Goal: Task Accomplishment & Management: Use online tool/utility

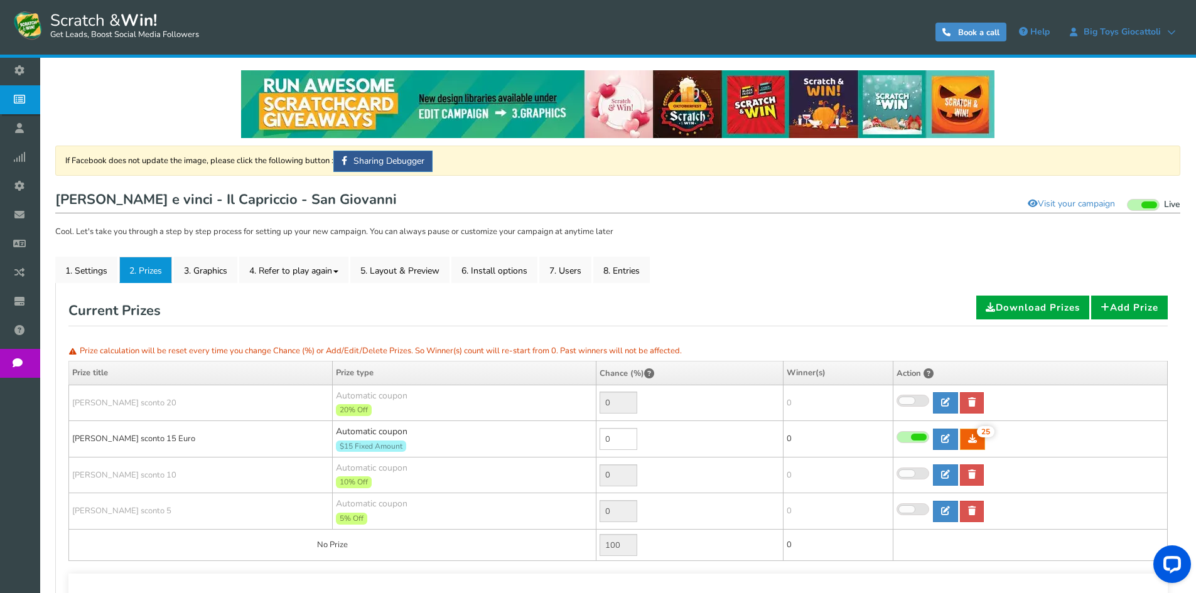
click at [24, 98] on icon at bounding box center [23, 99] width 24 height 28
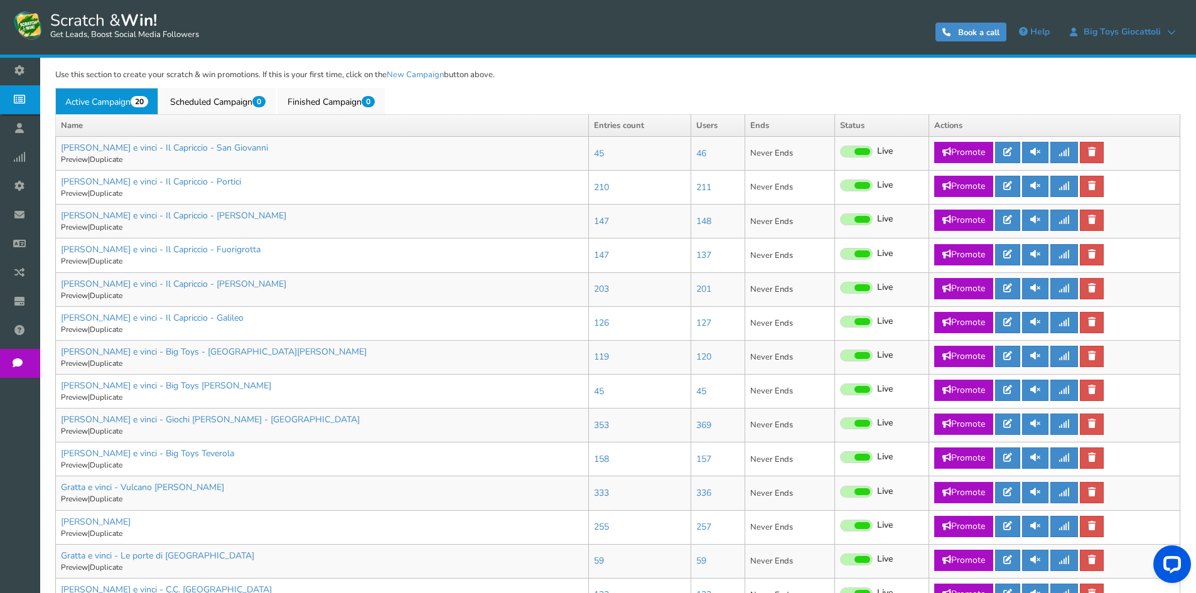
scroll to position [314, 0]
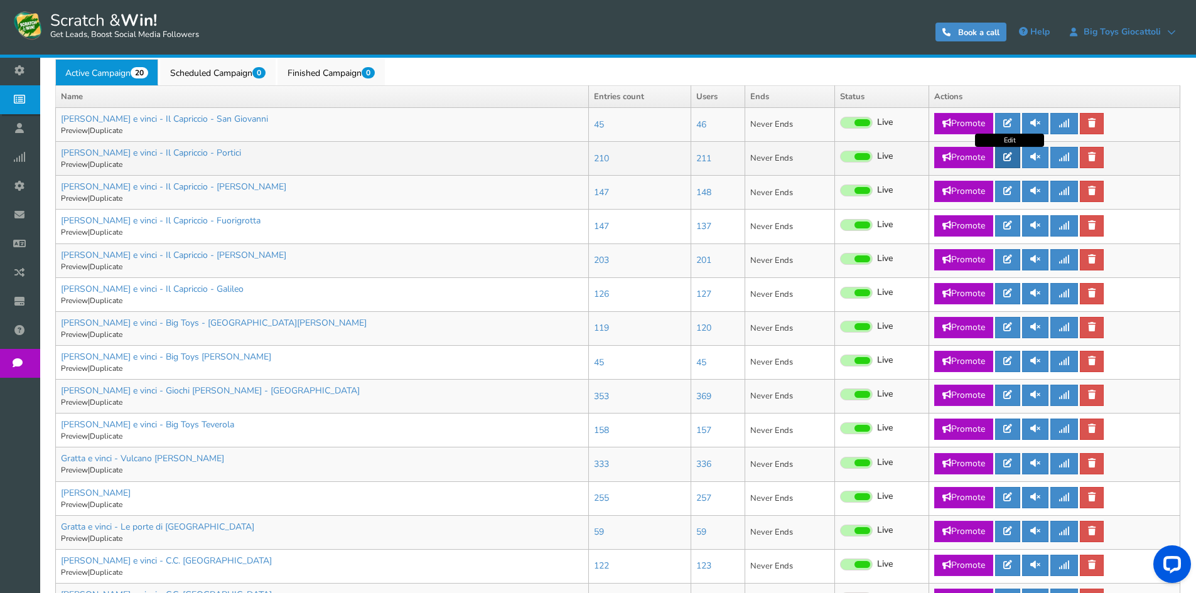
click at [1007, 162] on link at bounding box center [1007, 157] width 25 height 21
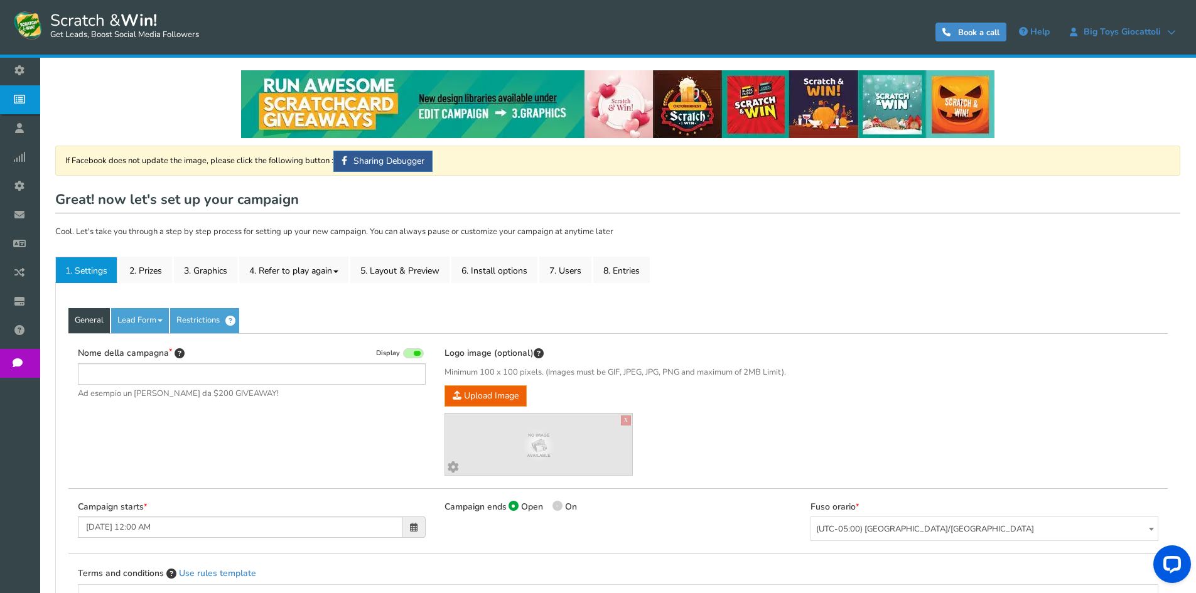
type input "[PERSON_NAME] e vinci - Il Capriccio - Portici"
click at [133, 258] on link "2. Prizes" at bounding box center [145, 270] width 53 height 26
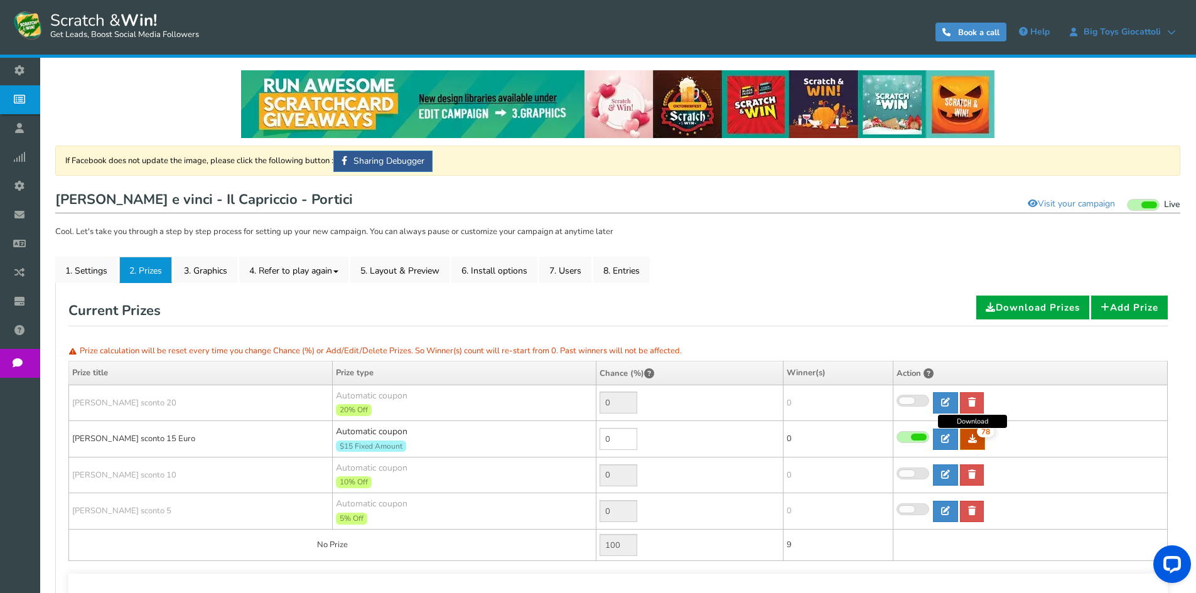
click at [974, 441] on icon at bounding box center [972, 438] width 9 height 9
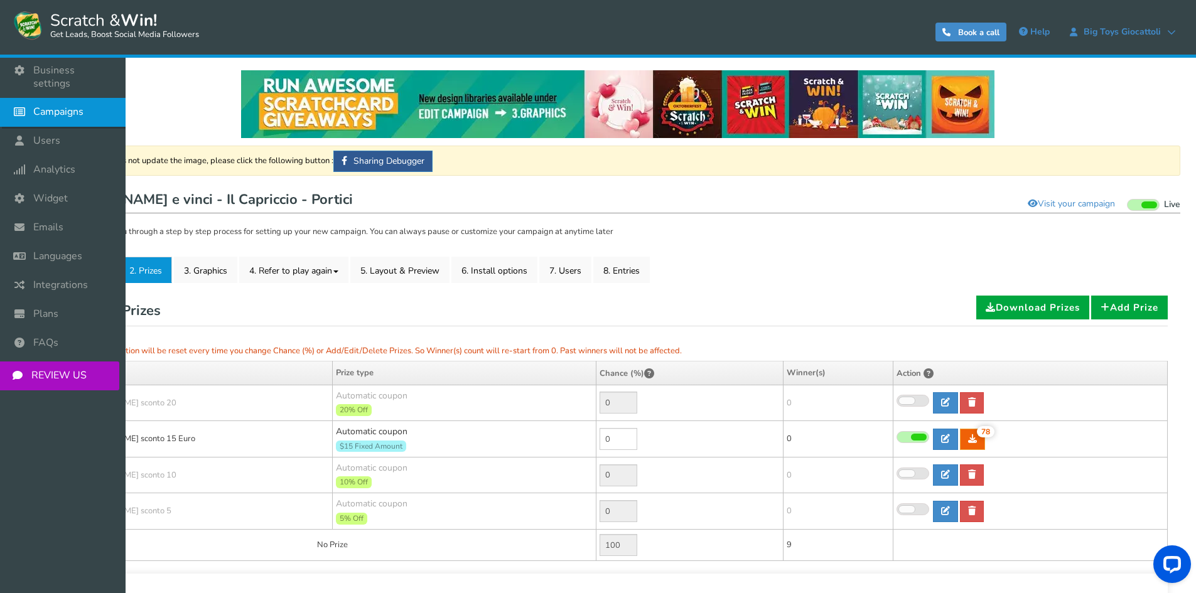
click at [65, 105] on span "Campaigns" at bounding box center [58, 111] width 50 height 13
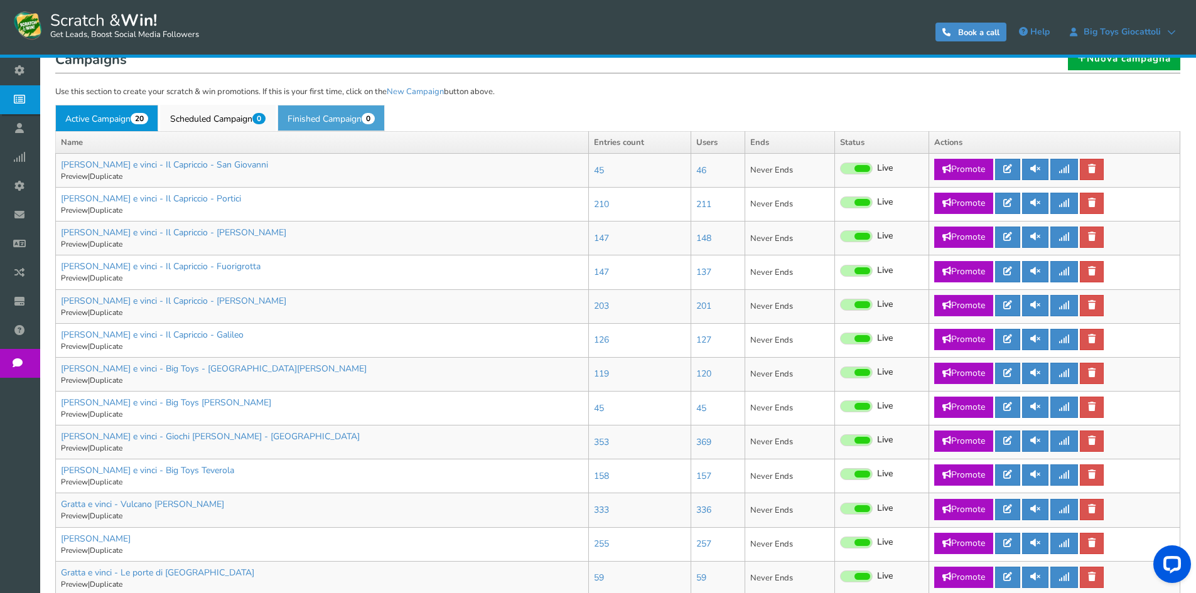
scroll to position [314, 0]
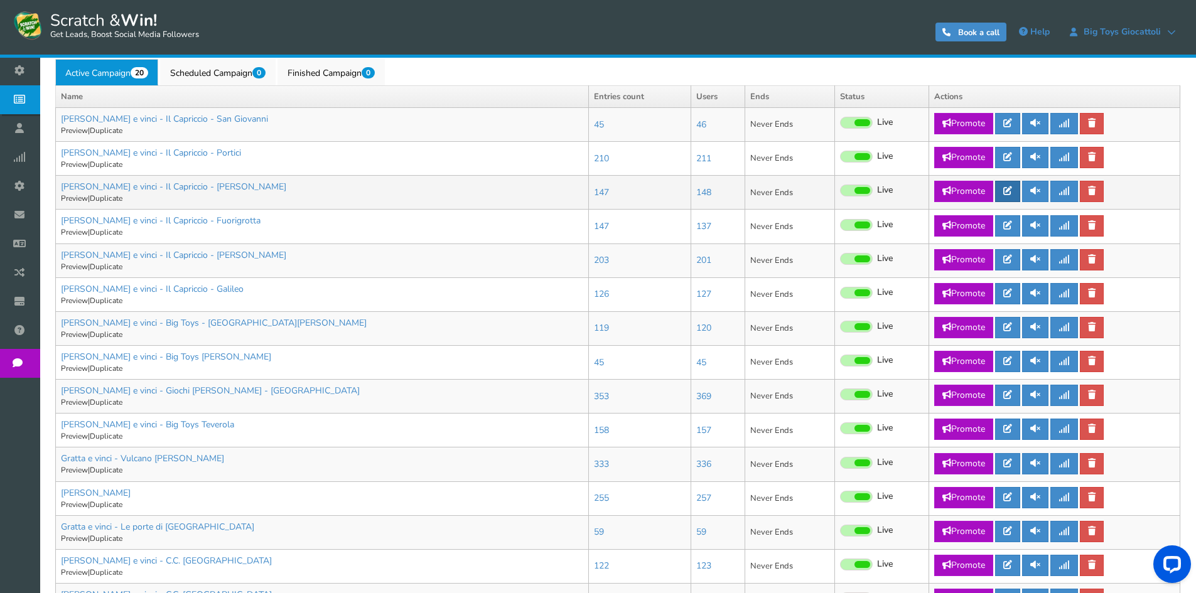
click at [1010, 187] on icon at bounding box center [1007, 190] width 9 height 9
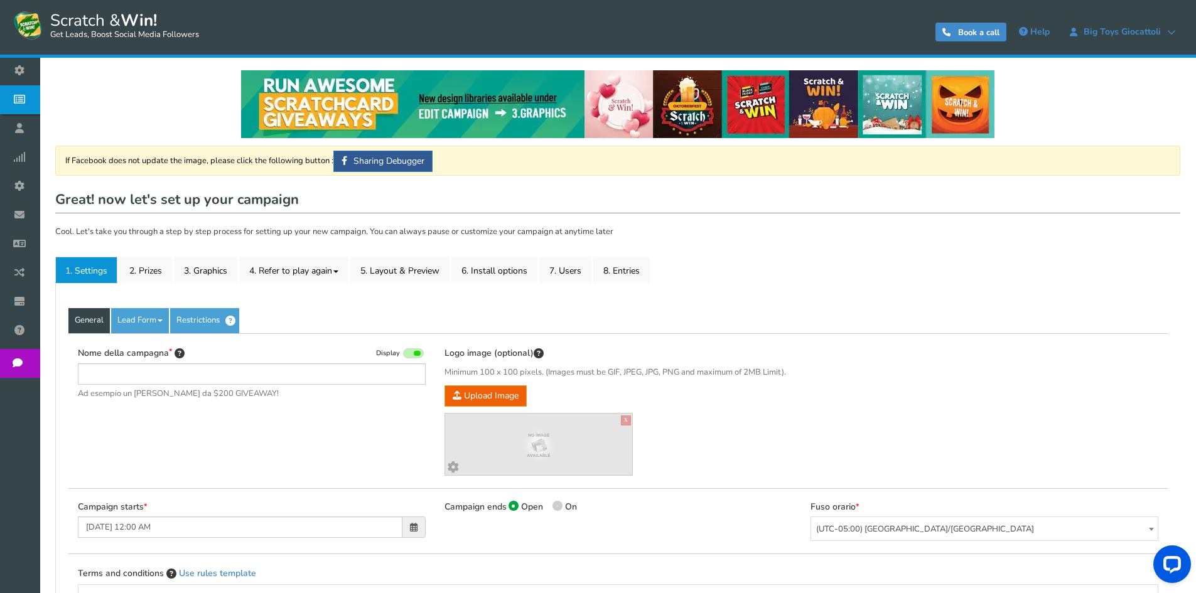
type input "[PERSON_NAME] e vinci - Il Capriccio - [PERSON_NAME]"
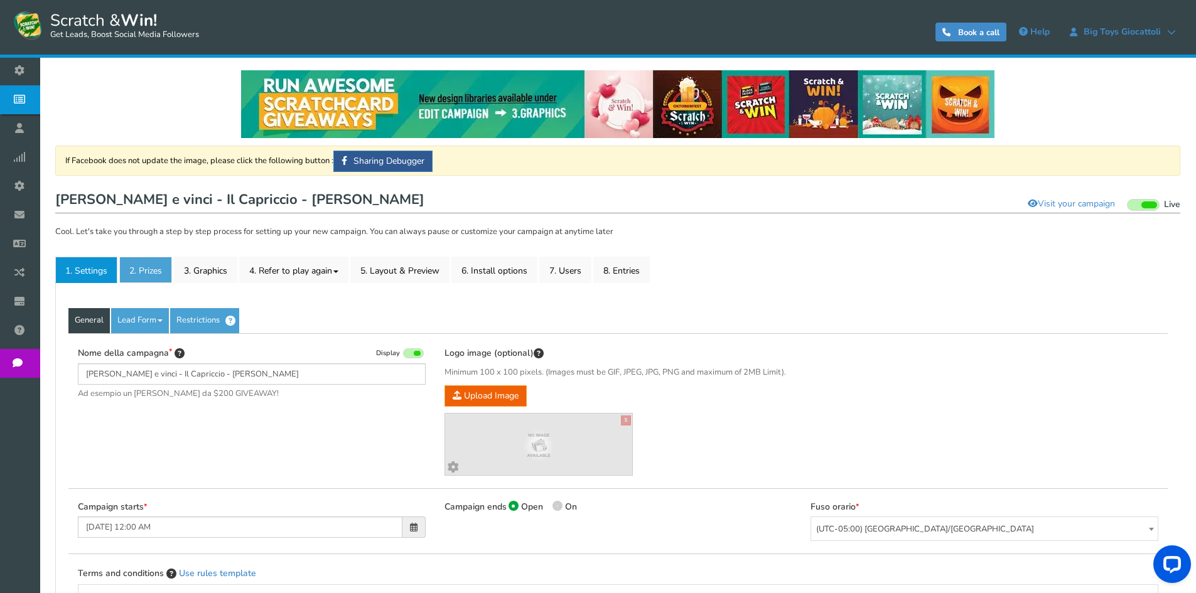
click at [144, 267] on link "2. Prizes" at bounding box center [145, 270] width 53 height 26
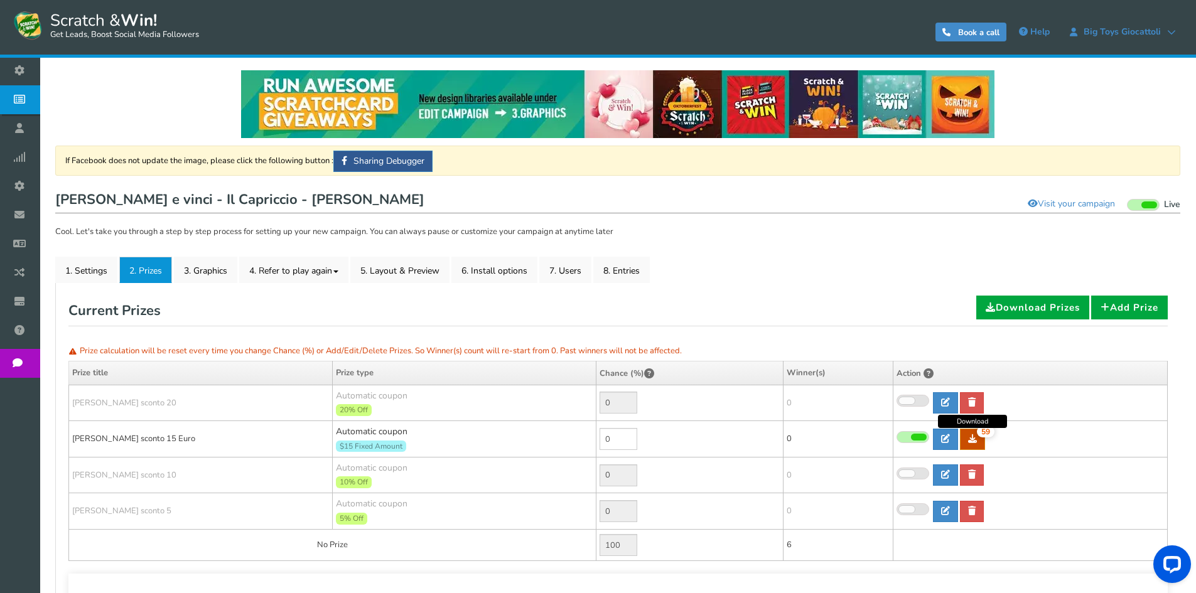
click at [974, 446] on link "59" at bounding box center [972, 439] width 25 height 21
click at [30, 102] on icon at bounding box center [23, 99] width 24 height 28
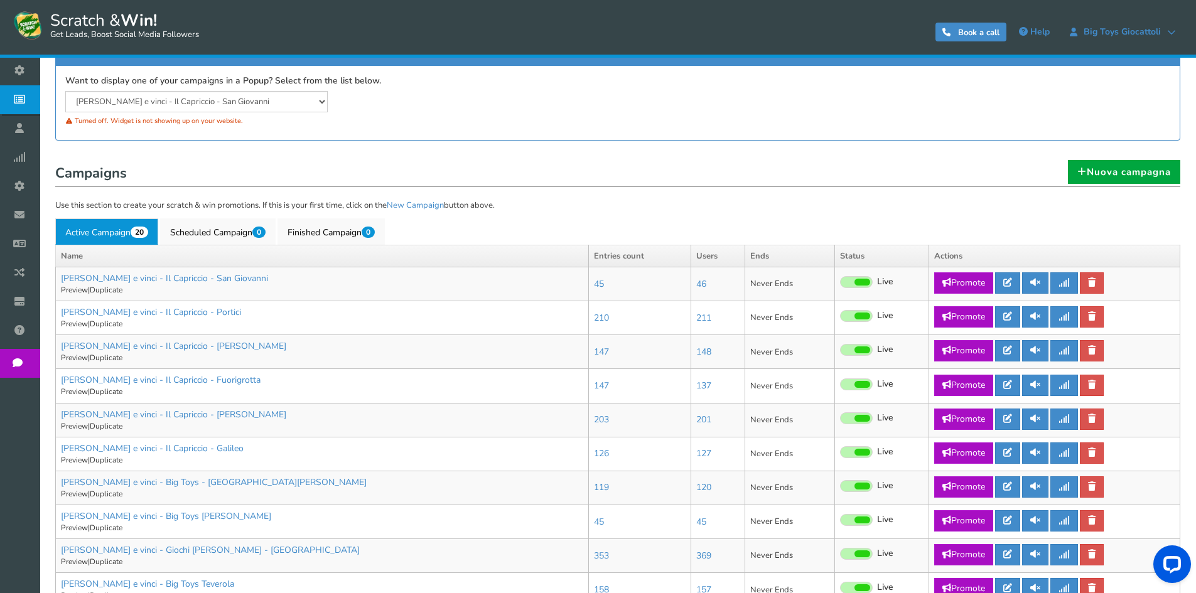
scroll to position [188, 0]
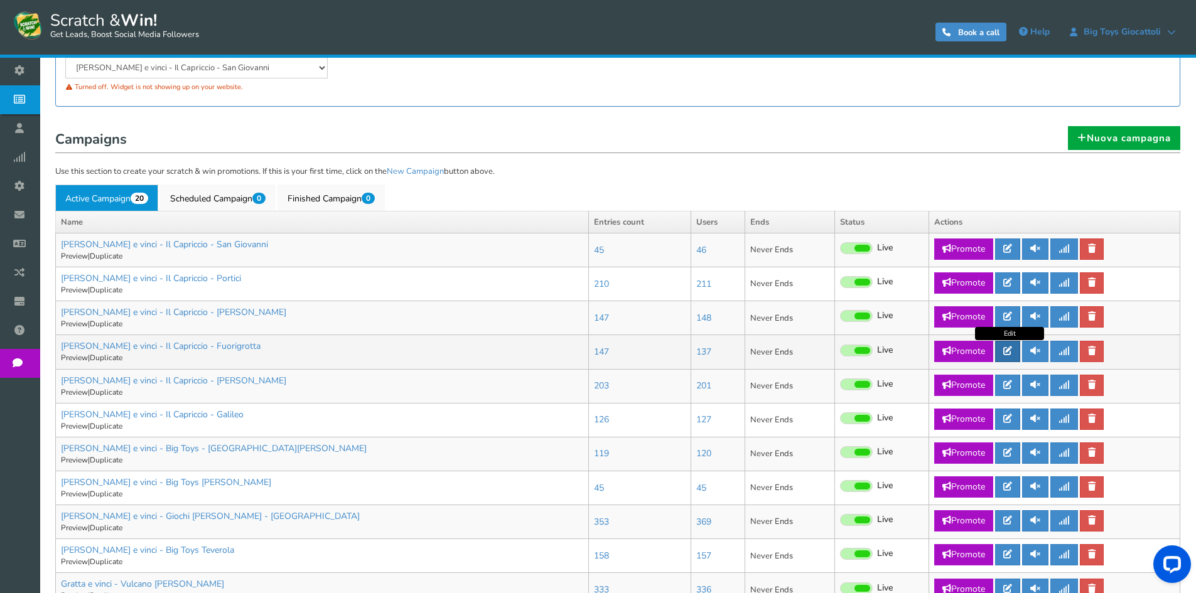
click at [1012, 357] on link at bounding box center [1007, 351] width 25 height 21
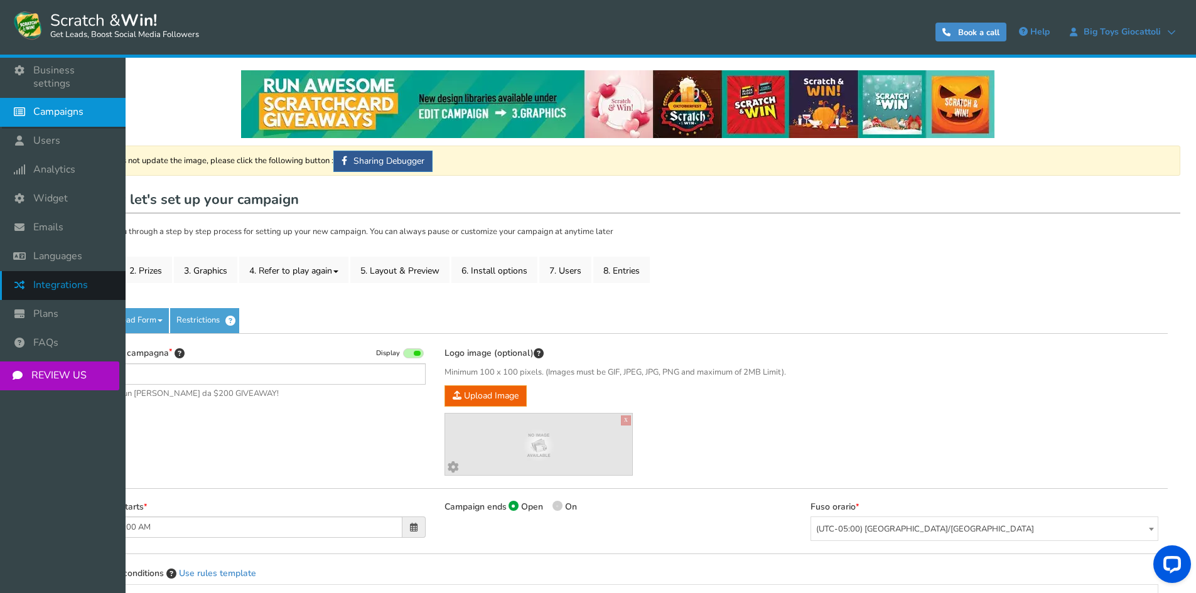
type input "[PERSON_NAME] e vinci - Il Capriccio - Fuorigrotta"
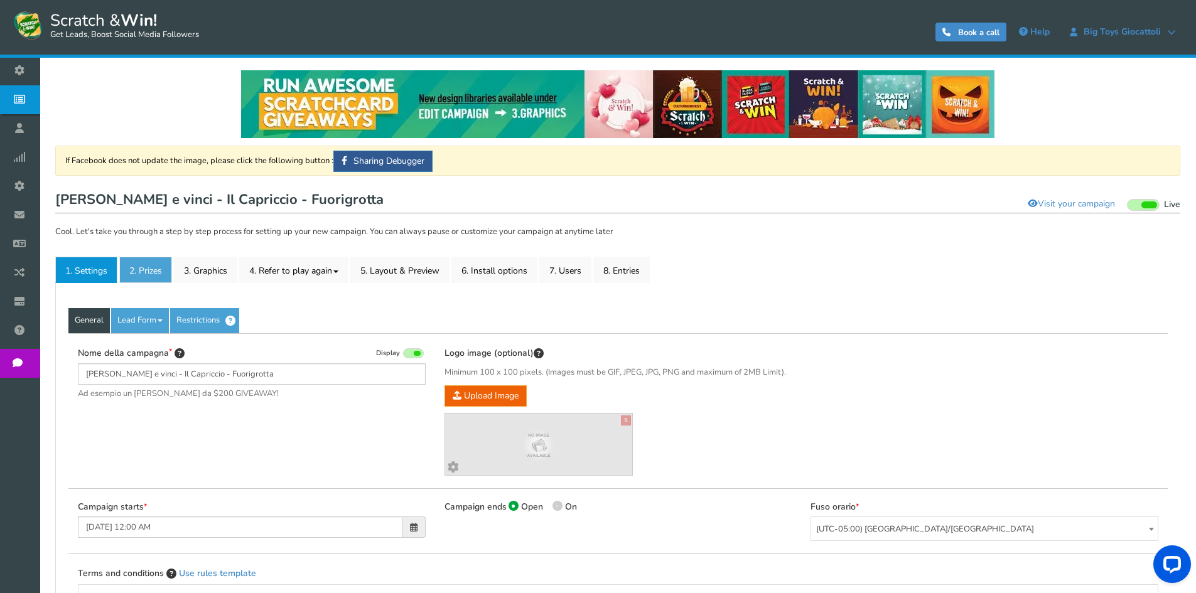
click at [149, 267] on link "2. Prizes" at bounding box center [145, 270] width 53 height 26
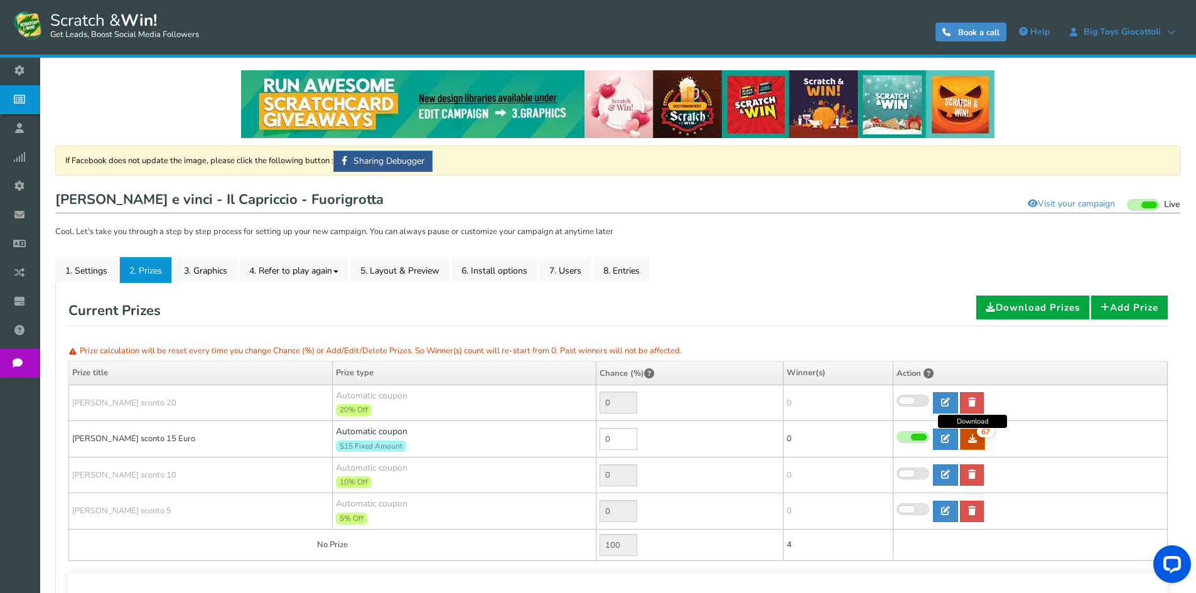
click at [980, 441] on link "67" at bounding box center [972, 439] width 25 height 21
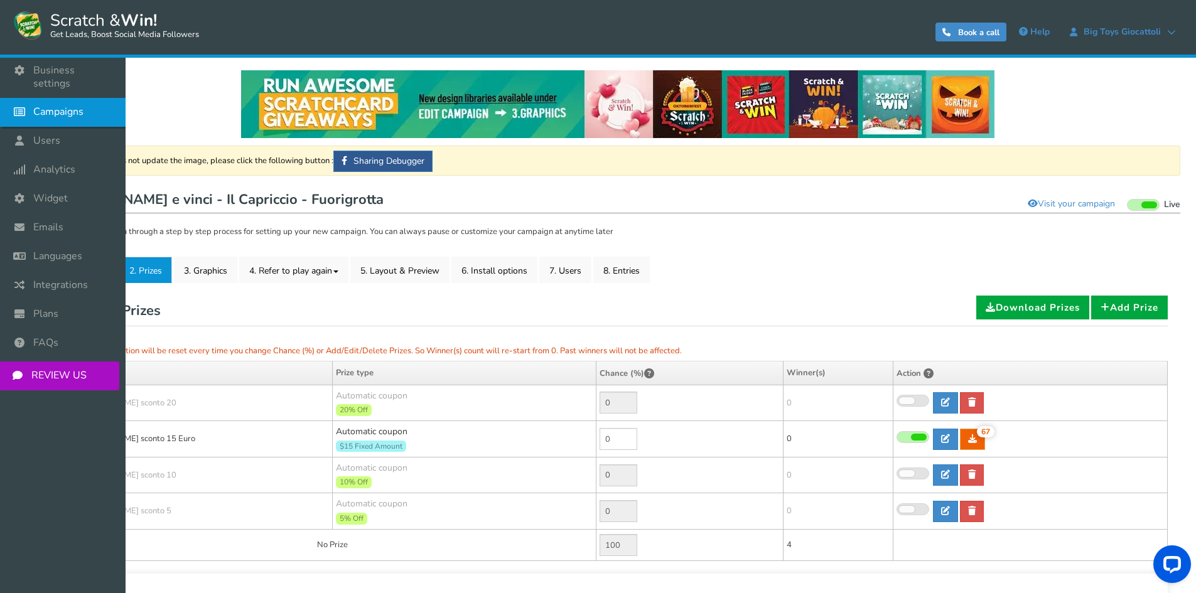
click at [65, 105] on span "Campaigns" at bounding box center [58, 111] width 50 height 13
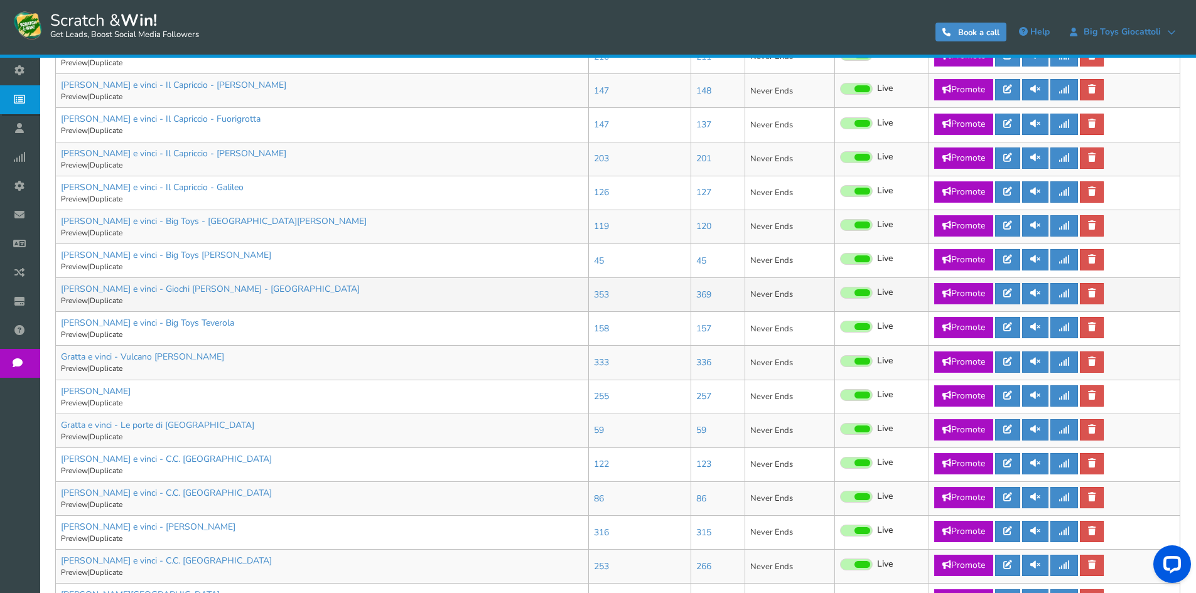
scroll to position [439, 0]
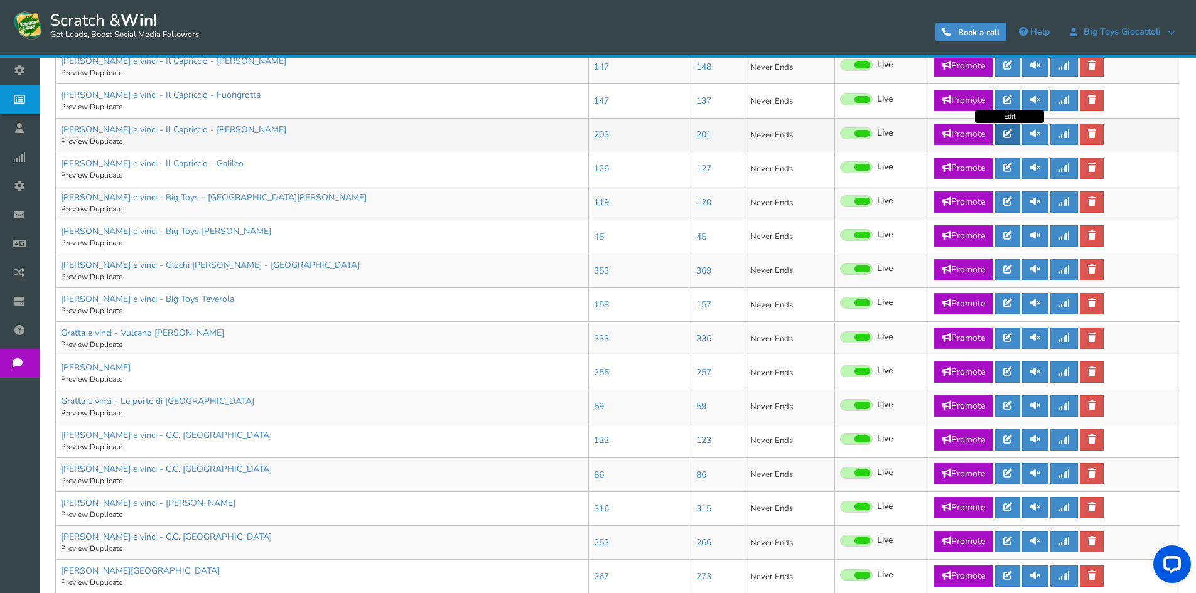
click at [1009, 137] on icon at bounding box center [1007, 133] width 9 height 9
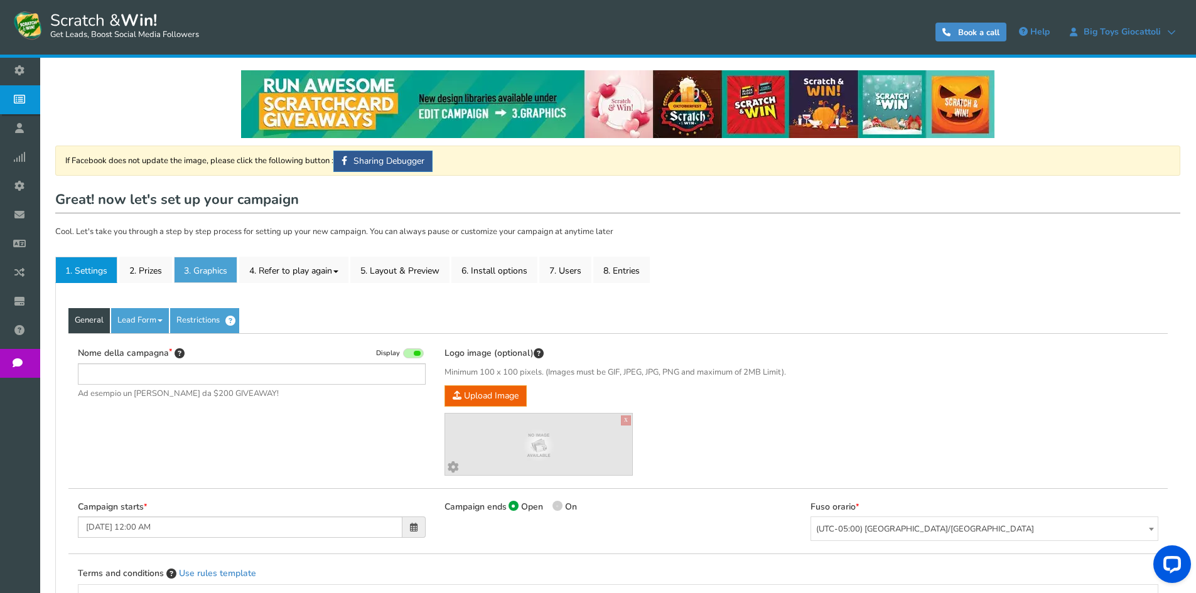
type input "[PERSON_NAME] e vinci - Il Capriccio - [PERSON_NAME]"
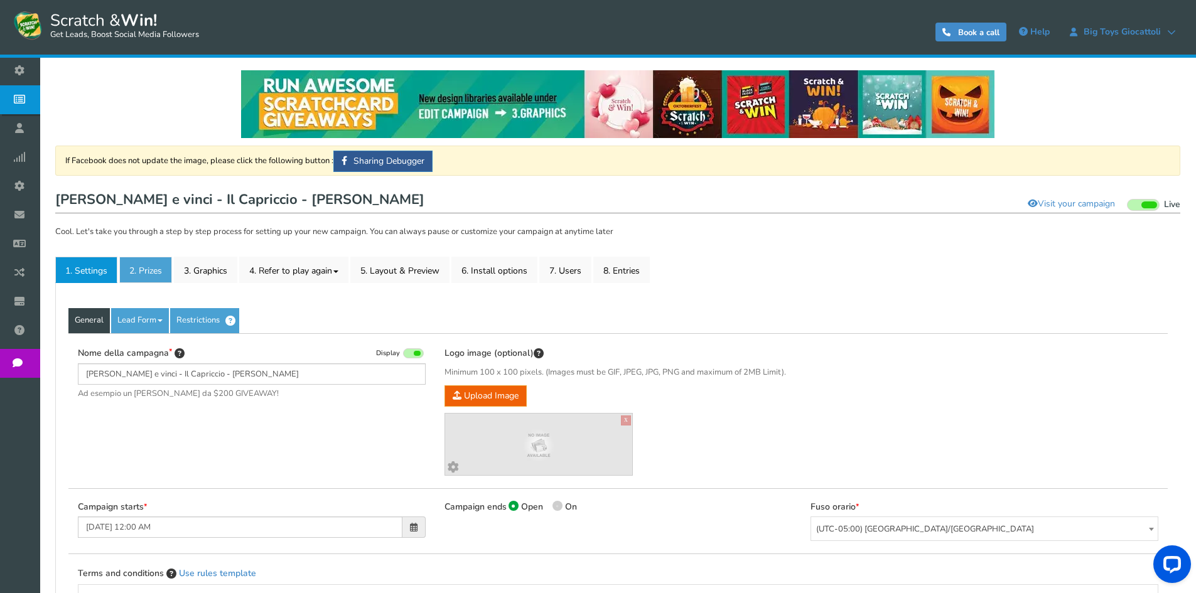
click at [136, 259] on link "2. Prizes" at bounding box center [145, 270] width 53 height 26
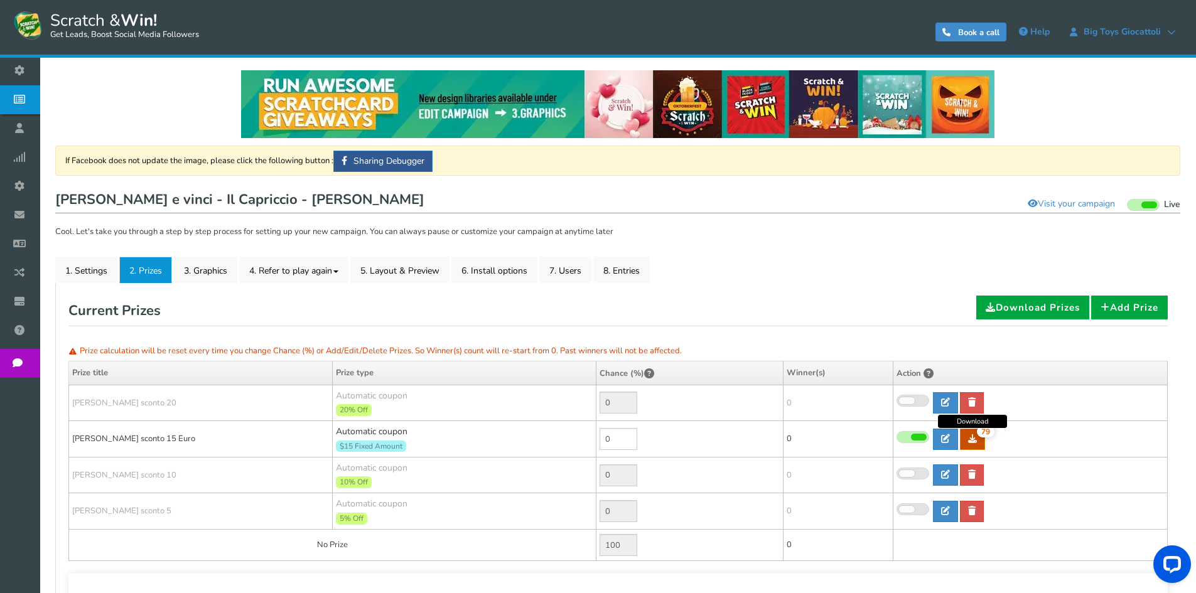
click at [965, 439] on link "79" at bounding box center [972, 439] width 25 height 21
click at [148, 272] on link "2. Prizes" at bounding box center [145, 270] width 53 height 26
click at [142, 276] on link "2. Prizes" at bounding box center [145, 270] width 53 height 26
click at [0, 0] on span "Campaigns" at bounding box center [0, 0] width 0 height 0
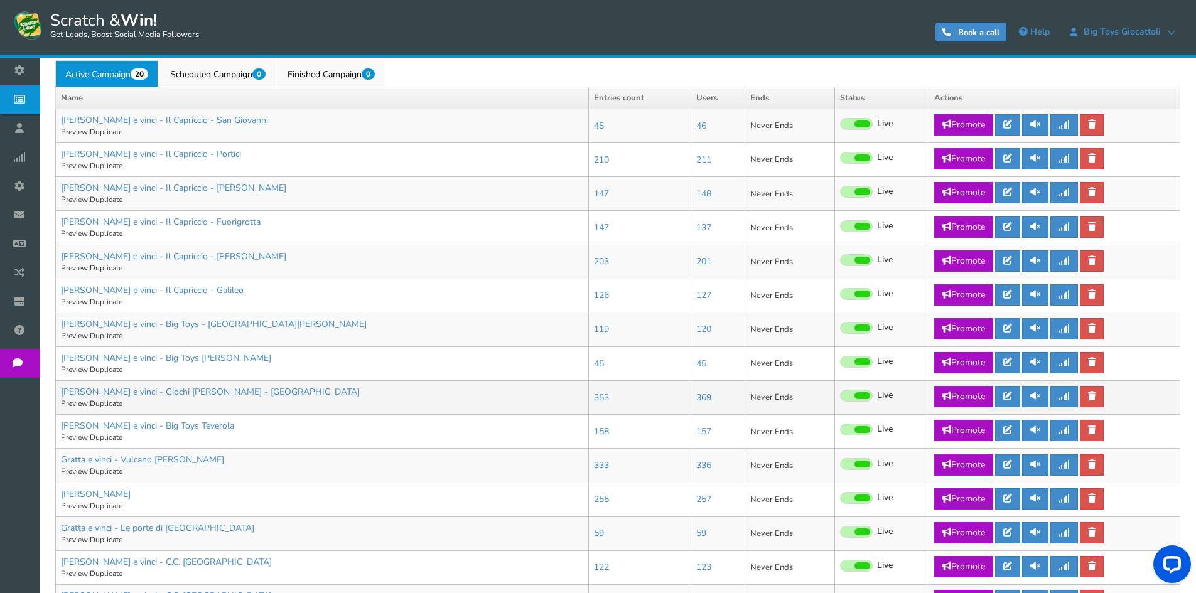
scroll to position [314, 0]
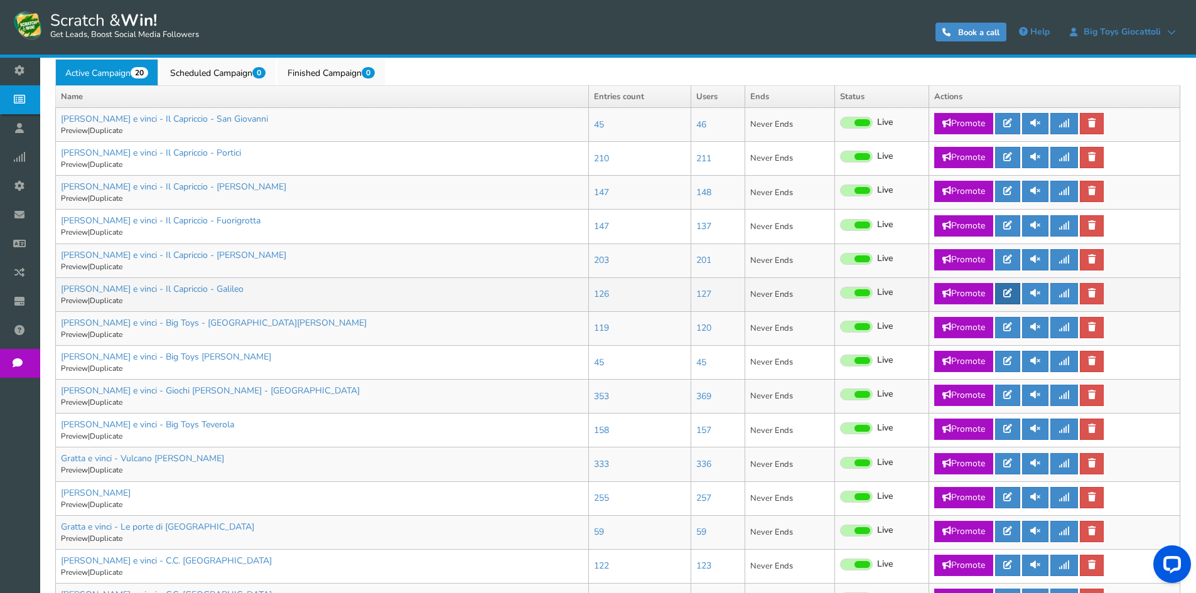
click at [1009, 300] on link at bounding box center [1007, 293] width 25 height 21
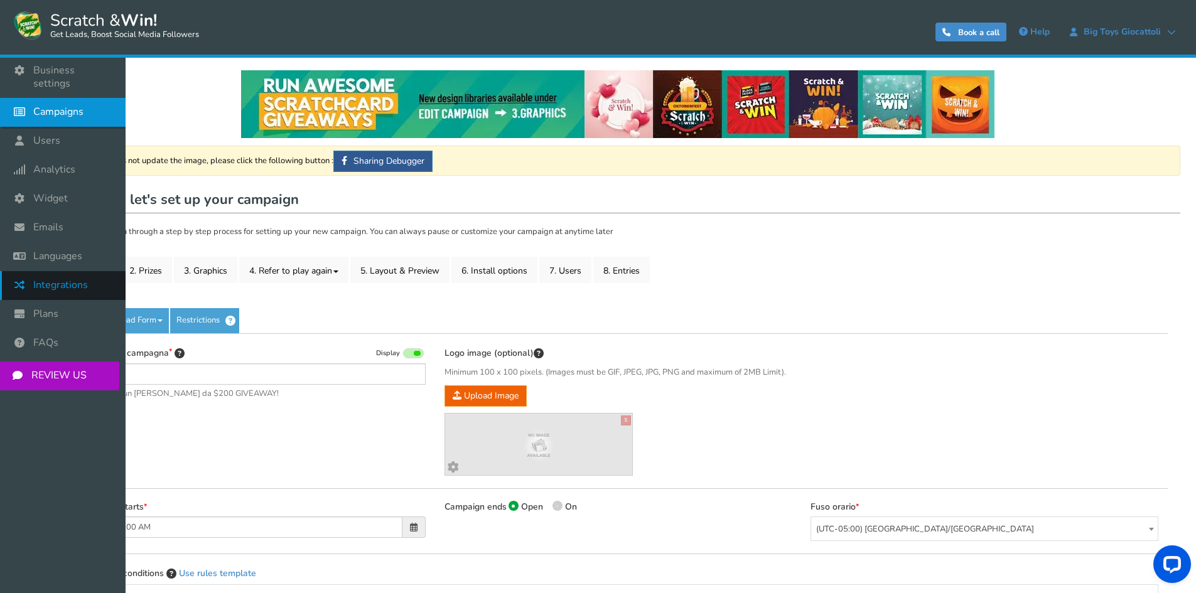
type input "[PERSON_NAME] e vinci - Il Capriccio - Galileo"
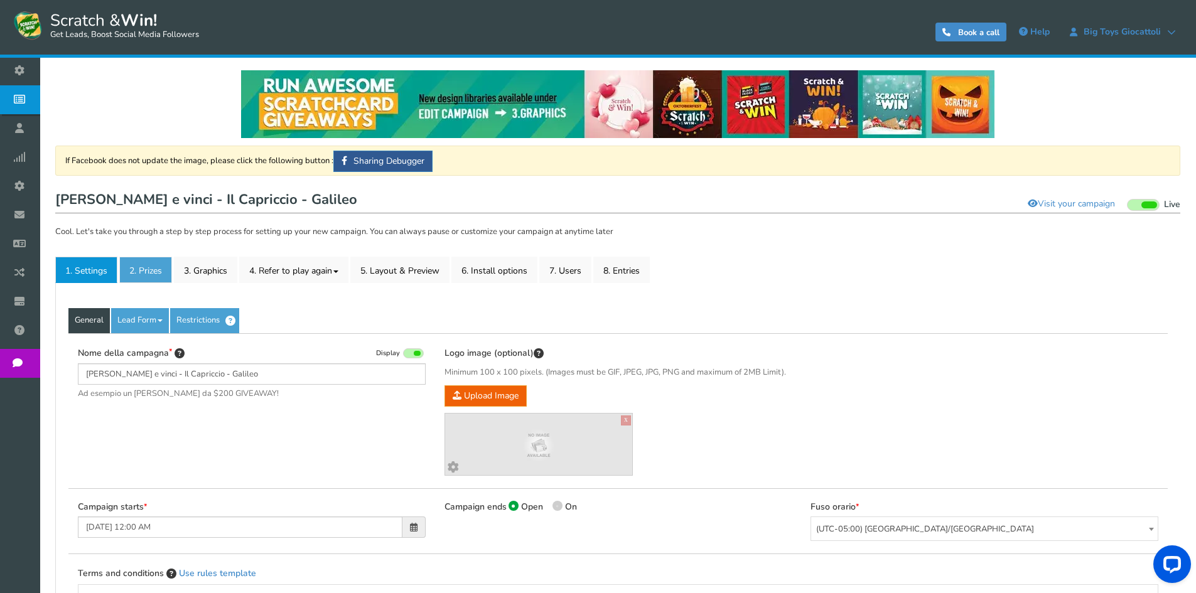
click at [135, 272] on link "2. Prizes" at bounding box center [145, 270] width 53 height 26
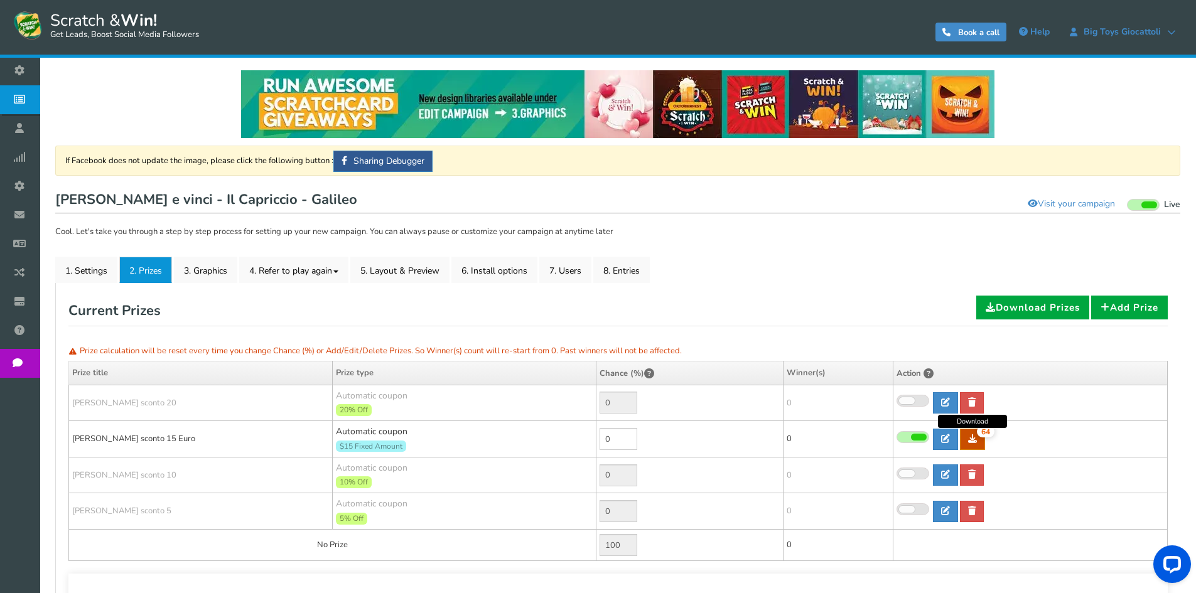
click at [972, 441] on icon at bounding box center [972, 438] width 9 height 9
click at [31, 94] on icon at bounding box center [23, 99] width 24 height 28
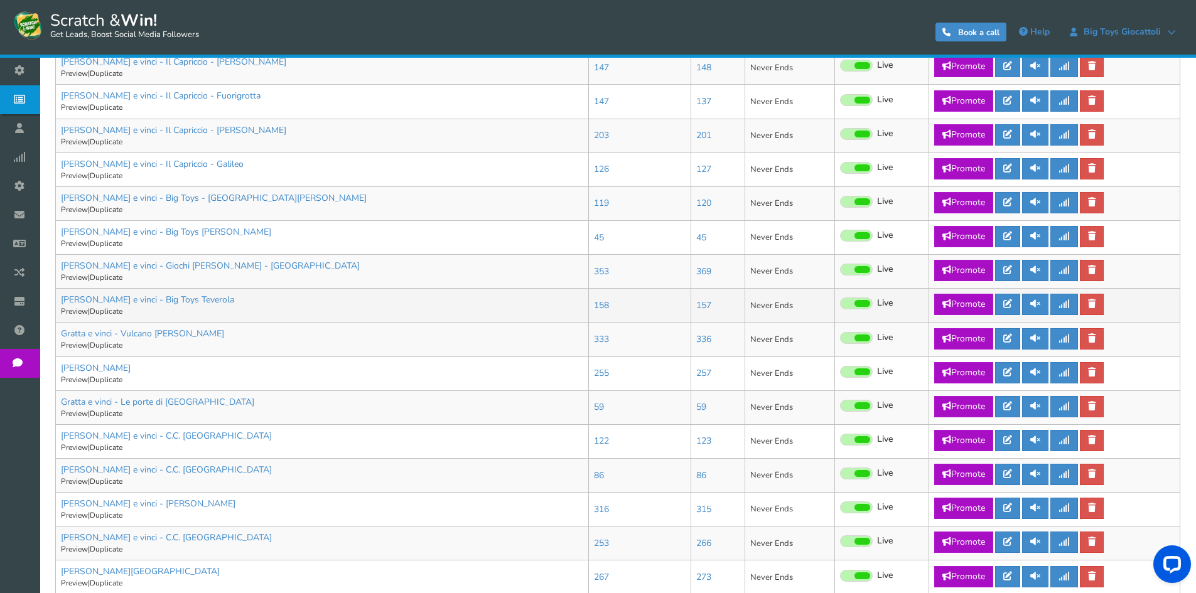
scroll to position [439, 0]
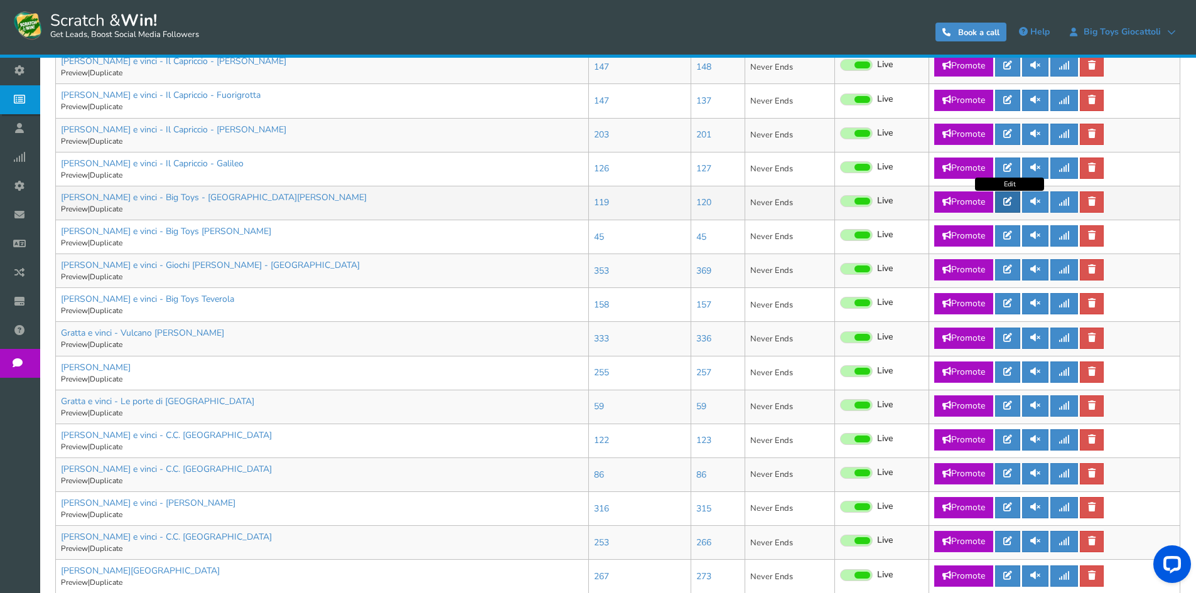
click at [1015, 202] on link at bounding box center [1007, 201] width 25 height 21
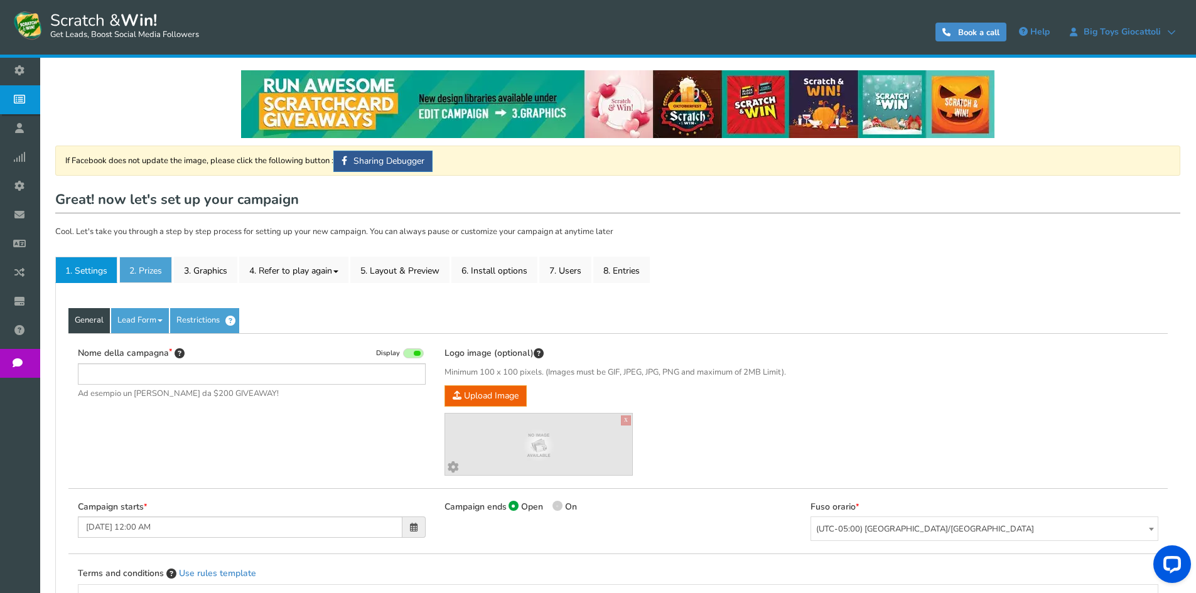
type input "[PERSON_NAME] e vinci - Big Toys - [GEOGRAPHIC_DATA][PERSON_NAME]"
click at [153, 269] on link "2. Prizes" at bounding box center [145, 270] width 53 height 26
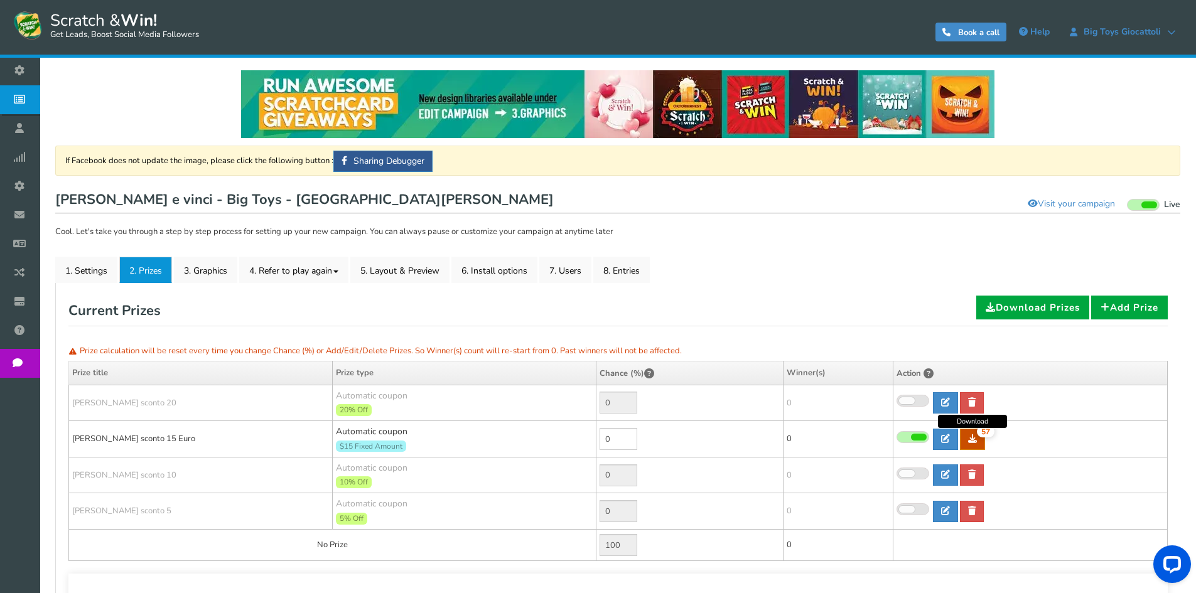
click at [975, 433] on link "57" at bounding box center [972, 439] width 25 height 21
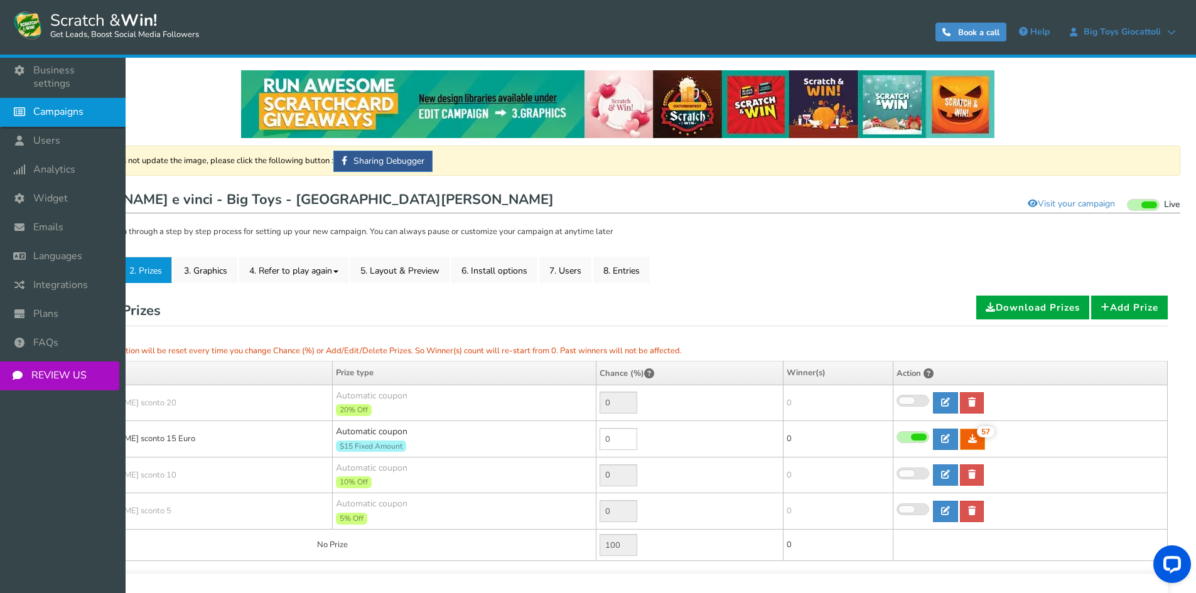
drag, startPoint x: 41, startPoint y: 99, endPoint x: 73, endPoint y: 104, distance: 32.4
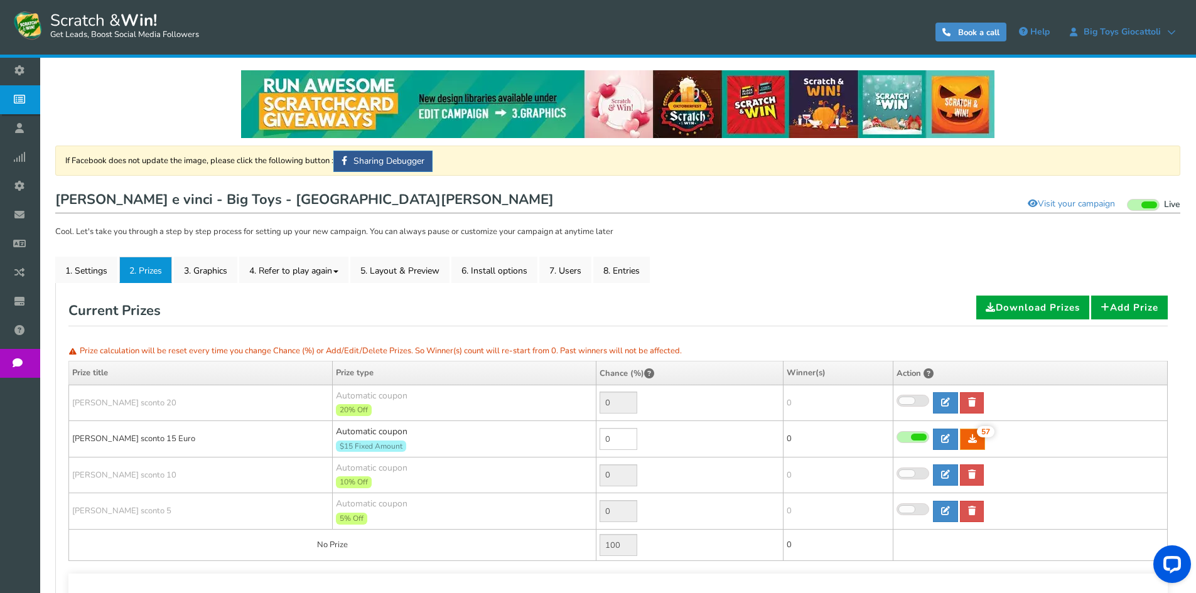
click at [0, 0] on span "Campaigns" at bounding box center [0, 0] width 0 height 0
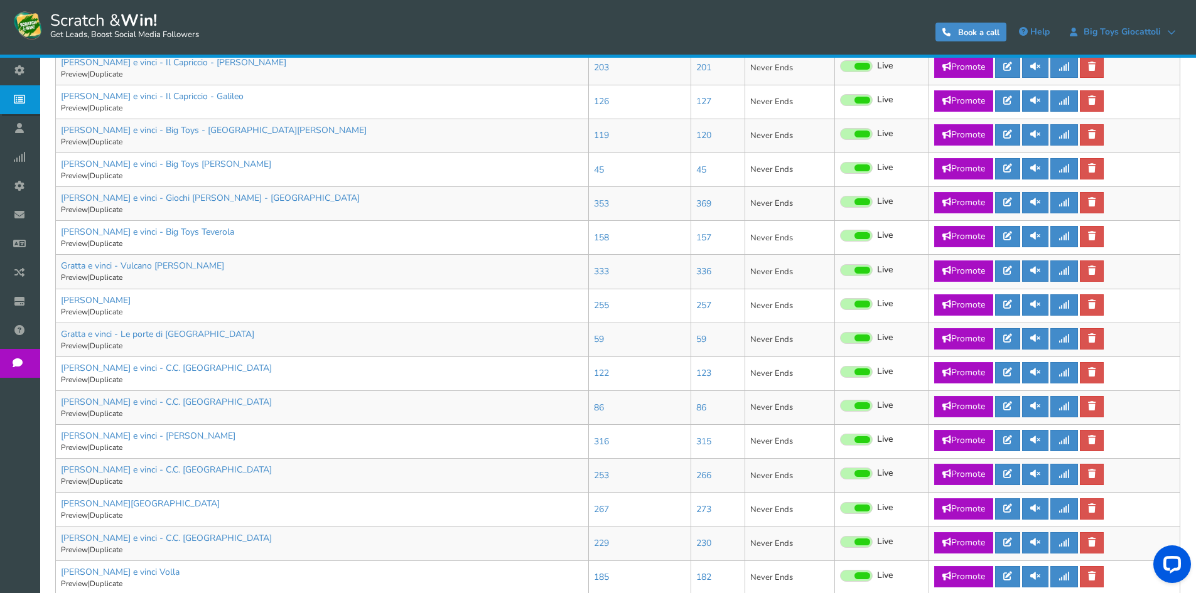
scroll to position [565, 0]
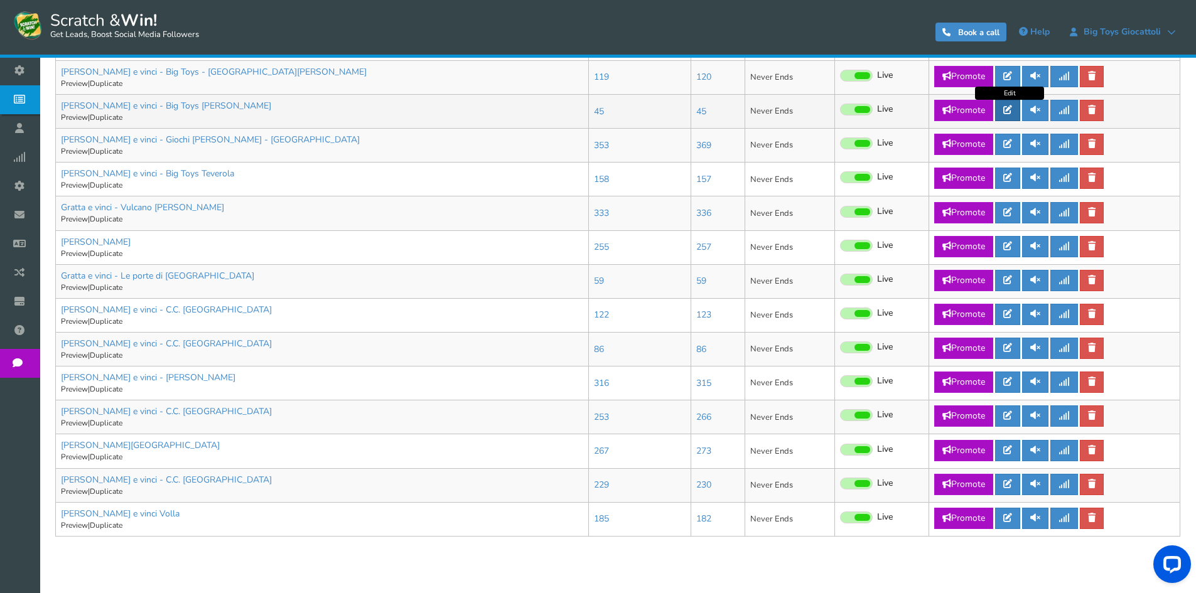
click at [1011, 113] on icon at bounding box center [1007, 109] width 9 height 9
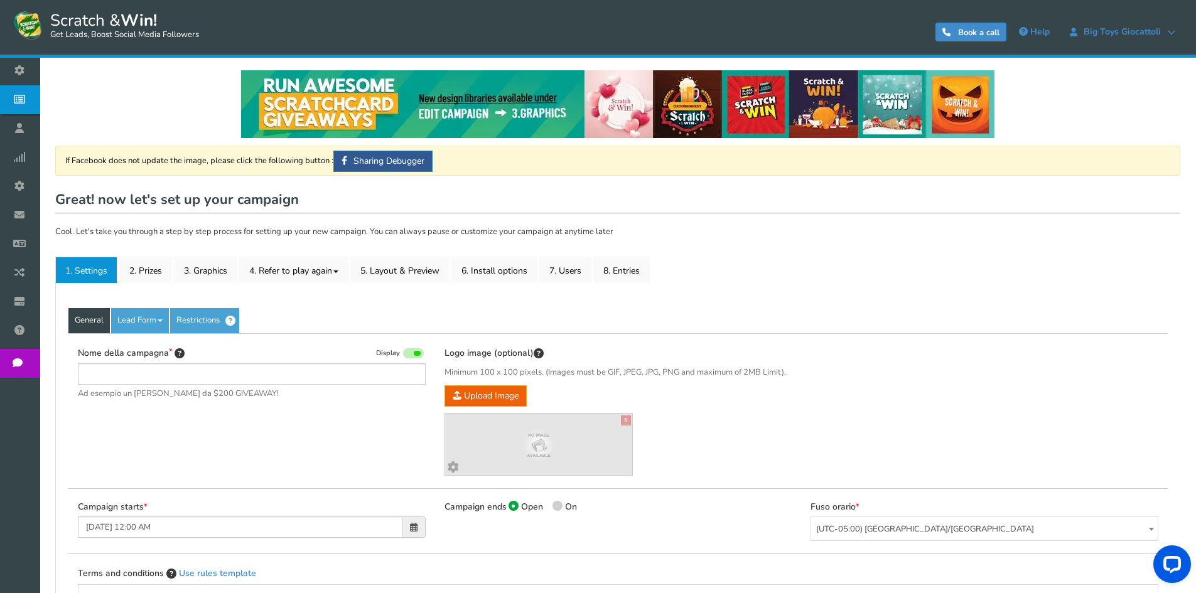
type input "[PERSON_NAME] e vinci - Big Toys [PERSON_NAME]"
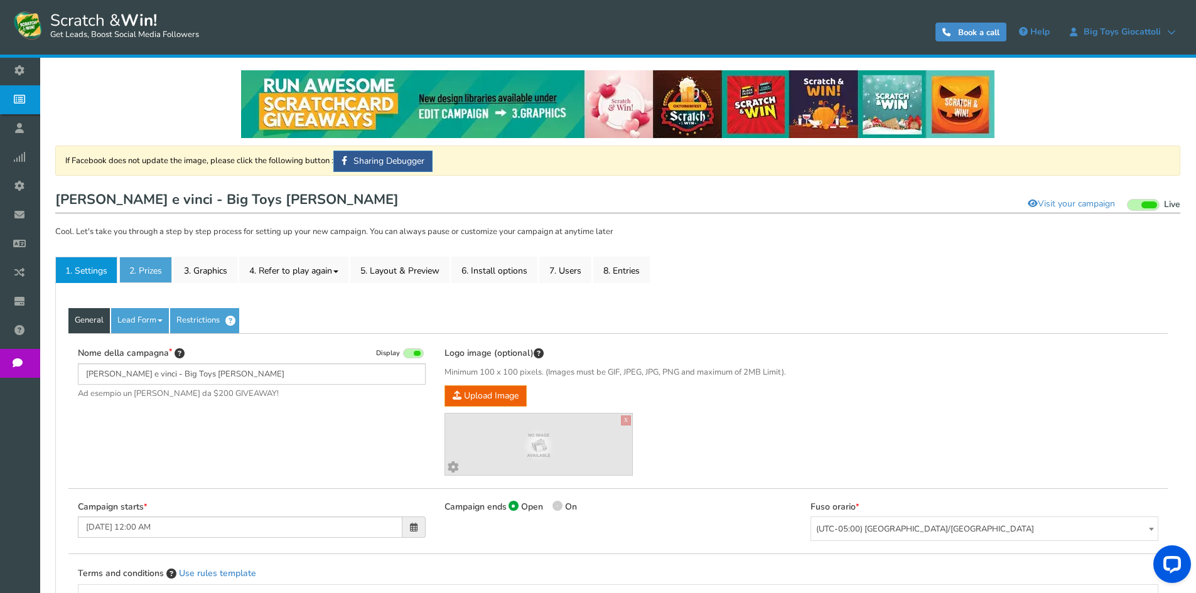
click at [128, 278] on link "2. Prizes" at bounding box center [145, 270] width 53 height 26
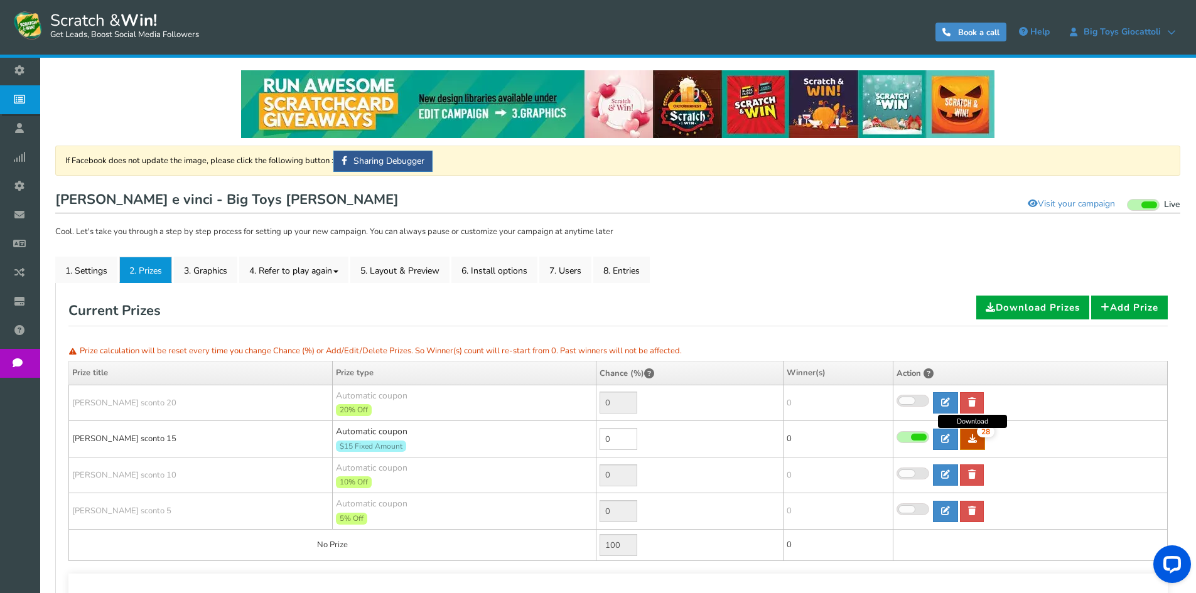
click at [971, 446] on link "28" at bounding box center [972, 439] width 25 height 21
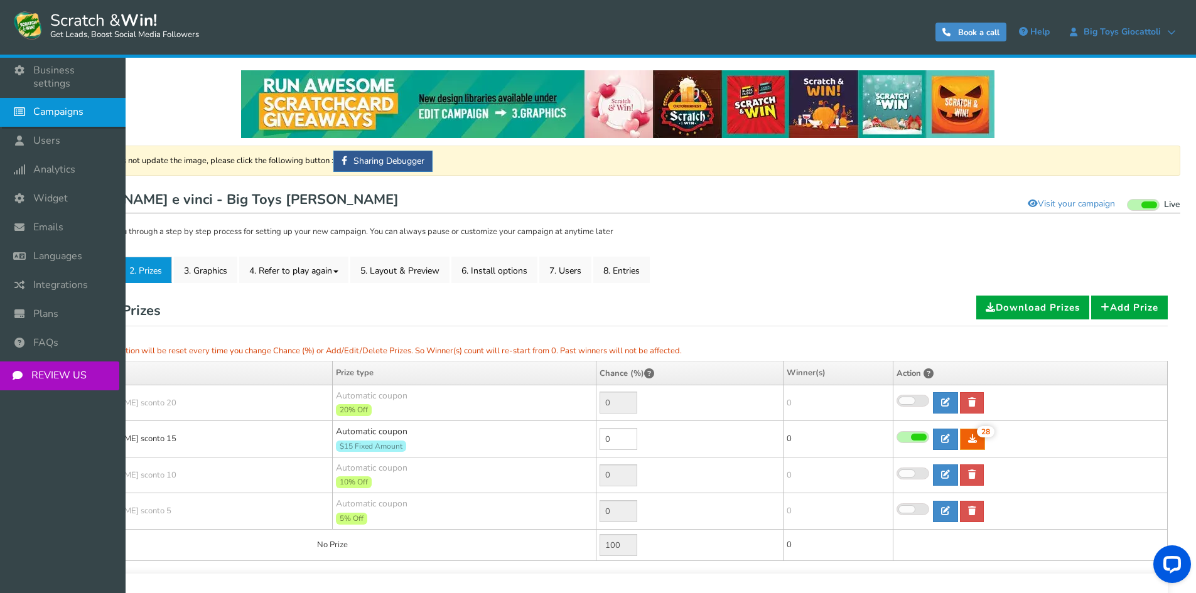
click at [28, 100] on icon at bounding box center [23, 112] width 24 height 28
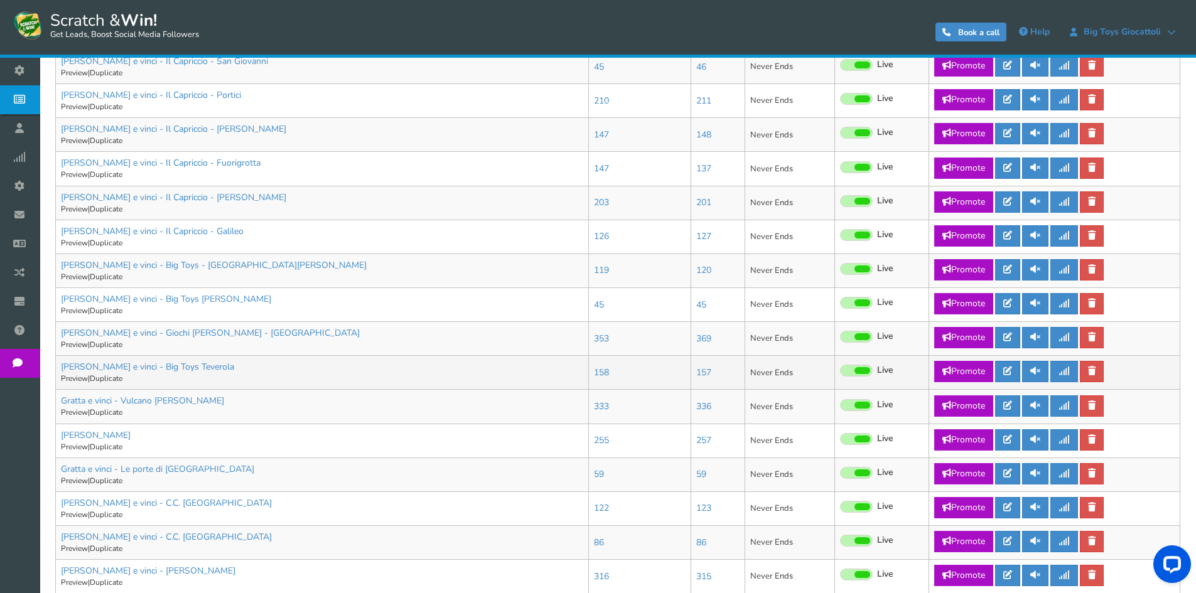
scroll to position [439, 0]
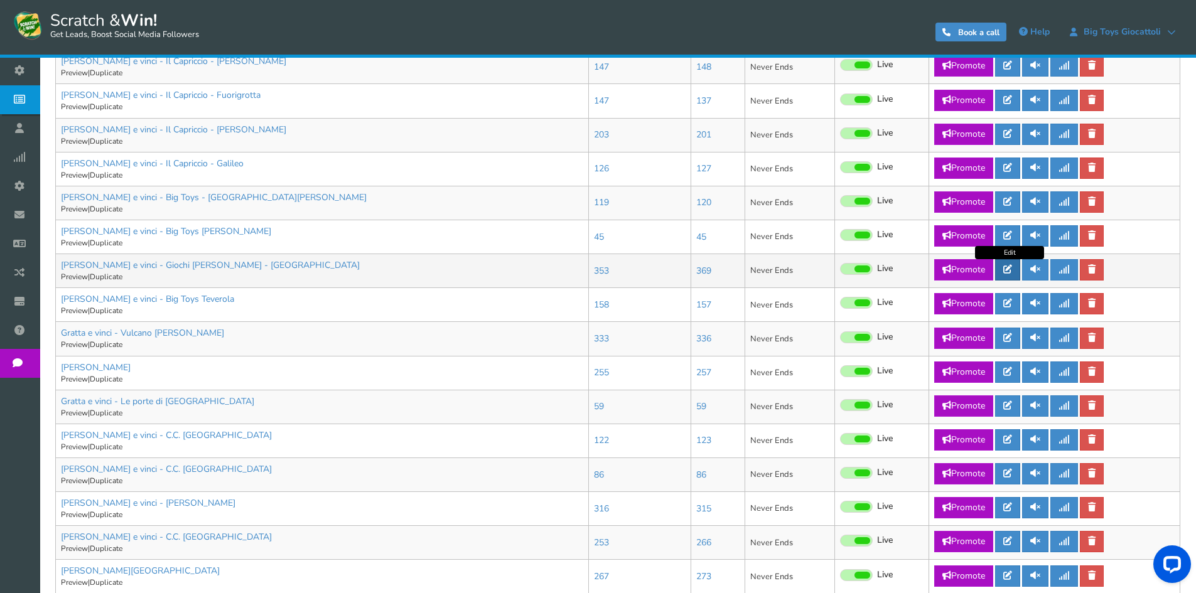
click at [1005, 272] on icon at bounding box center [1007, 269] width 9 height 9
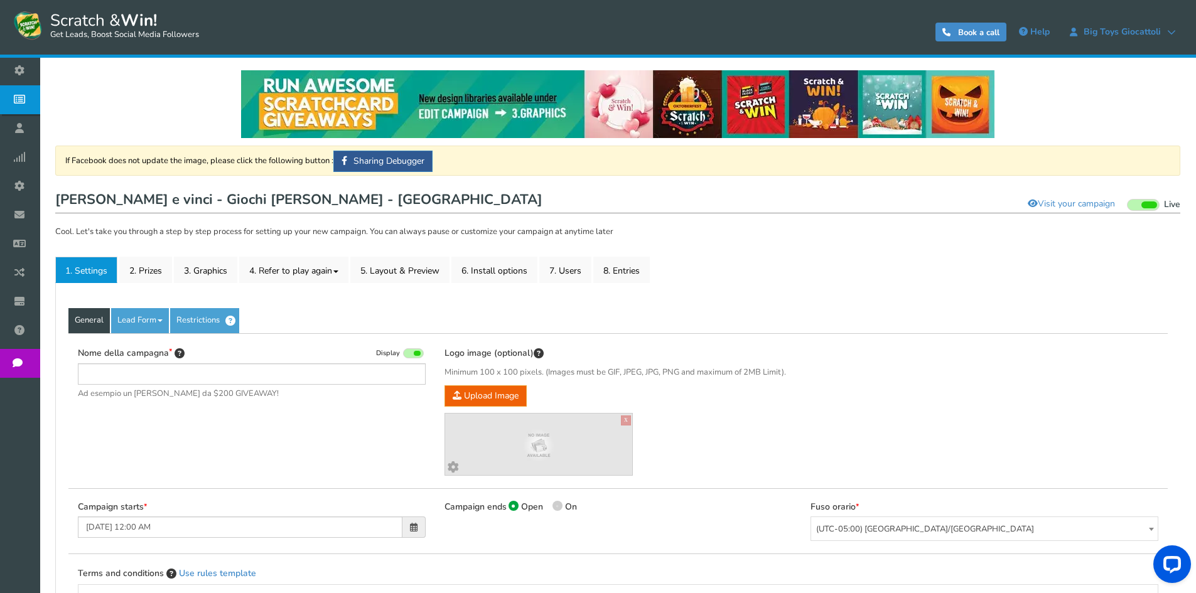
type input "[PERSON_NAME] e vinci - Giochi [PERSON_NAME] - [GEOGRAPHIC_DATA]"
click at [155, 268] on link "2. Prizes" at bounding box center [145, 270] width 53 height 26
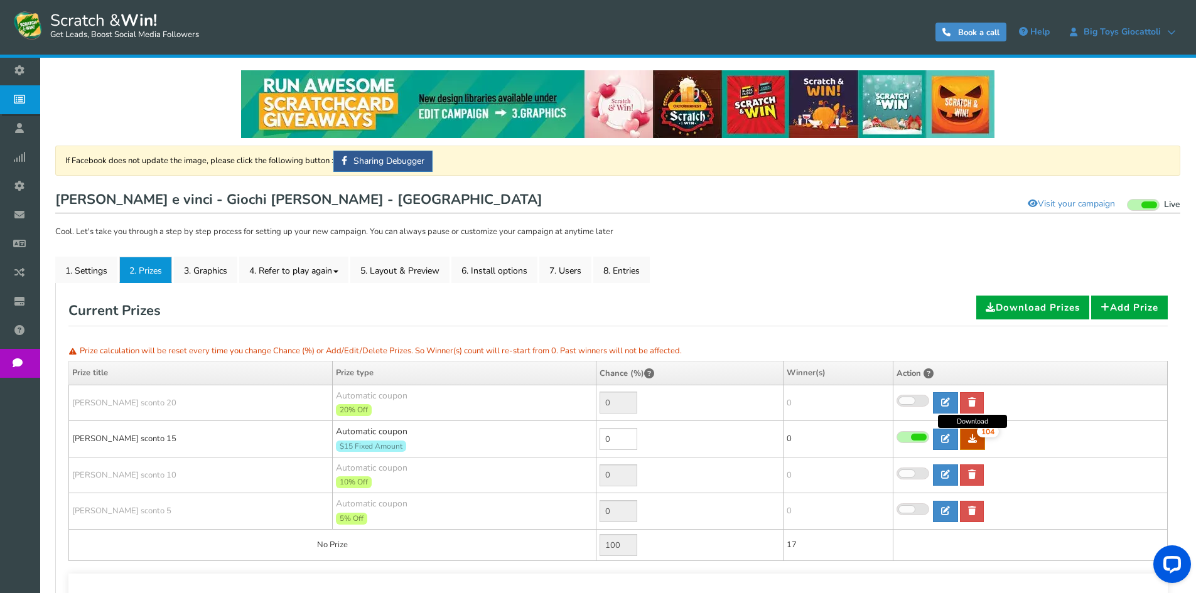
click at [969, 446] on link "104" at bounding box center [972, 439] width 25 height 21
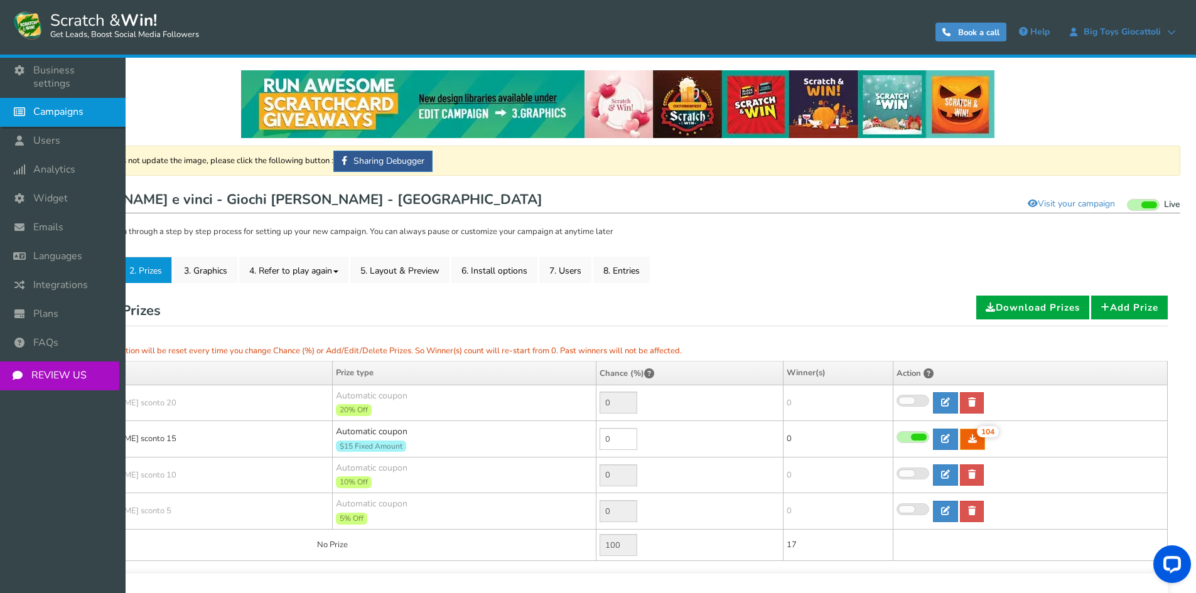
click at [51, 105] on span "Campaigns" at bounding box center [58, 111] width 50 height 13
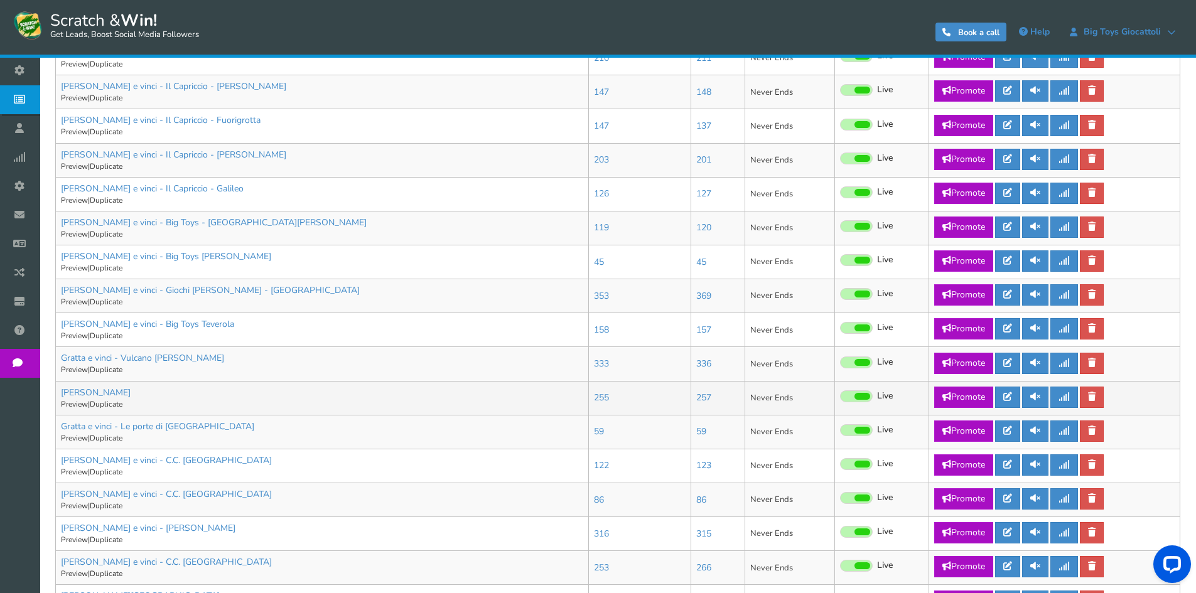
scroll to position [439, 0]
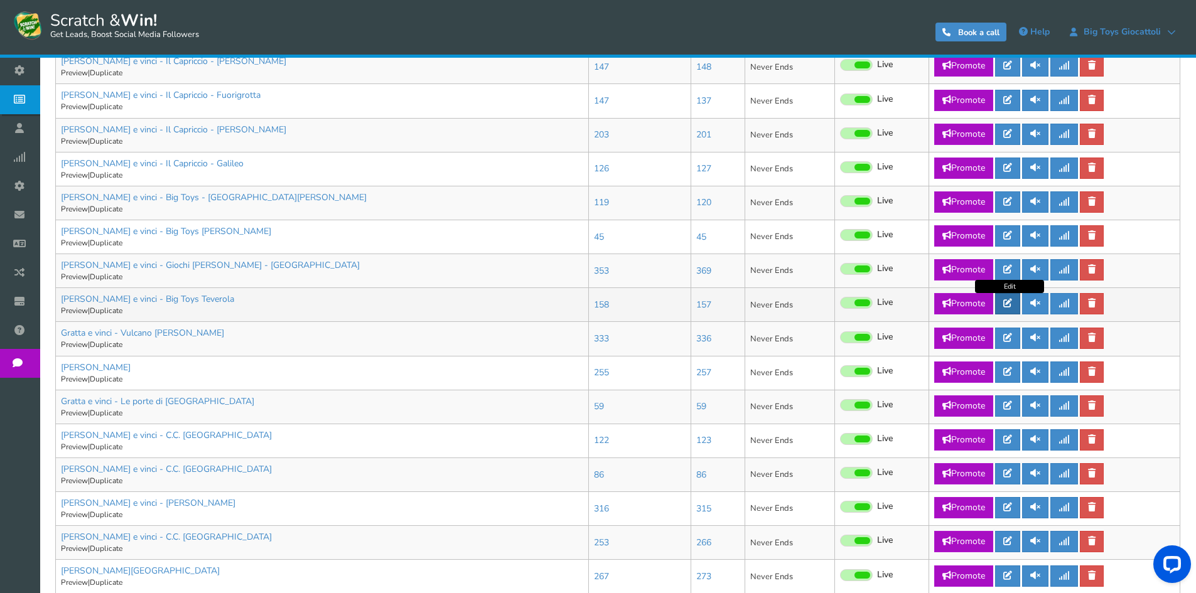
click at [1009, 308] on icon at bounding box center [1007, 303] width 9 height 9
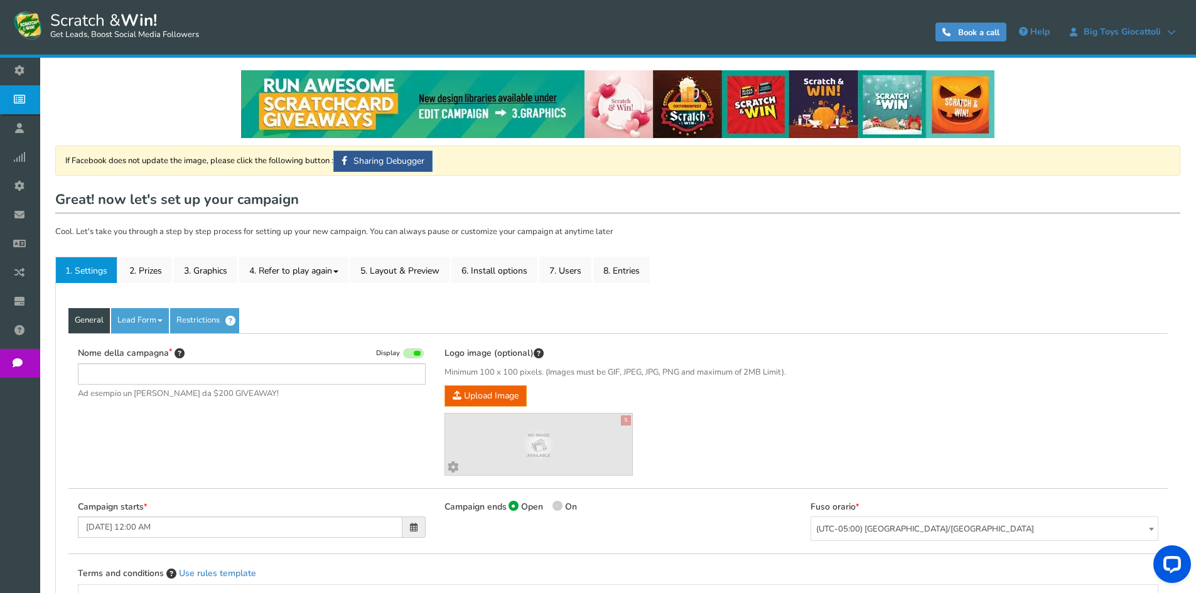
type input "[PERSON_NAME] e vinci - Big Toys Teverola"
click at [139, 270] on link "2. Prizes" at bounding box center [145, 270] width 53 height 26
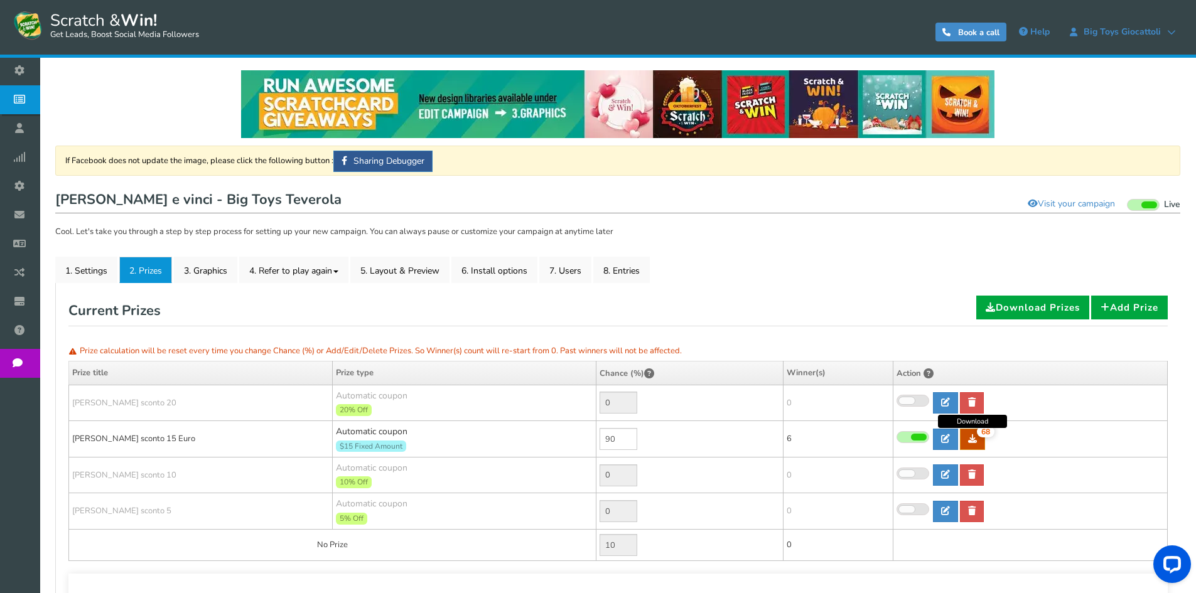
click at [974, 444] on link "68" at bounding box center [972, 439] width 25 height 21
click at [0, 0] on span "Campaigns" at bounding box center [0, 0] width 0 height 0
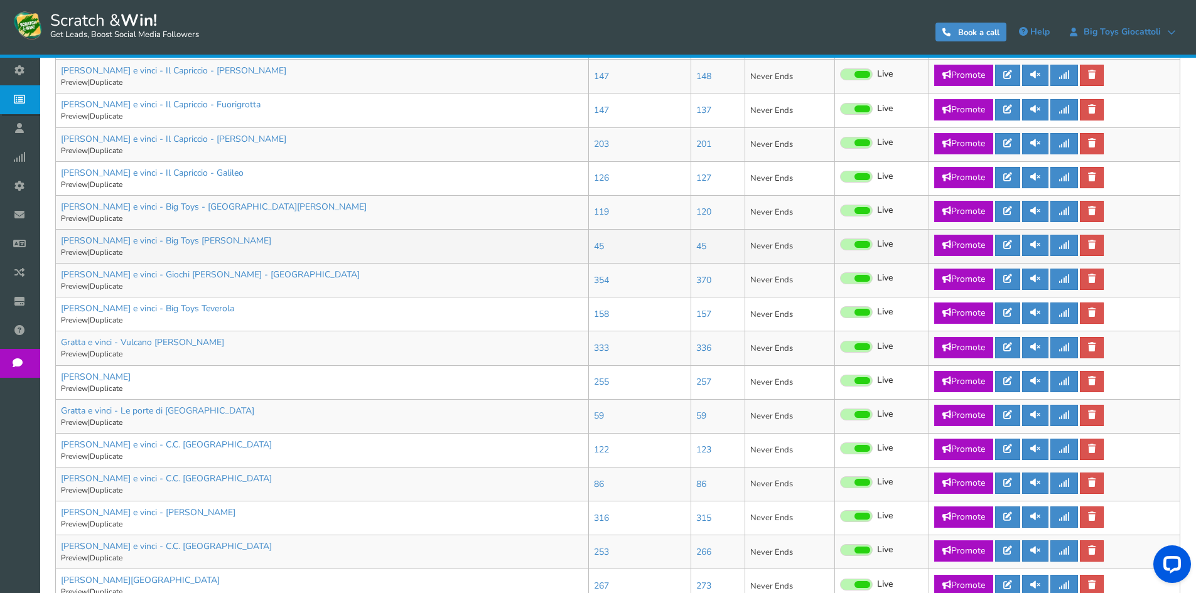
scroll to position [502, 0]
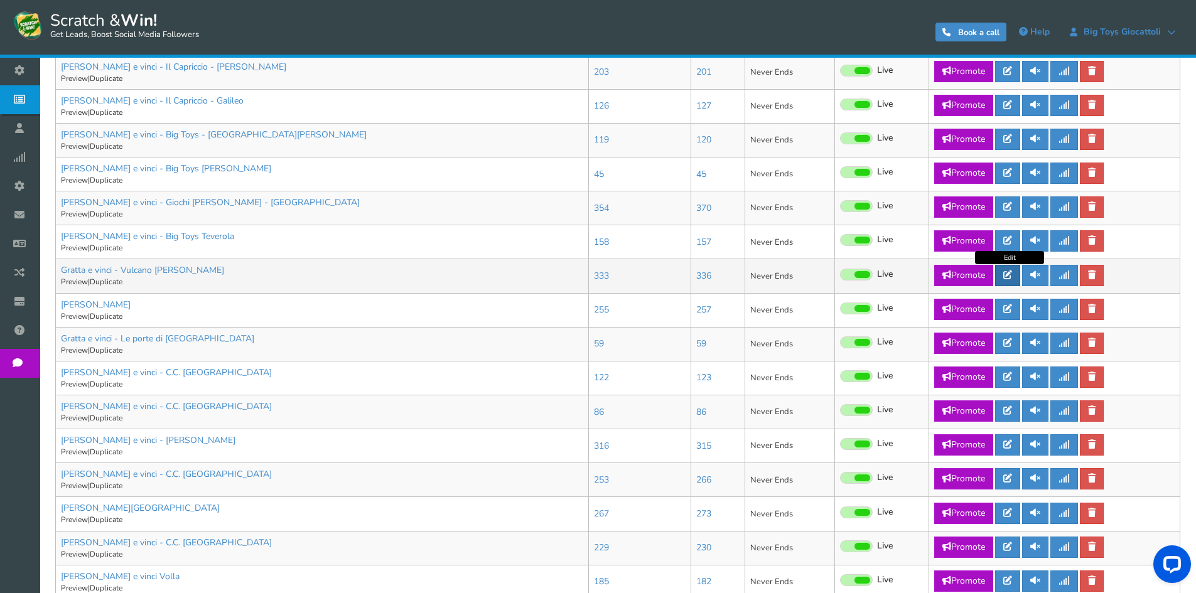
click at [1005, 273] on icon at bounding box center [1007, 275] width 9 height 9
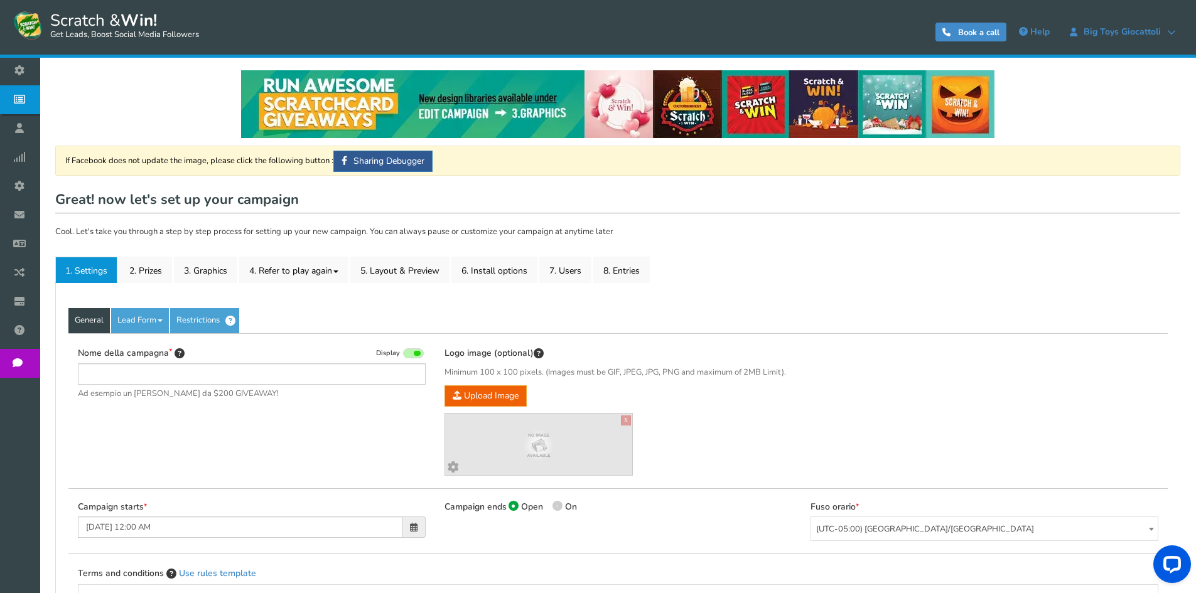
type input "Gratta e vinci - Vulcano [PERSON_NAME]"
drag, startPoint x: 148, startPoint y: 271, endPoint x: 159, endPoint y: 270, distance: 11.3
click at [148, 270] on link "2. Prizes" at bounding box center [145, 270] width 53 height 26
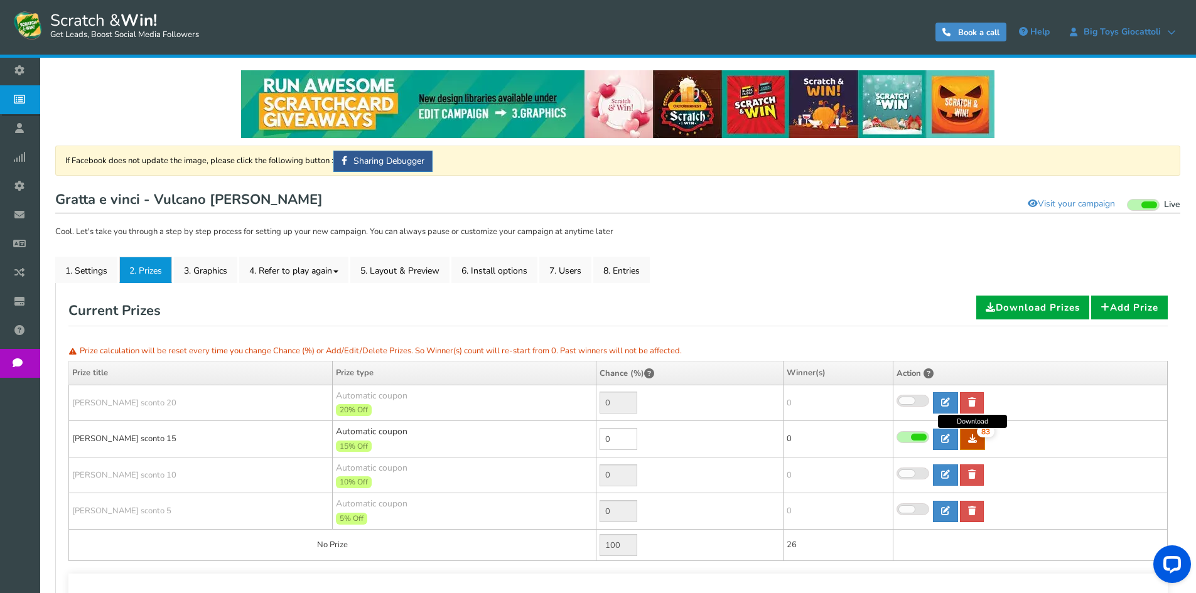
click at [976, 440] on icon at bounding box center [972, 438] width 9 height 9
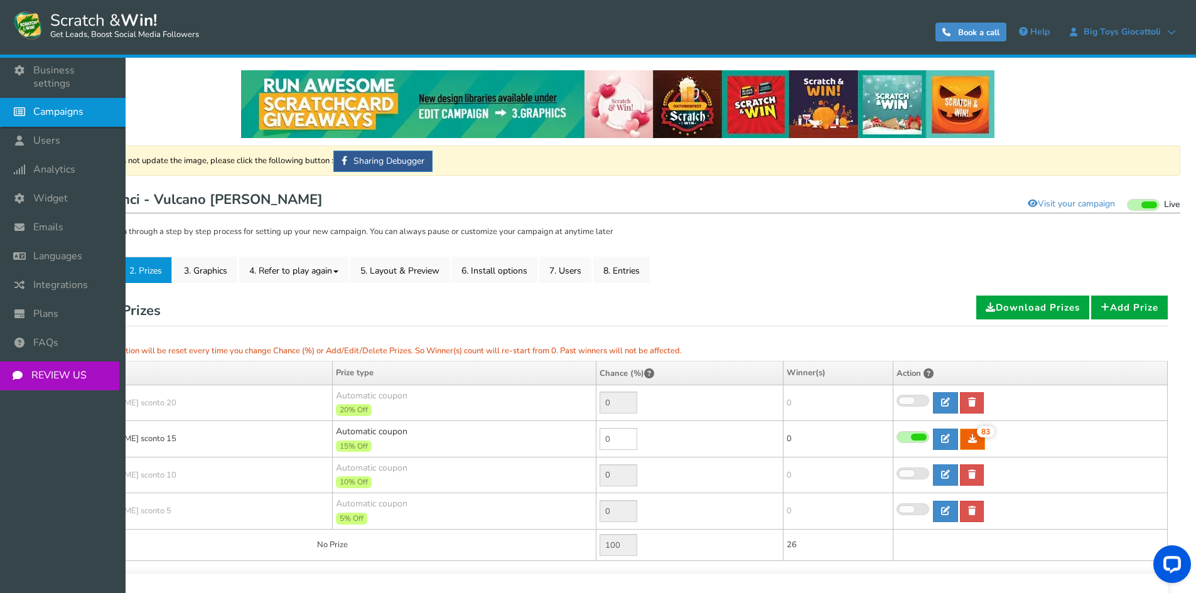
click at [45, 105] on span "Campaigns" at bounding box center [58, 111] width 50 height 13
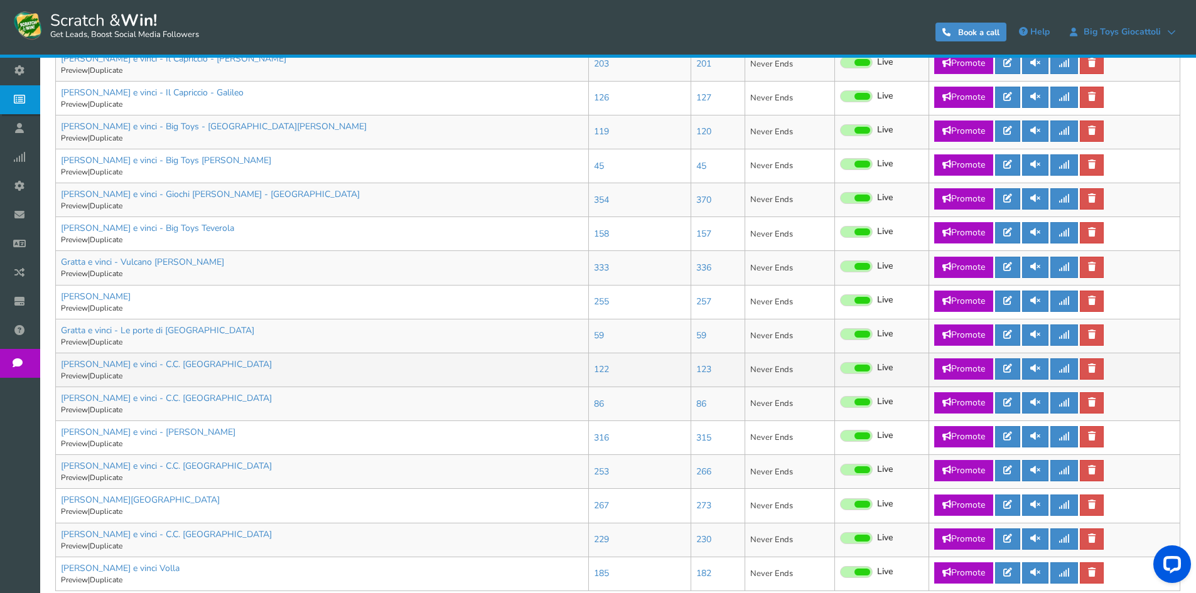
scroll to position [604, 0]
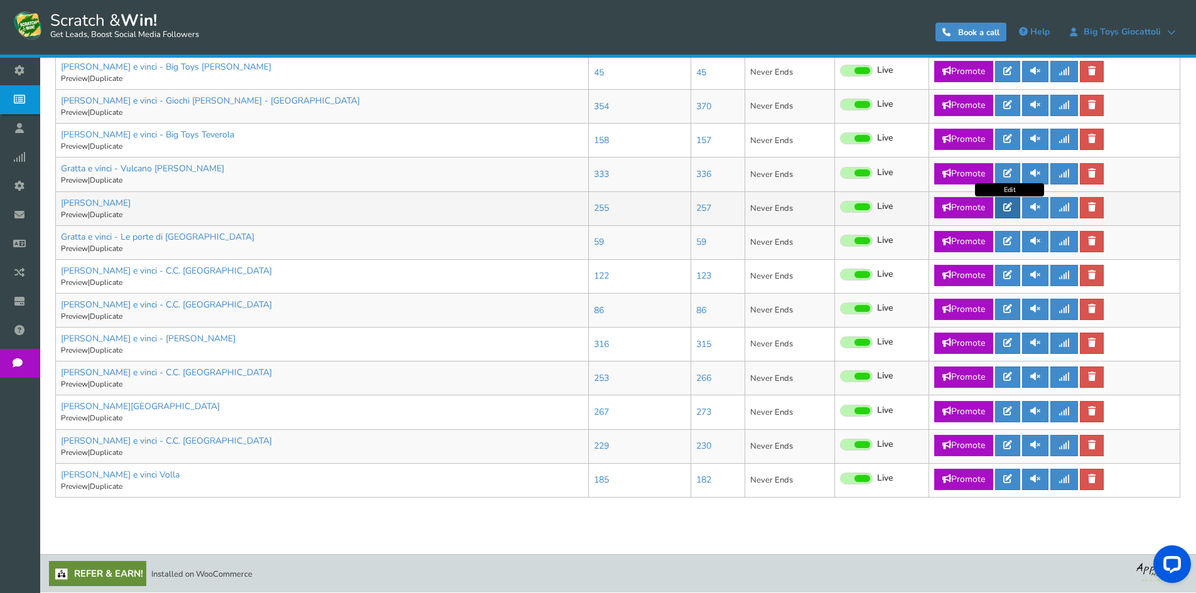
click at [1013, 212] on link at bounding box center [1007, 207] width 25 height 21
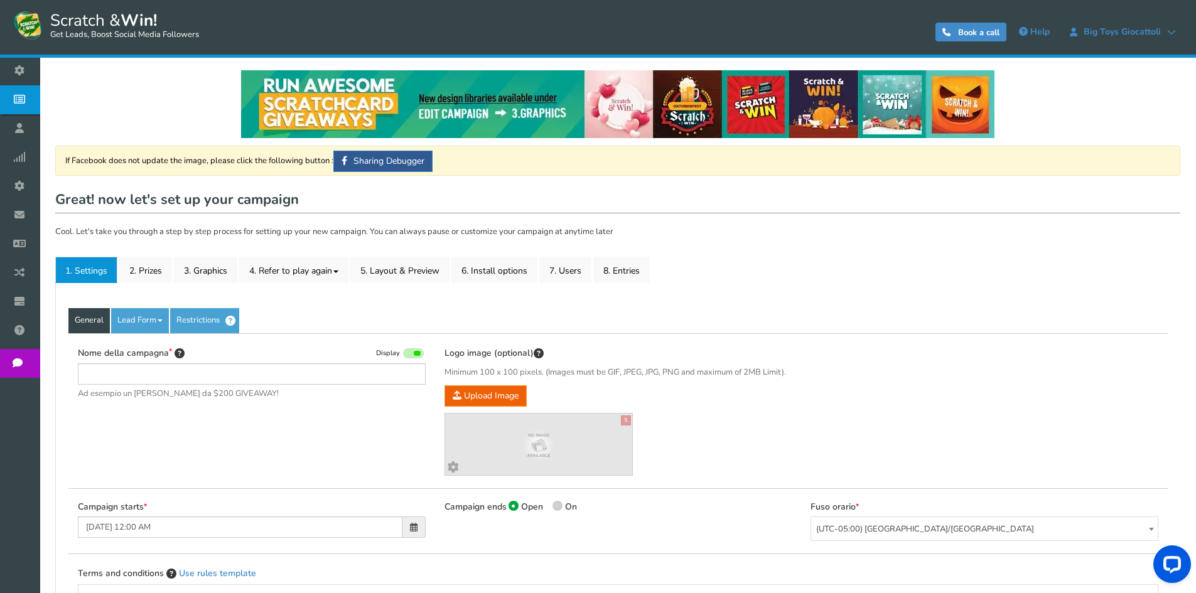
type input "[PERSON_NAME]"
click at [152, 274] on link "2. Prizes" at bounding box center [145, 270] width 53 height 26
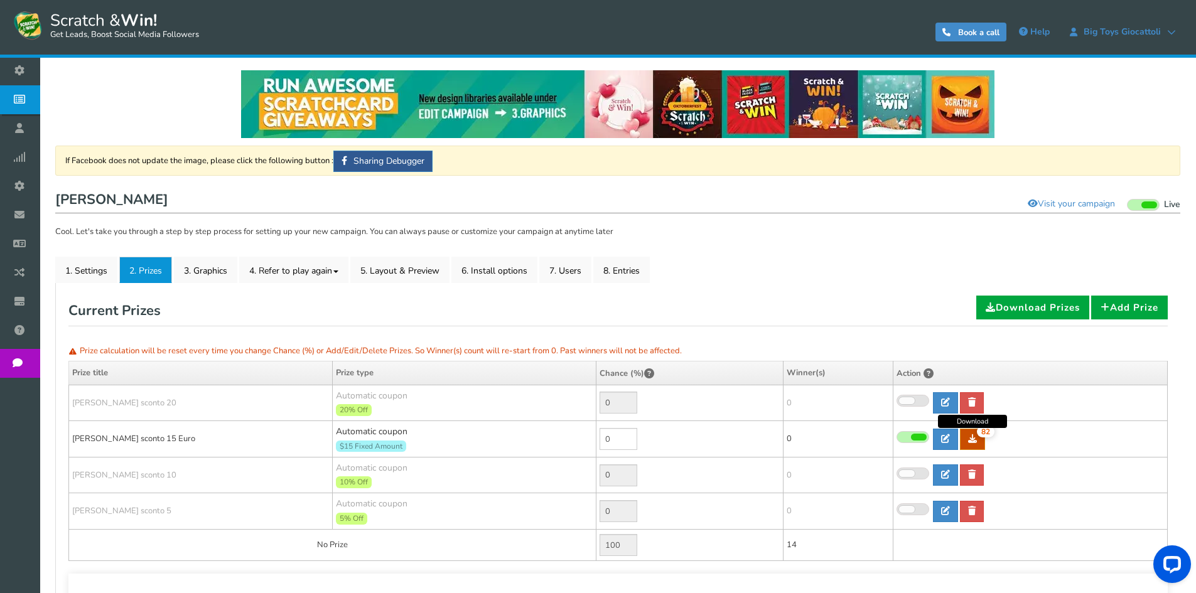
click at [972, 443] on icon at bounding box center [972, 438] width 9 height 9
click at [138, 277] on link "2. Prizes" at bounding box center [145, 270] width 53 height 26
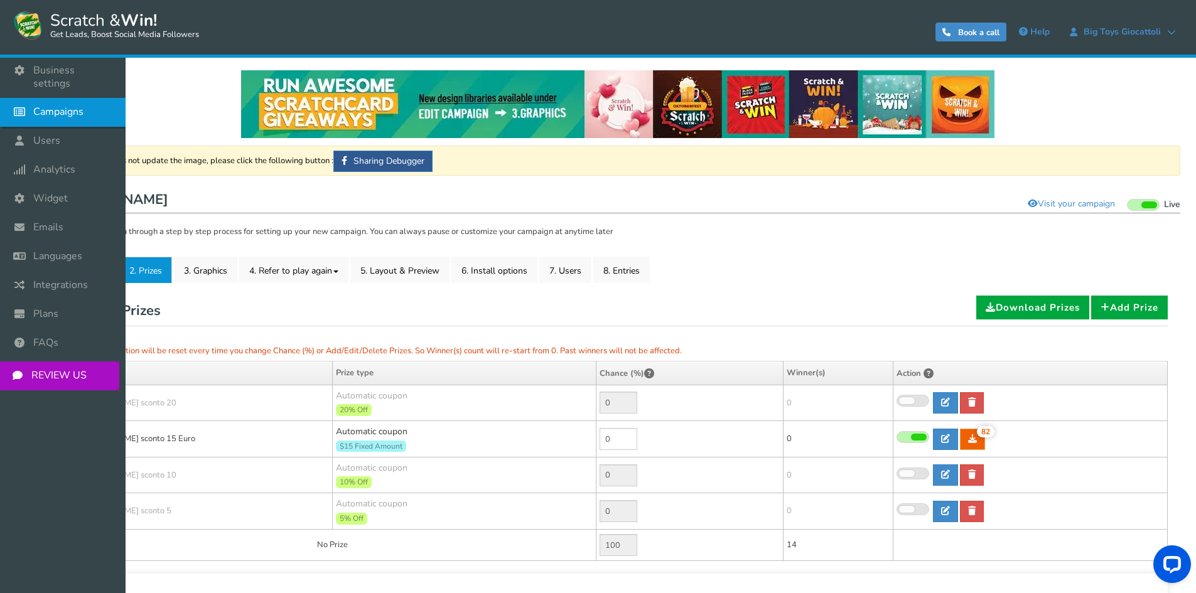
click at [46, 105] on span "Campaigns" at bounding box center [58, 111] width 50 height 13
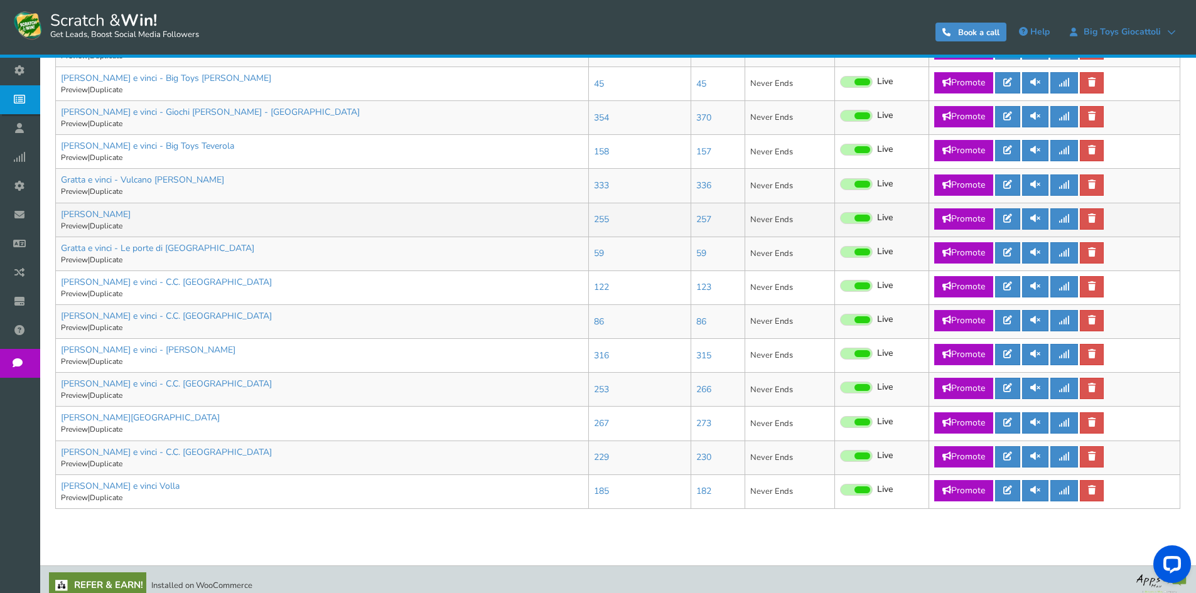
scroll to position [604, 0]
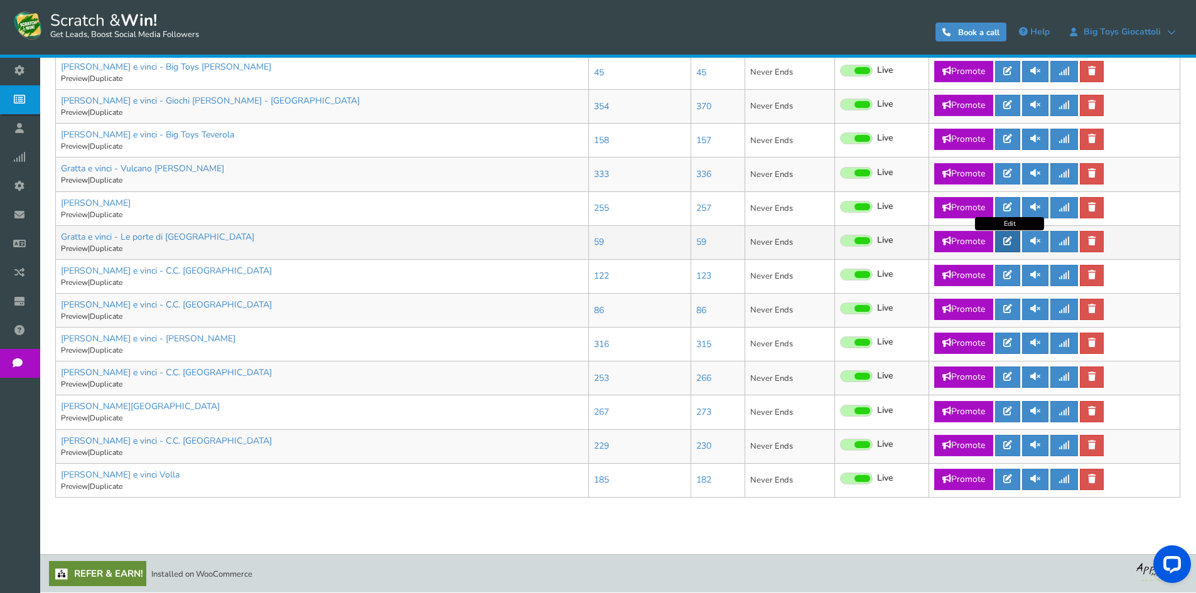
click at [1008, 241] on icon at bounding box center [1007, 241] width 9 height 9
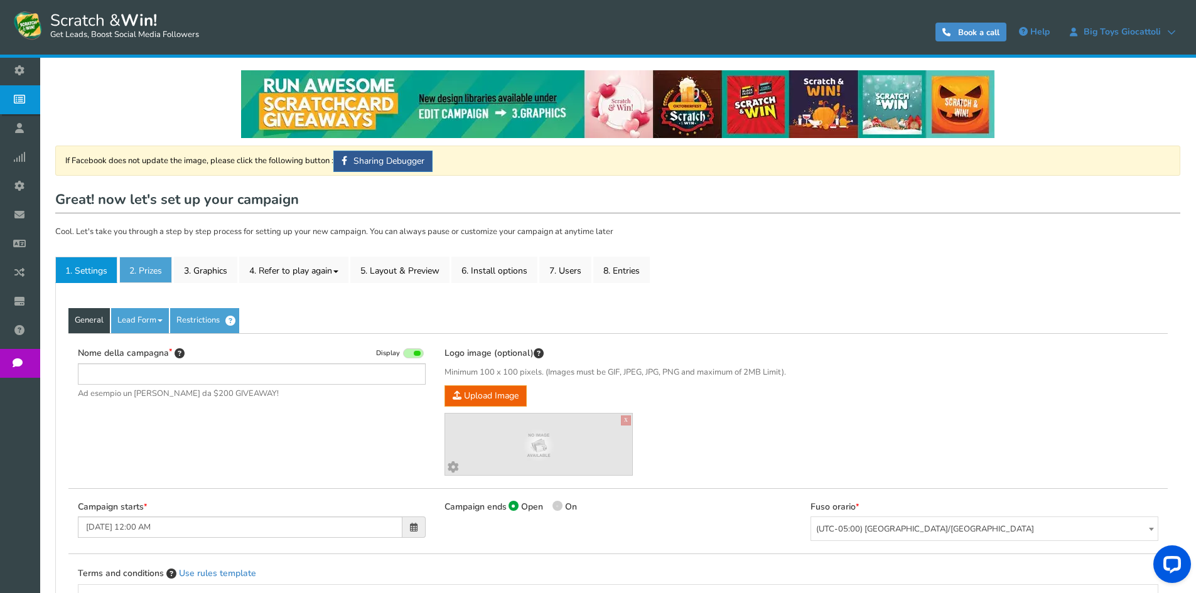
type input "Gratta e vinci - Le porte di [GEOGRAPHIC_DATA]"
click at [154, 269] on link "2. Prizes" at bounding box center [145, 270] width 53 height 26
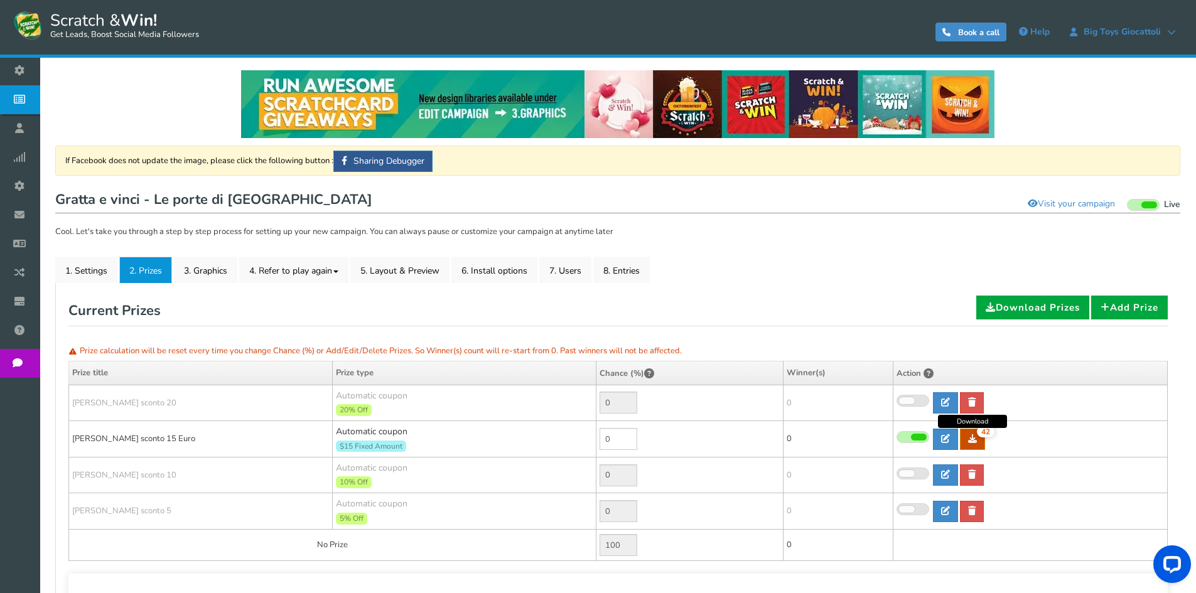
click at [969, 436] on icon at bounding box center [972, 438] width 9 height 9
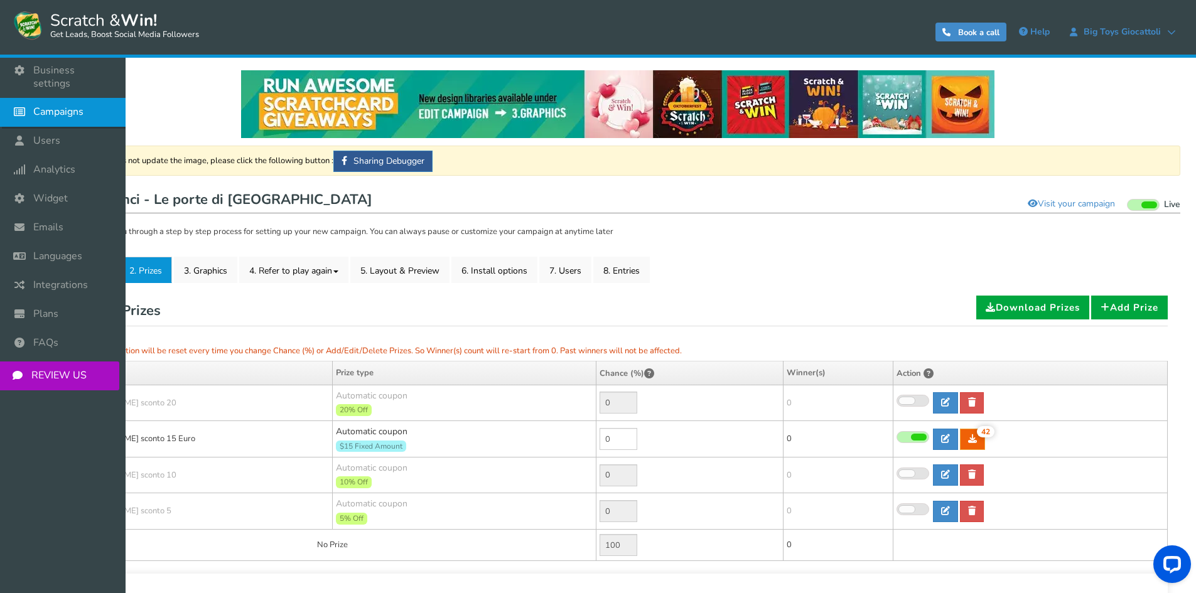
click at [16, 98] on icon at bounding box center [23, 112] width 24 height 28
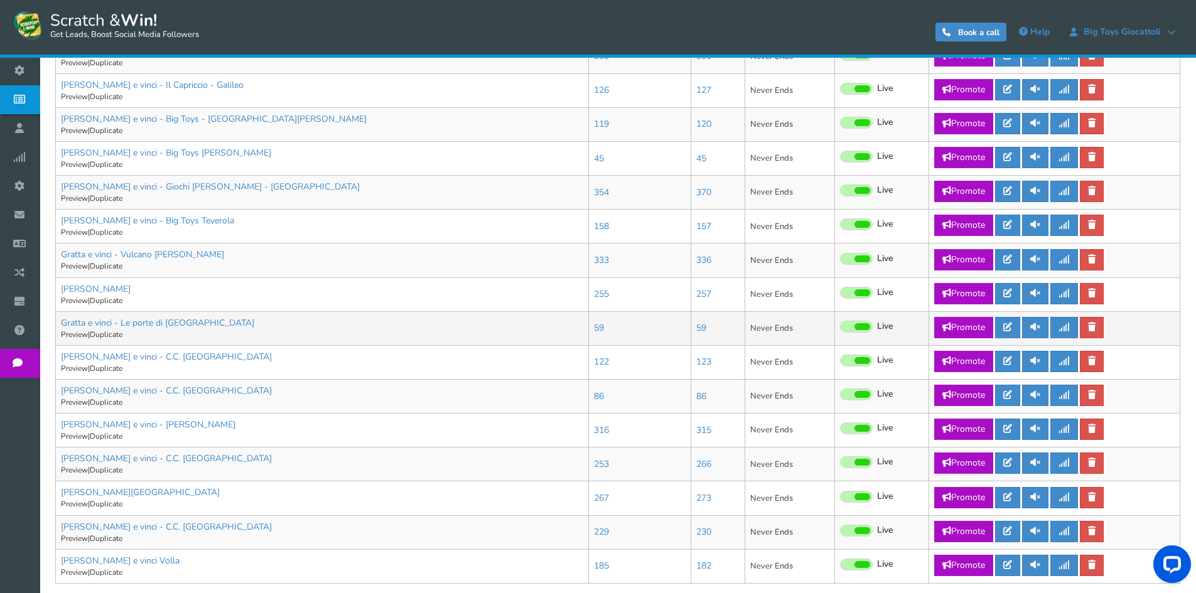
scroll to position [565, 0]
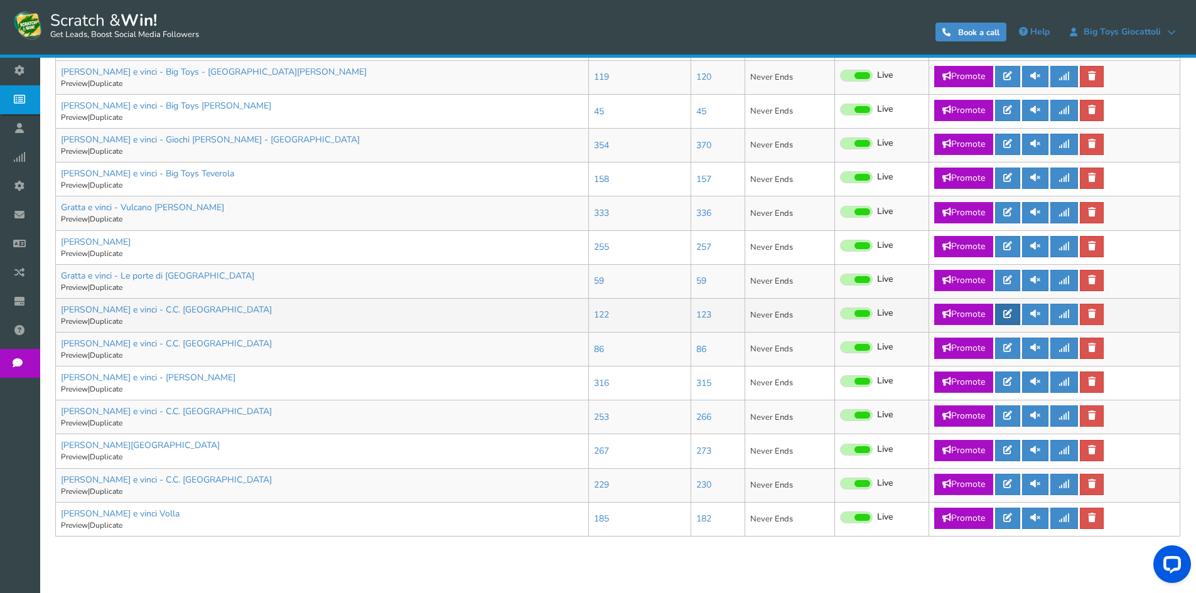
click at [1007, 314] on icon at bounding box center [1007, 313] width 9 height 9
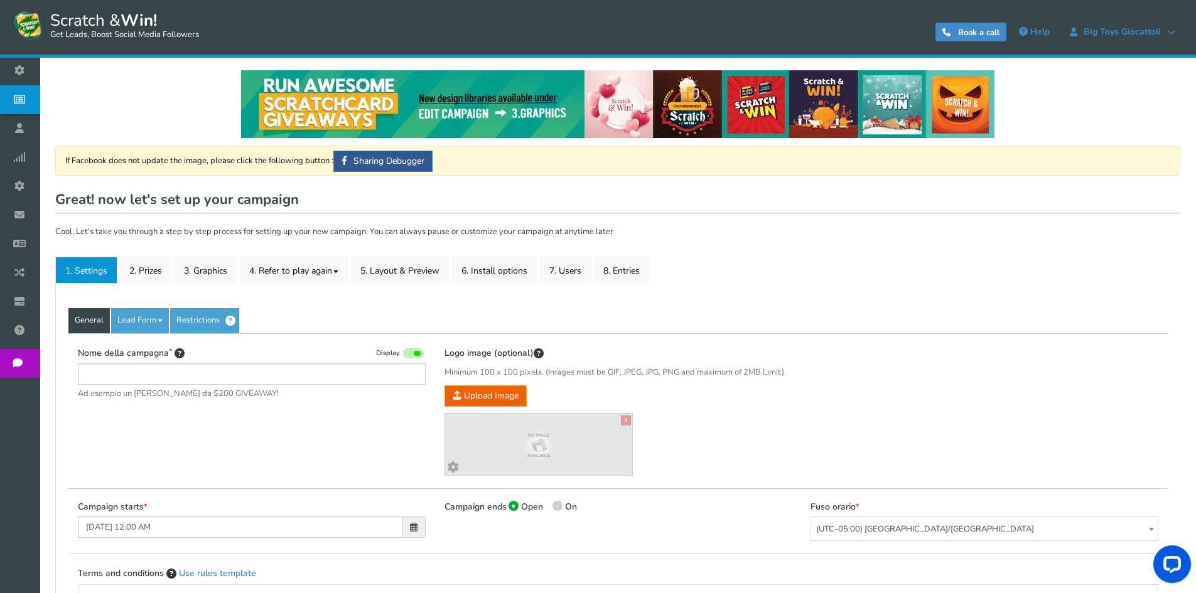
type input "[PERSON_NAME] e vinci - C.C. [GEOGRAPHIC_DATA]"
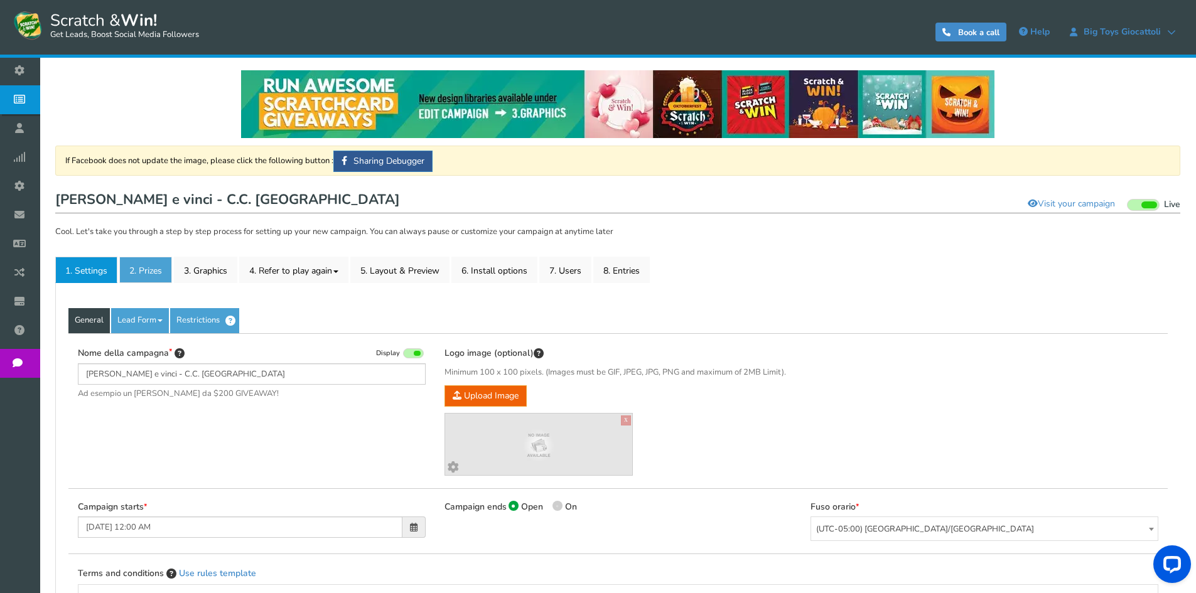
click at [152, 266] on link "2. Prizes" at bounding box center [145, 270] width 53 height 26
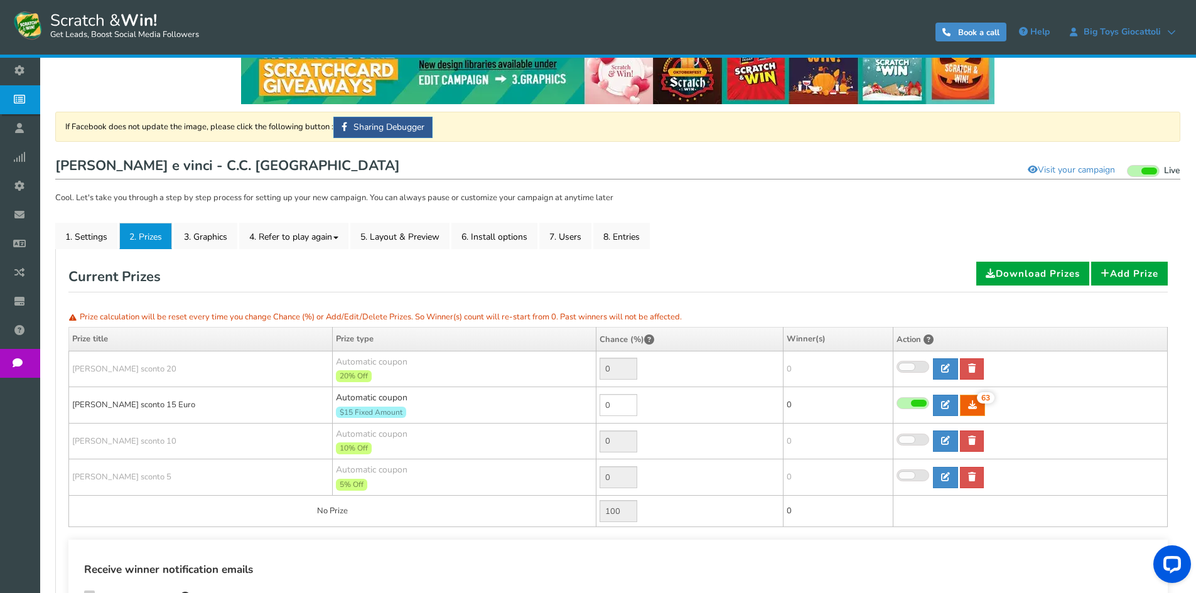
scroll to position [126, 0]
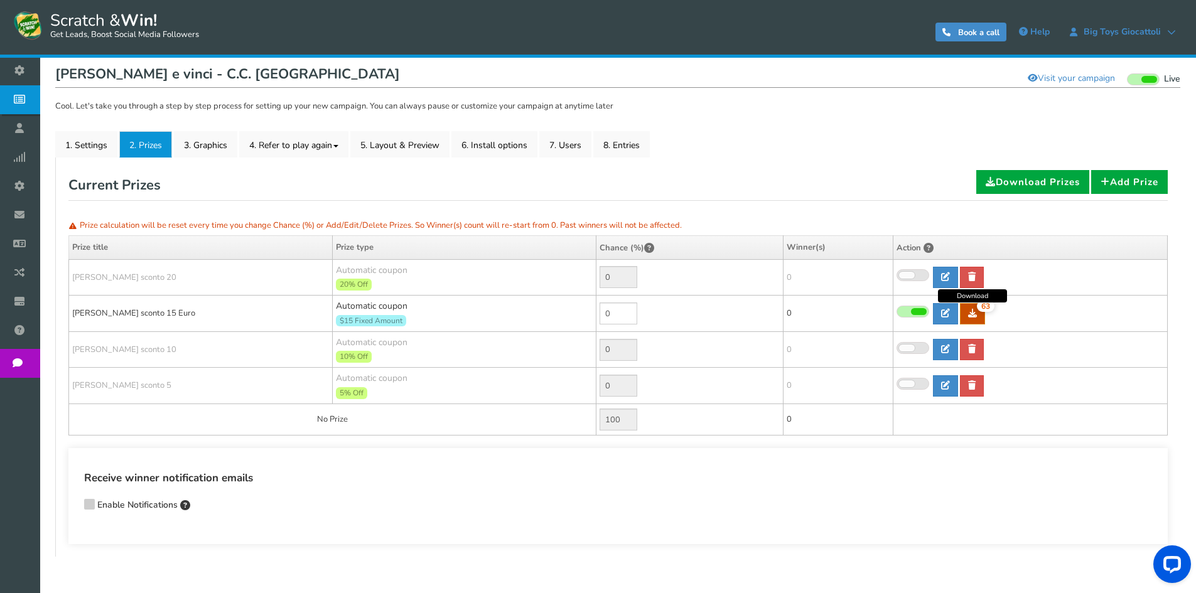
click at [979, 312] on link "63" at bounding box center [972, 313] width 25 height 21
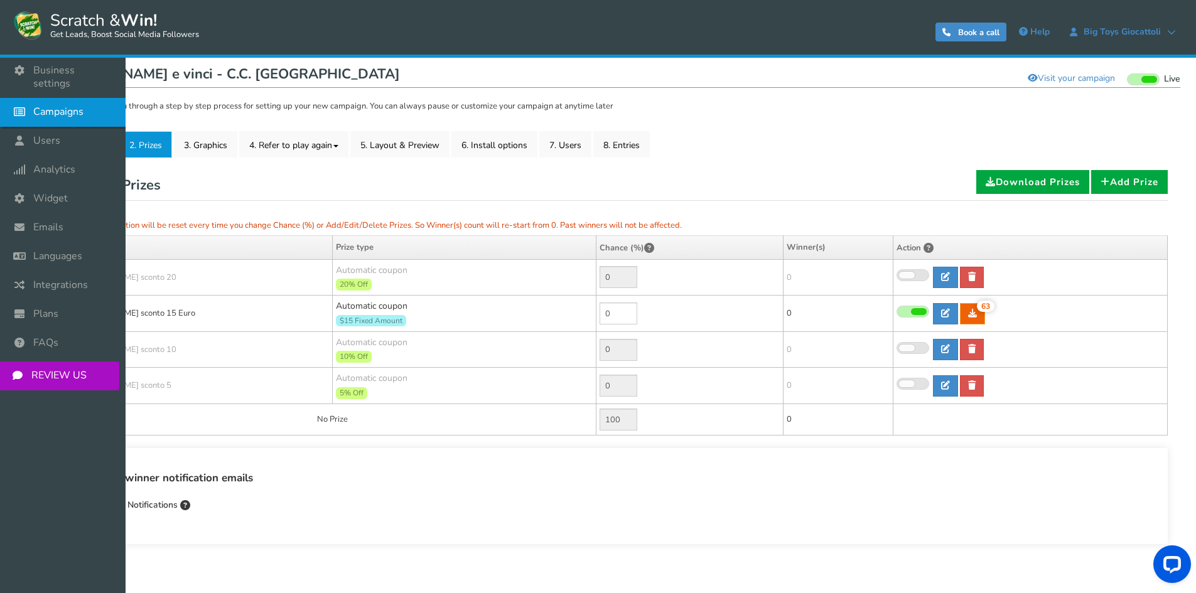
click at [32, 98] on icon at bounding box center [23, 112] width 24 height 28
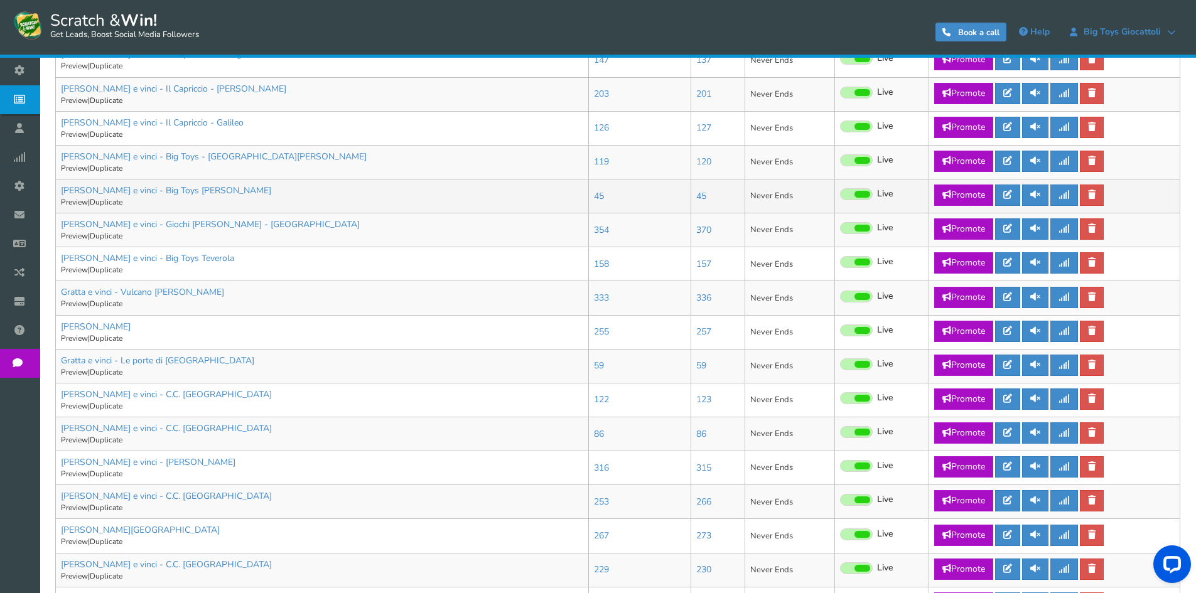
scroll to position [604, 0]
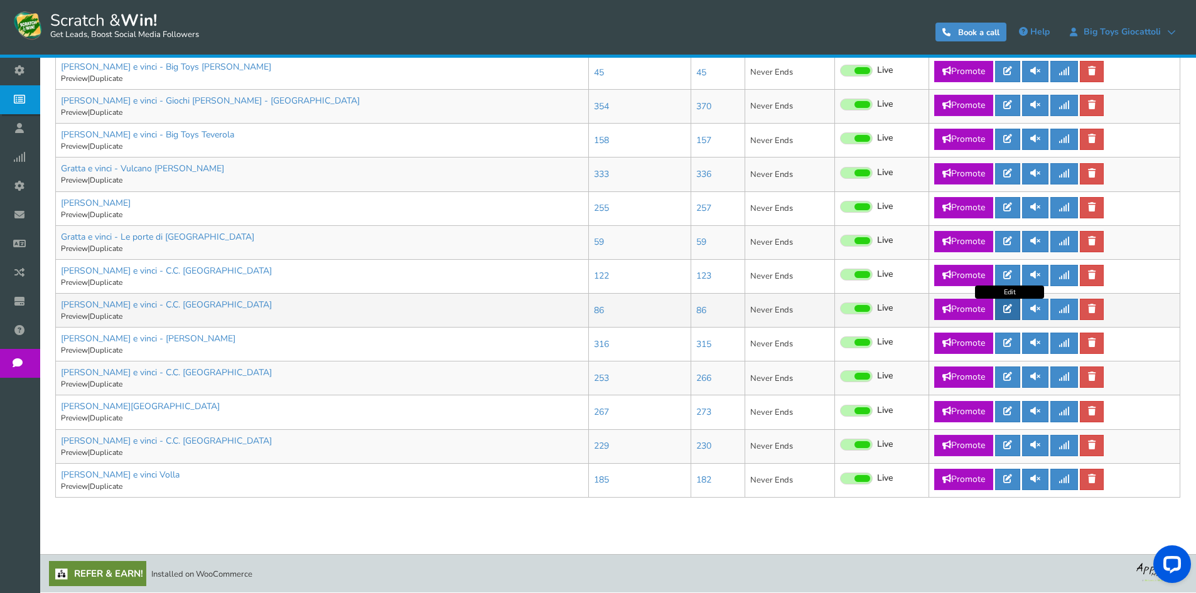
click at [1006, 306] on icon at bounding box center [1007, 308] width 9 height 9
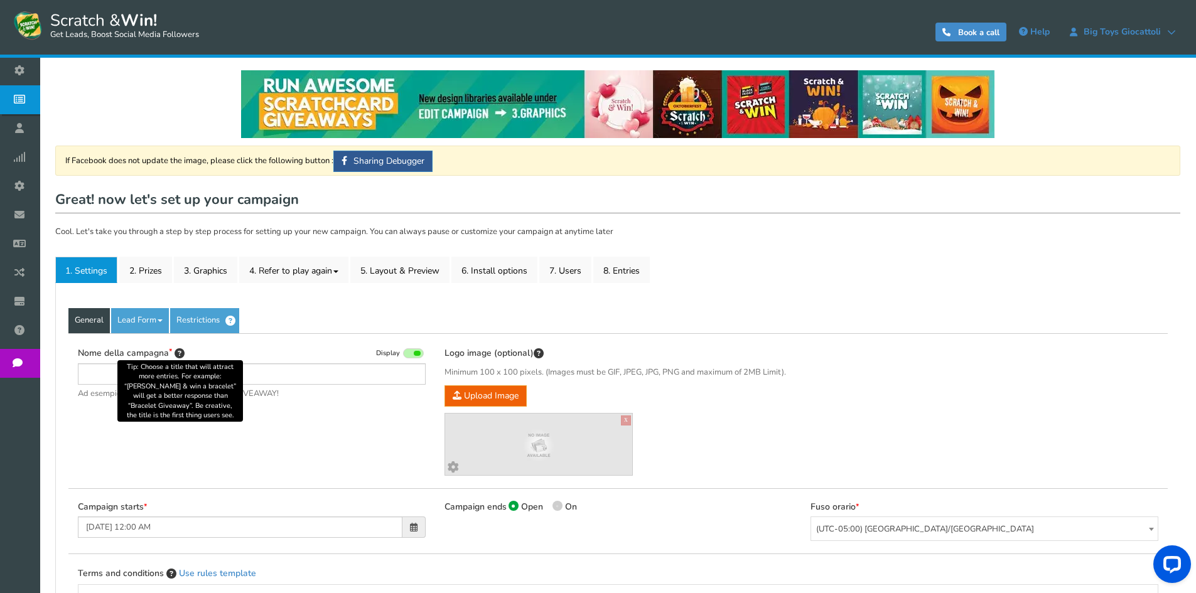
type input "[PERSON_NAME] e vinci - C.C. [GEOGRAPHIC_DATA]"
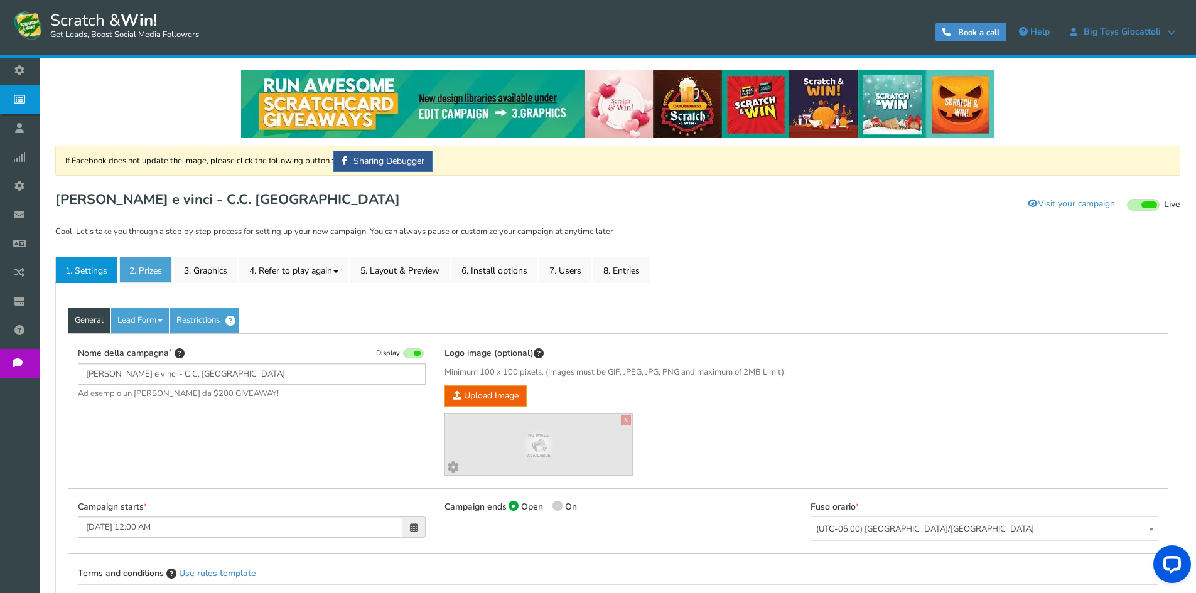
click at [144, 272] on link "2. Prizes" at bounding box center [145, 270] width 53 height 26
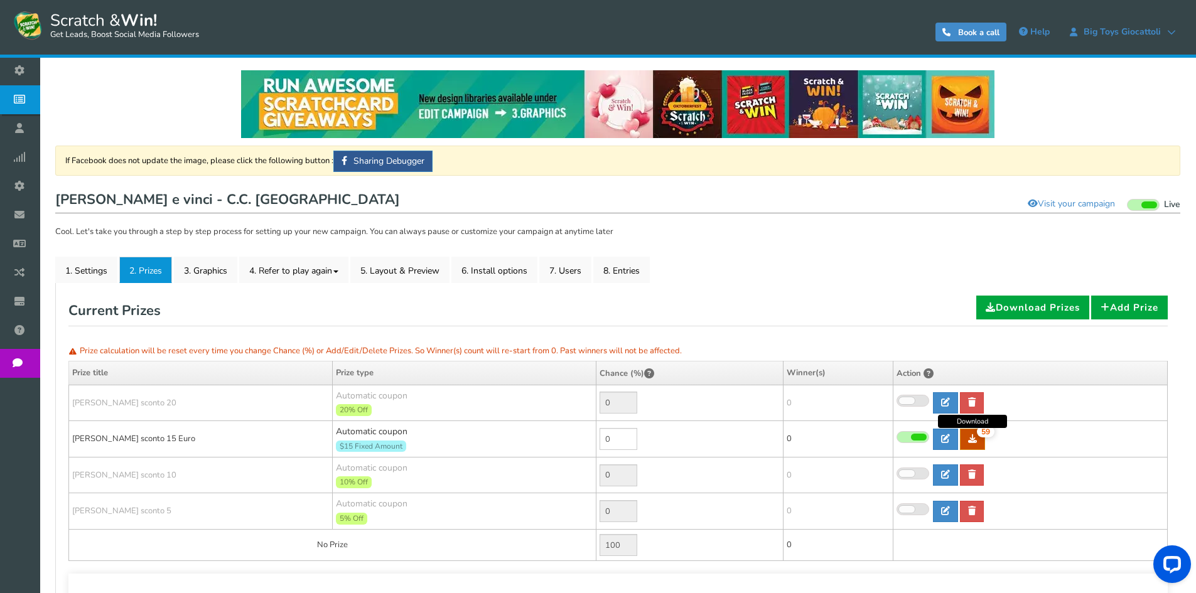
click at [975, 444] on link "59" at bounding box center [972, 439] width 25 height 21
click at [25, 90] on icon at bounding box center [23, 99] width 24 height 28
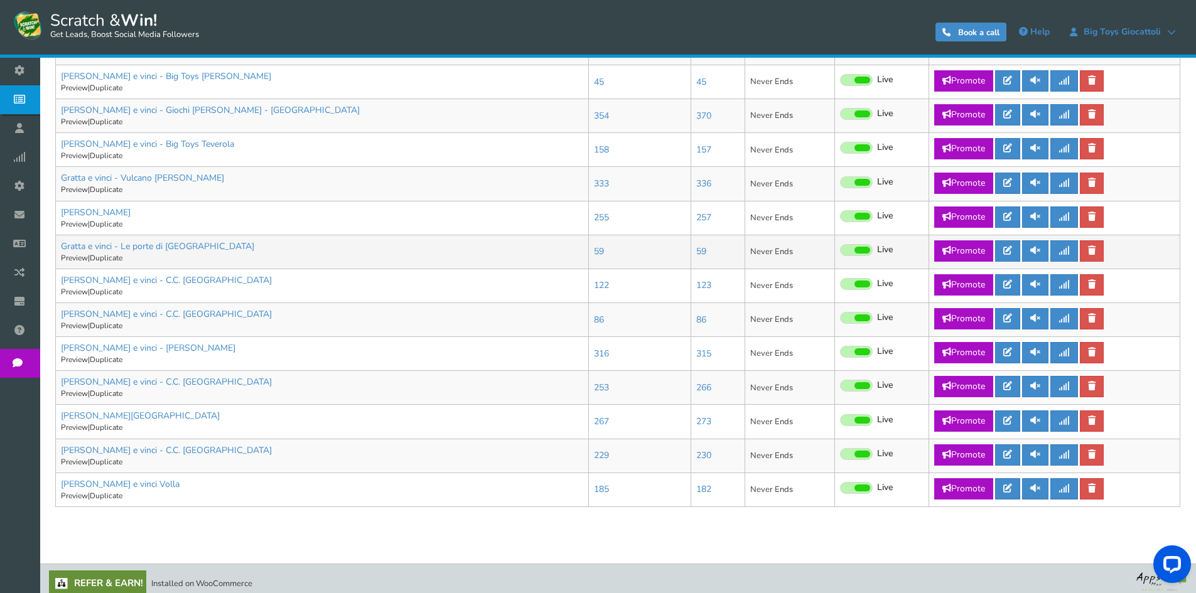
scroll to position [604, 0]
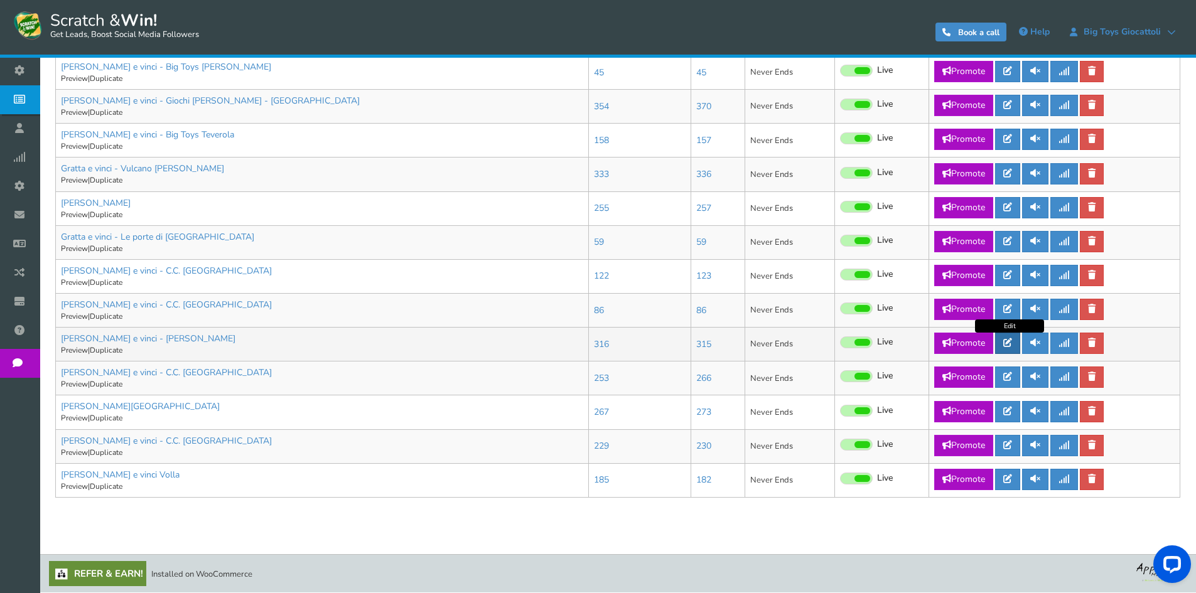
click at [1009, 344] on icon at bounding box center [1007, 342] width 9 height 9
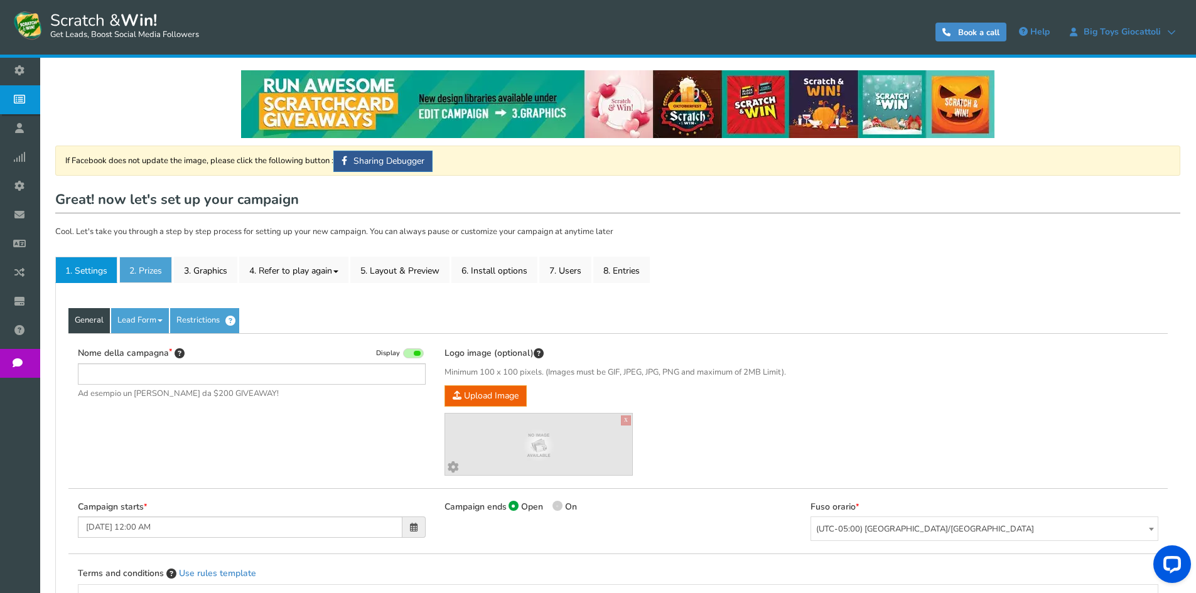
type input "[PERSON_NAME] e vinci - [PERSON_NAME]"
click at [146, 270] on link "2. Prizes" at bounding box center [145, 270] width 53 height 26
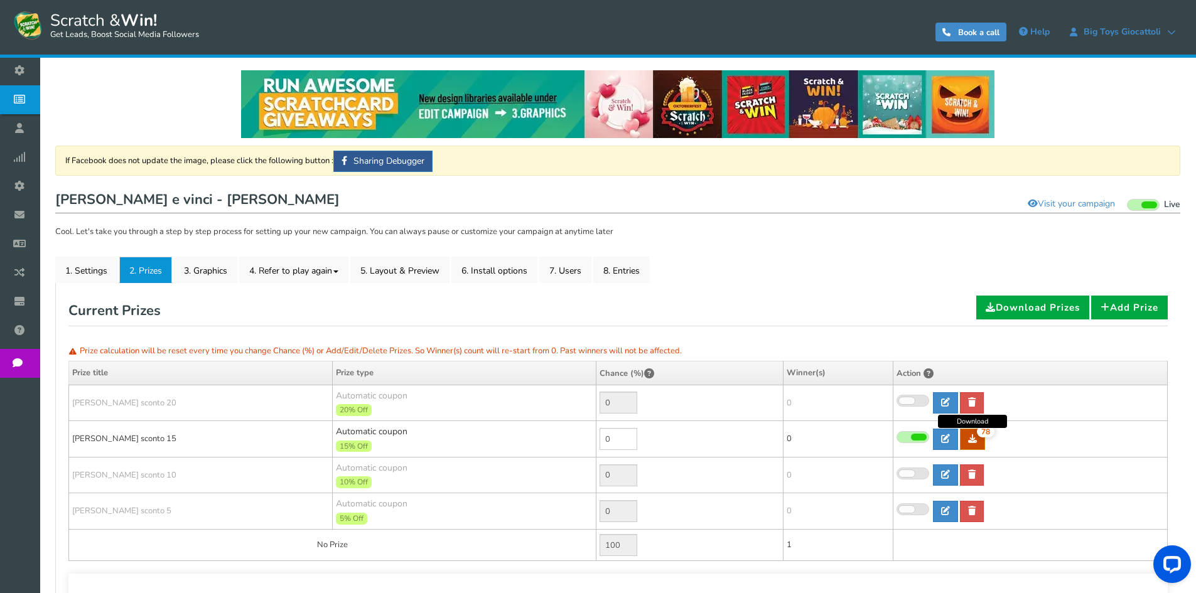
click at [979, 444] on link "78" at bounding box center [972, 439] width 25 height 21
click at [30, 97] on icon at bounding box center [23, 99] width 24 height 28
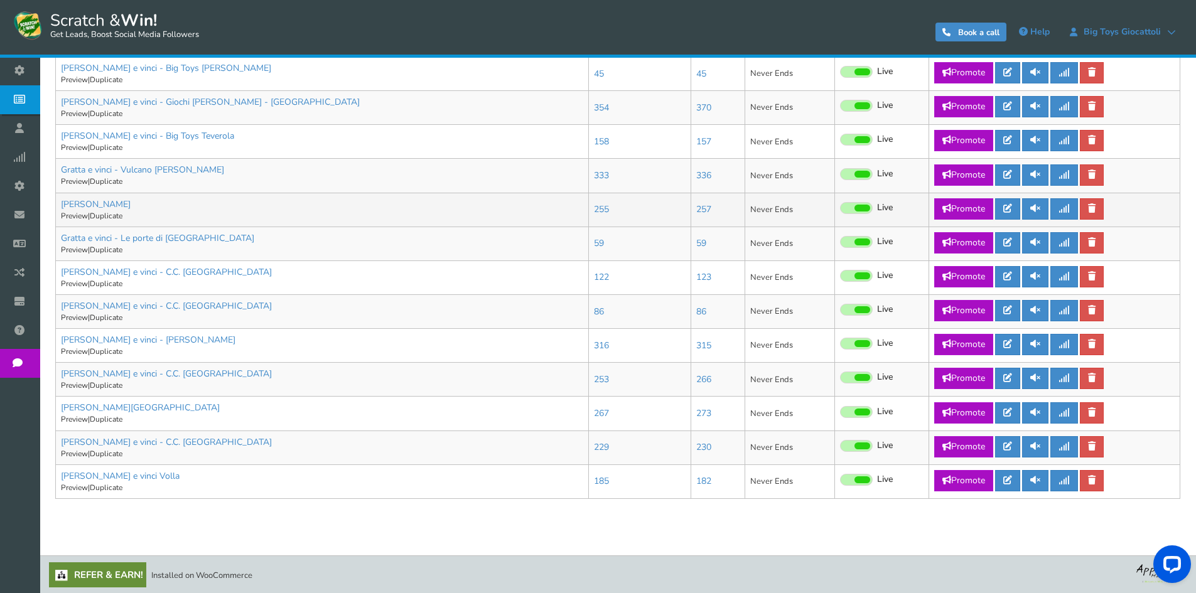
scroll to position [604, 0]
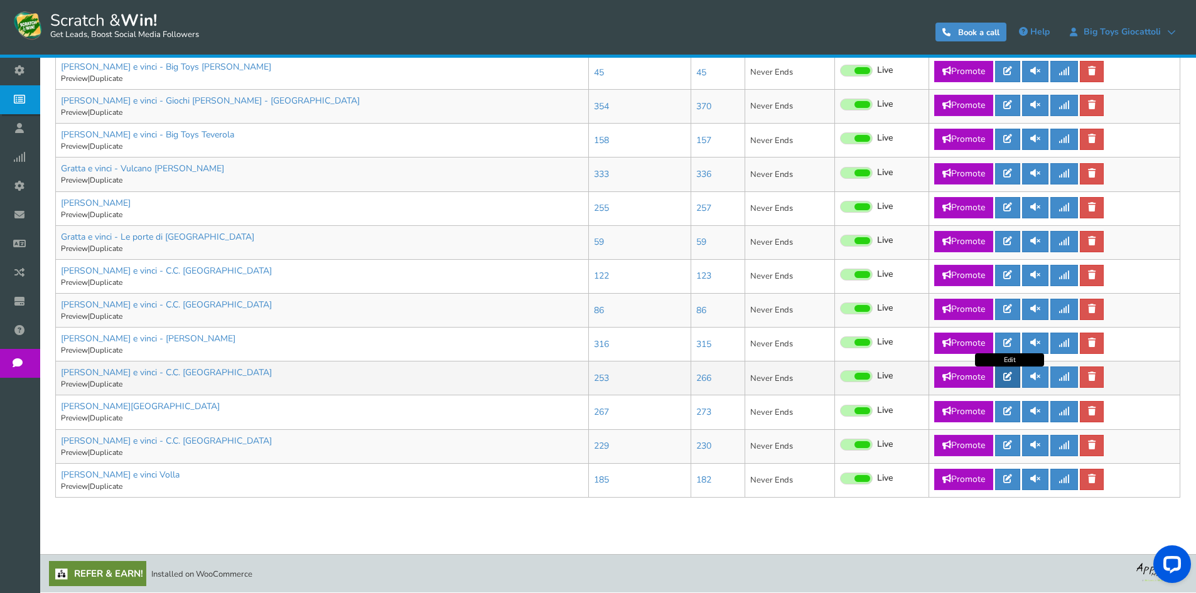
click at [1010, 383] on link at bounding box center [1007, 377] width 25 height 21
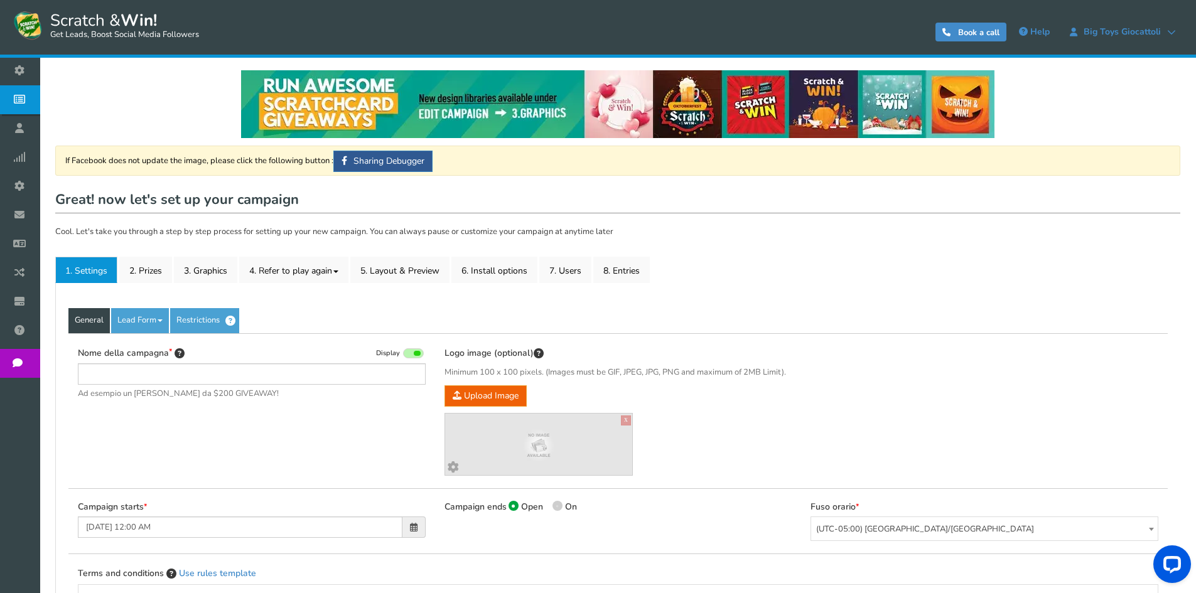
type input "[PERSON_NAME] e vinci - C.C. [GEOGRAPHIC_DATA]"
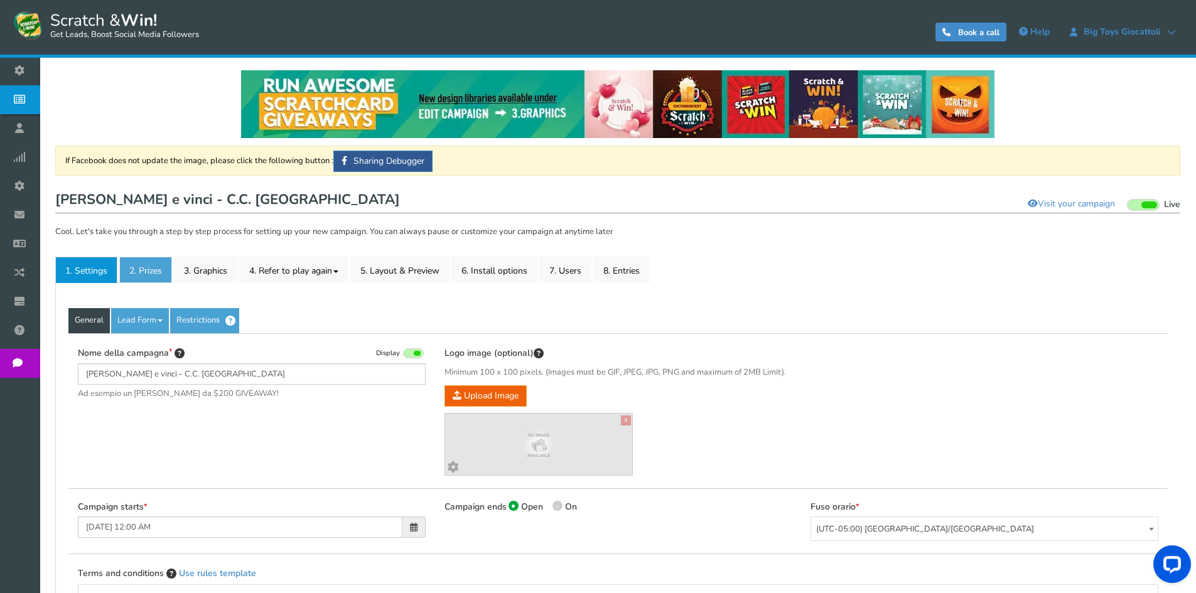
click at [133, 266] on link "2. Prizes" at bounding box center [145, 270] width 53 height 26
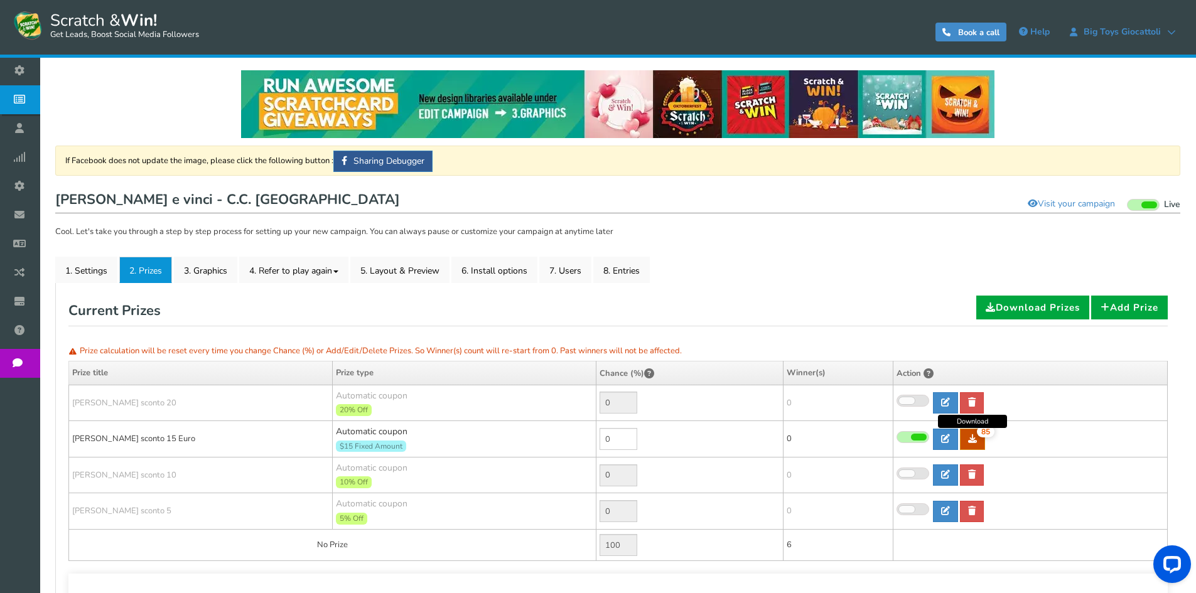
click at [974, 444] on link "85" at bounding box center [972, 439] width 25 height 21
drag, startPoint x: 47, startPoint y: 99, endPoint x: 111, endPoint y: 104, distance: 64.2
click at [0, 0] on span "Campaigns" at bounding box center [0, 0] width 0 height 0
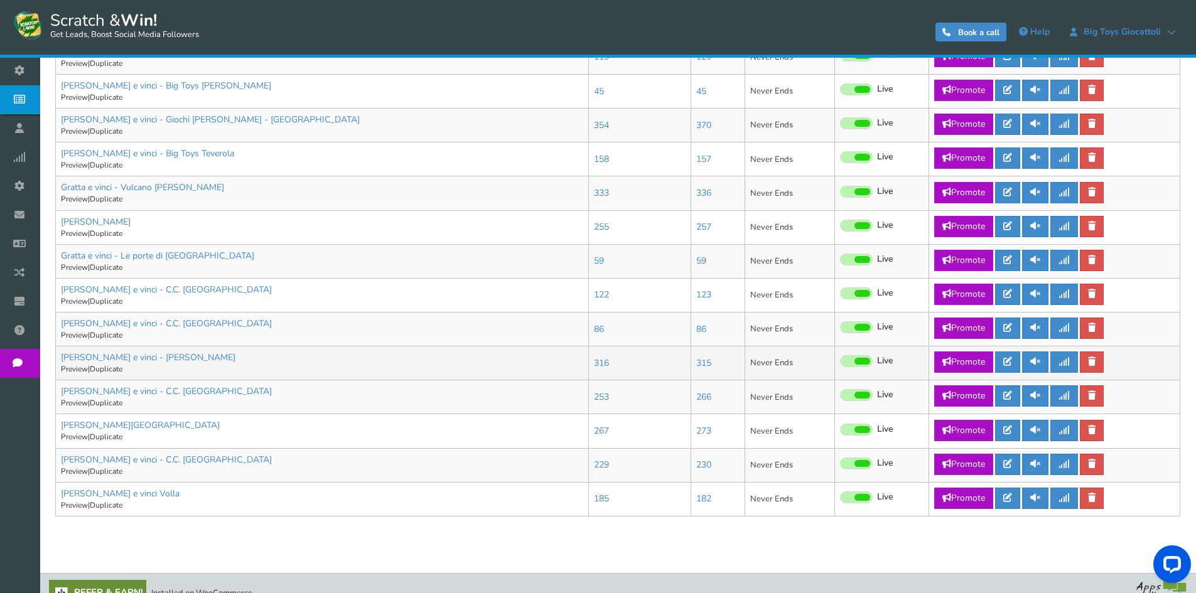
scroll to position [604, 0]
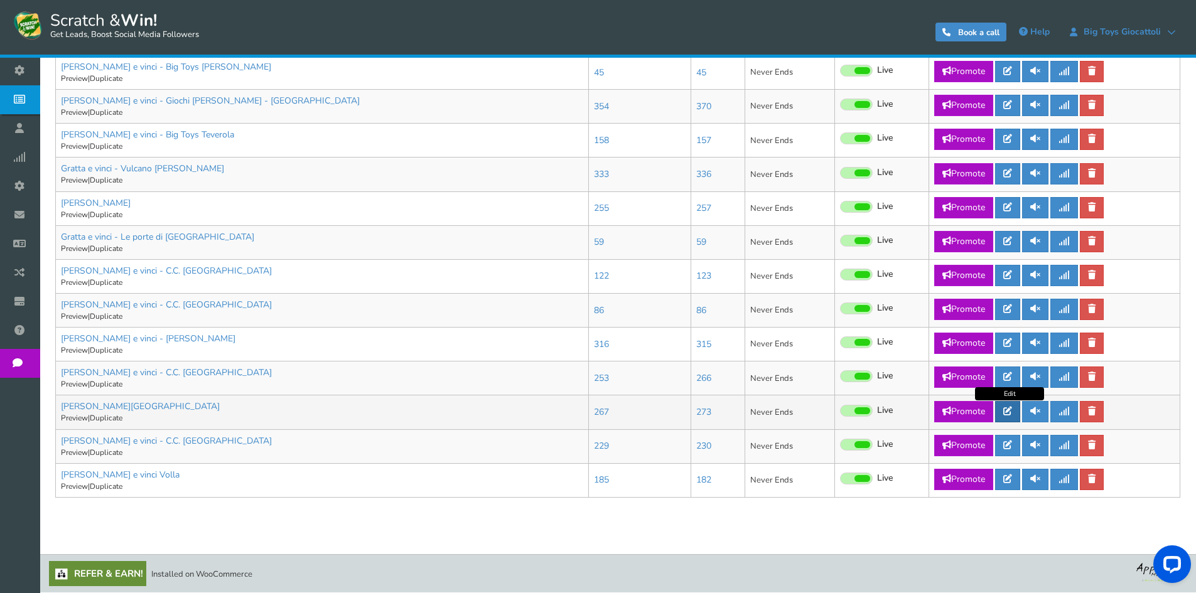
click at [1012, 411] on icon at bounding box center [1007, 411] width 9 height 9
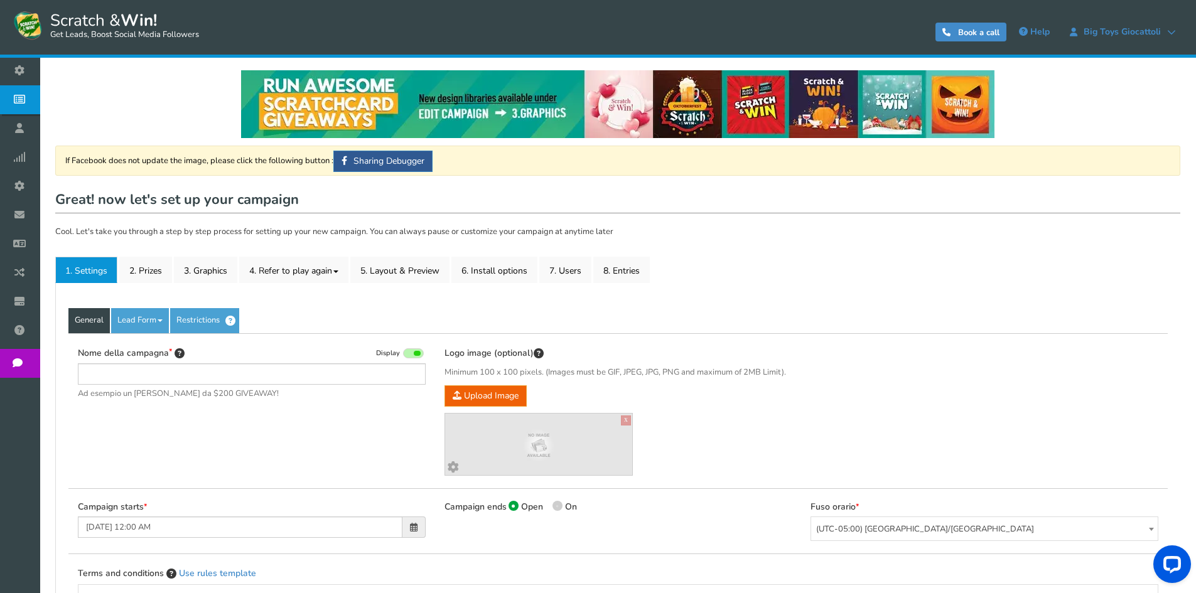
type input "[PERSON_NAME][GEOGRAPHIC_DATA]"
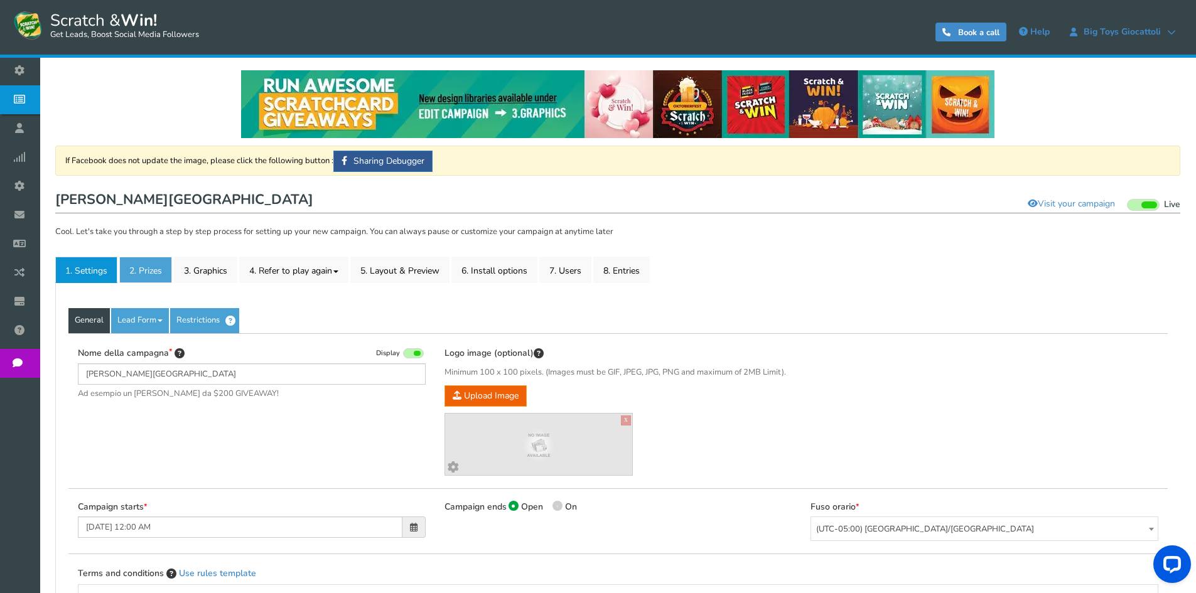
click at [151, 272] on link "2. Prizes" at bounding box center [145, 270] width 53 height 26
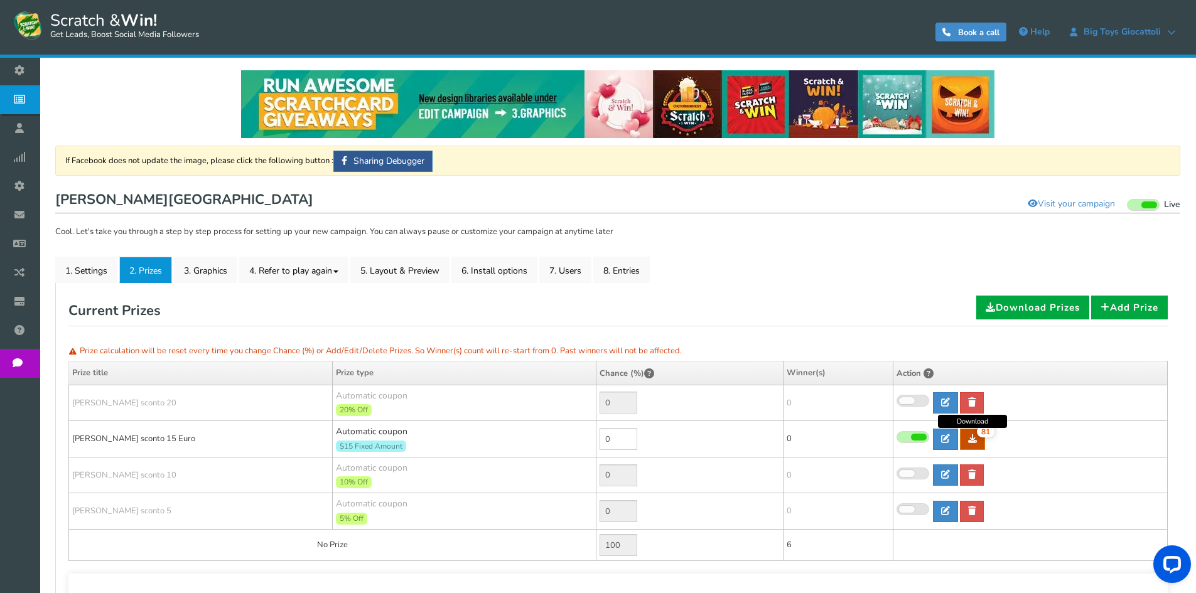
click at [971, 443] on icon at bounding box center [972, 438] width 9 height 9
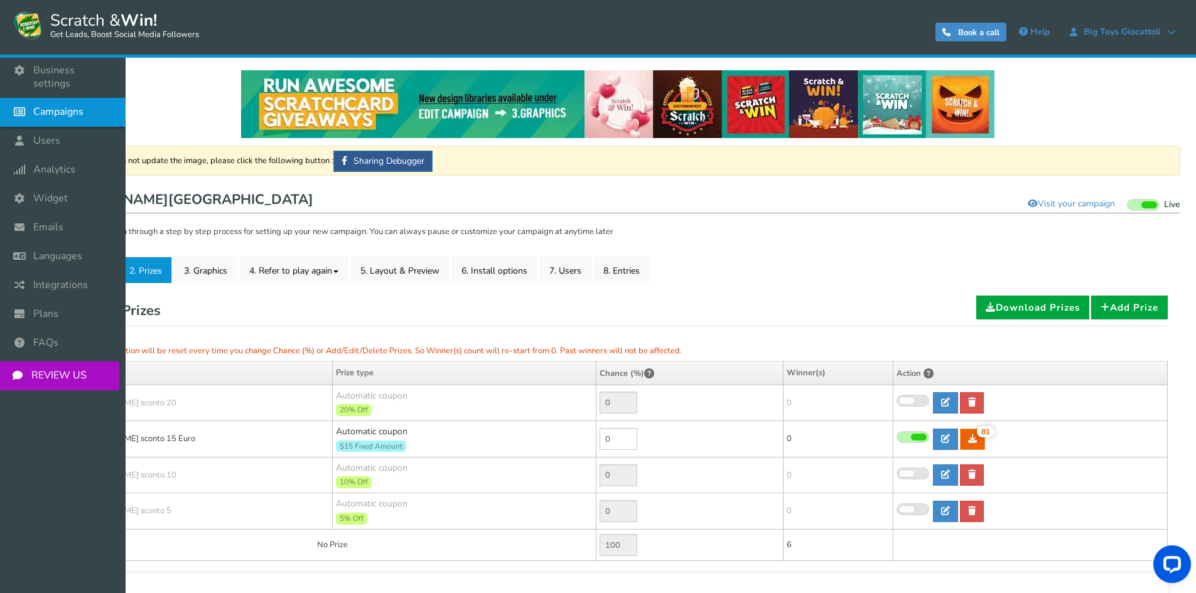
click at [29, 100] on icon at bounding box center [23, 112] width 24 height 28
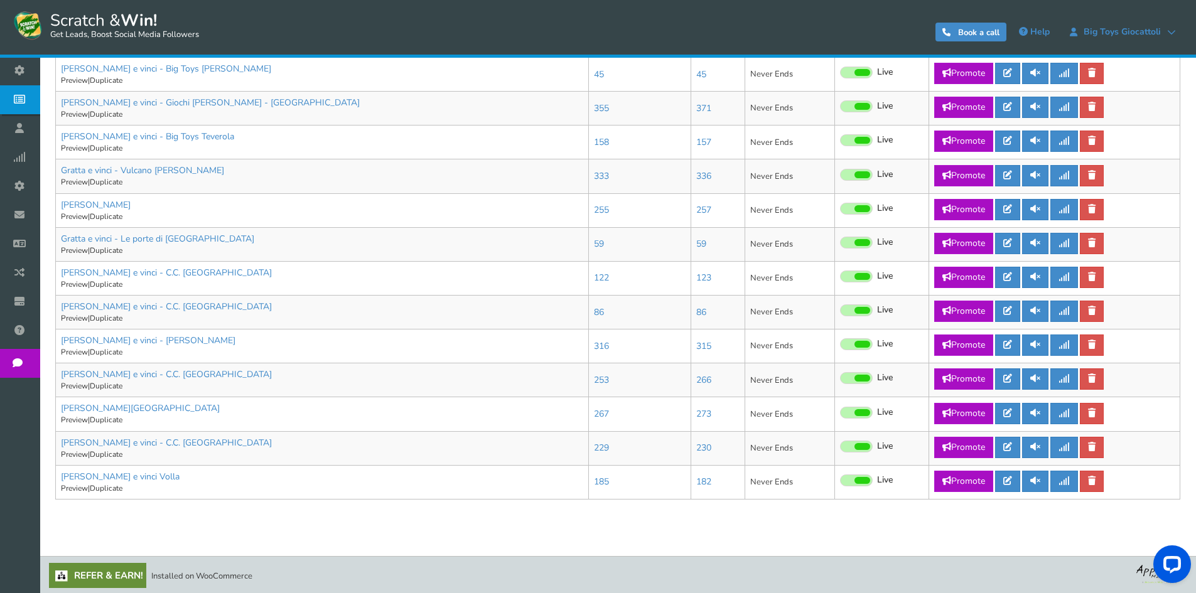
scroll to position [604, 0]
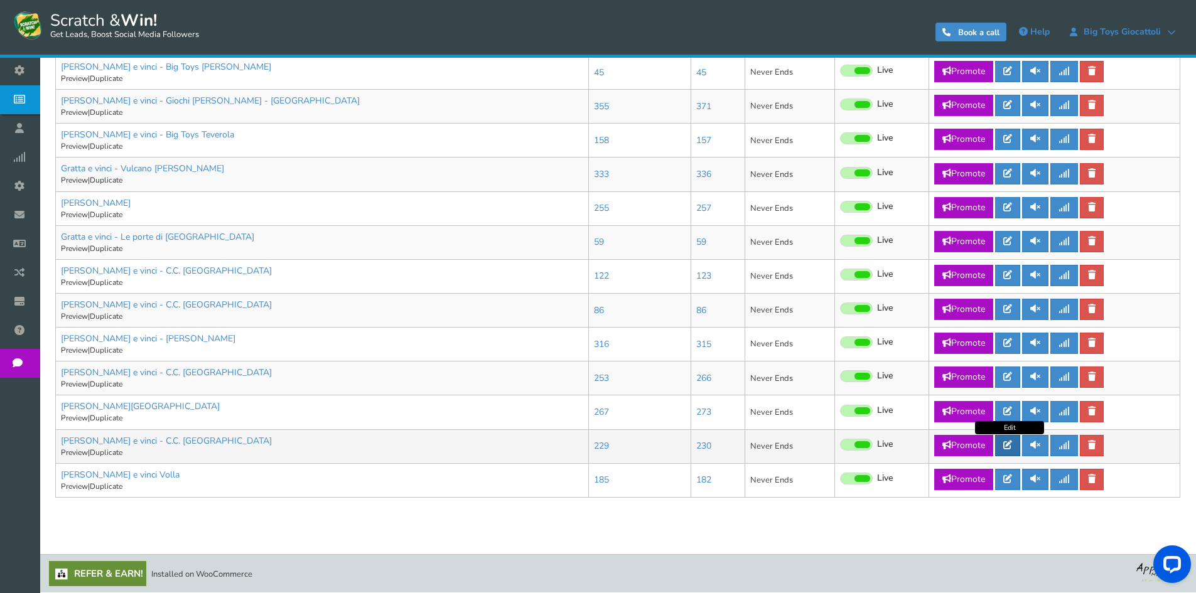
click at [1008, 448] on icon at bounding box center [1007, 445] width 9 height 9
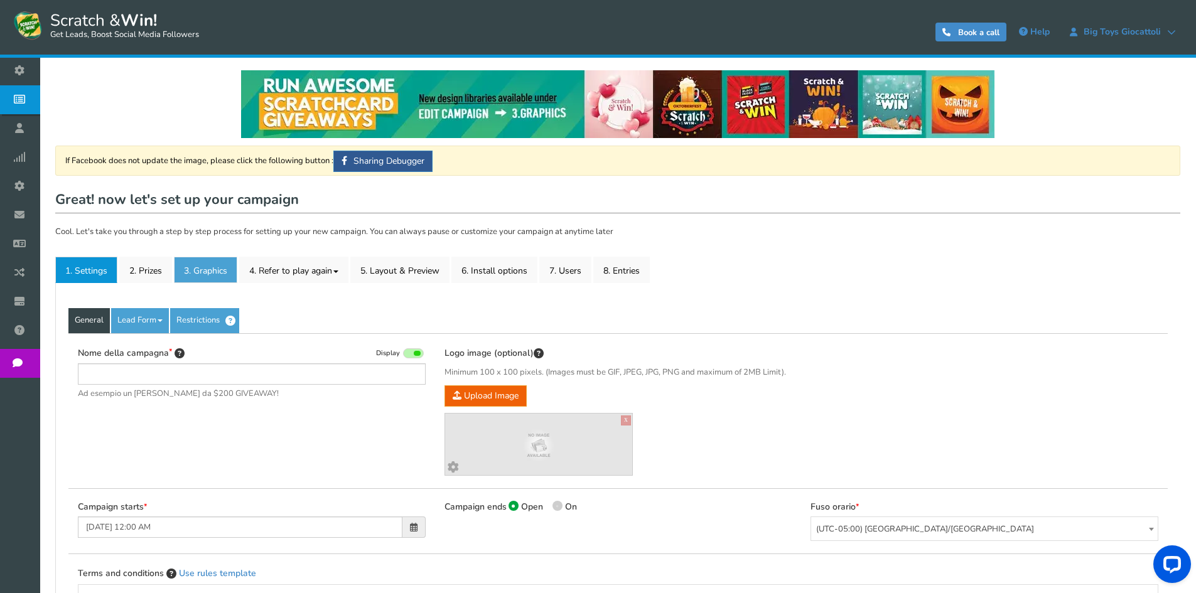
type input "[PERSON_NAME] e vinci - C.C. [GEOGRAPHIC_DATA]"
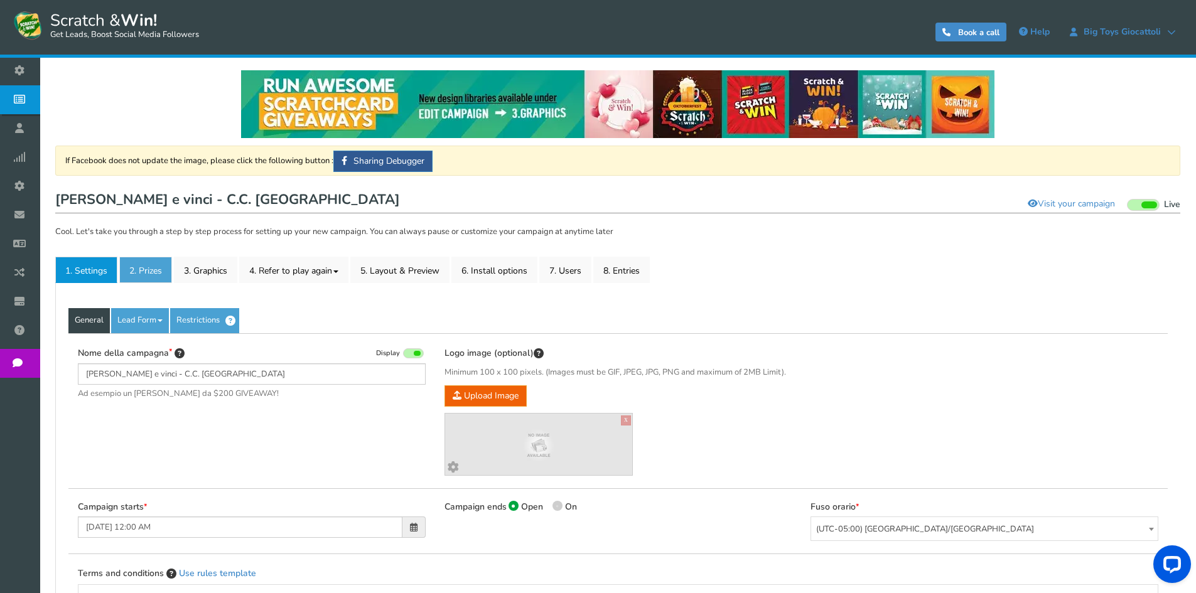
click at [161, 271] on link "2. Prizes" at bounding box center [145, 270] width 53 height 26
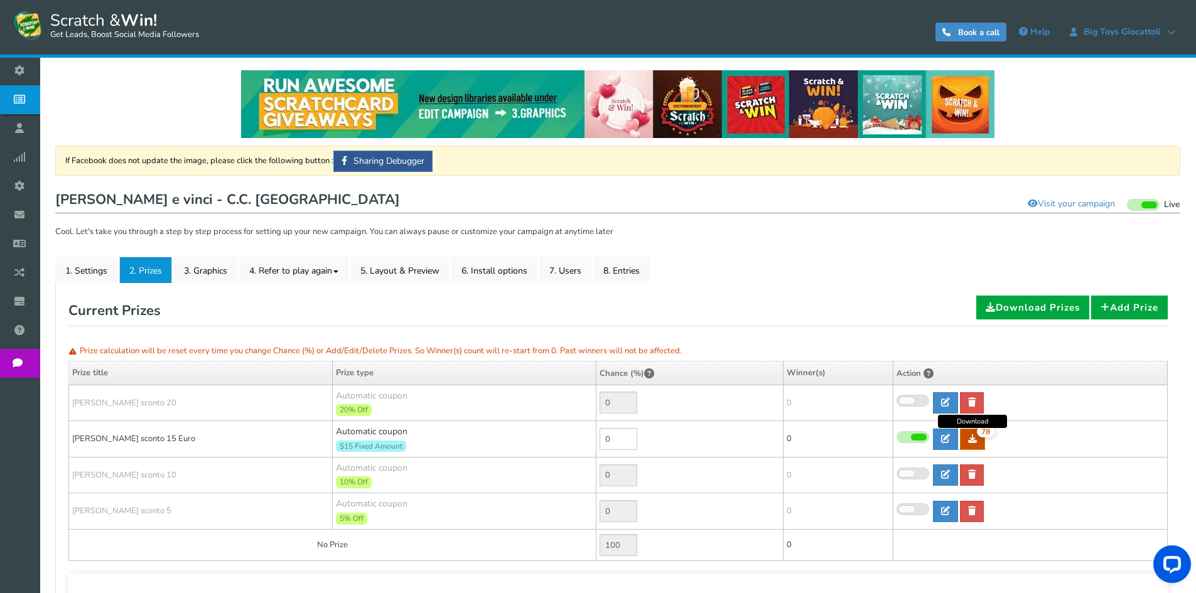
click at [967, 445] on link "78" at bounding box center [972, 439] width 25 height 21
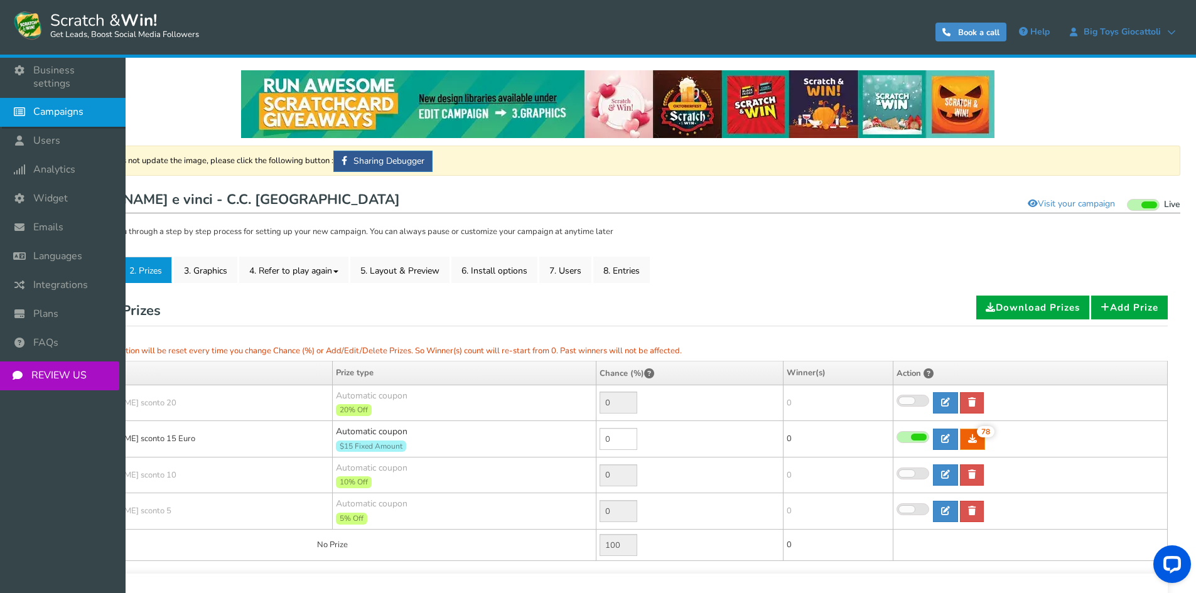
click at [48, 105] on span "Campaigns" at bounding box center [58, 111] width 50 height 13
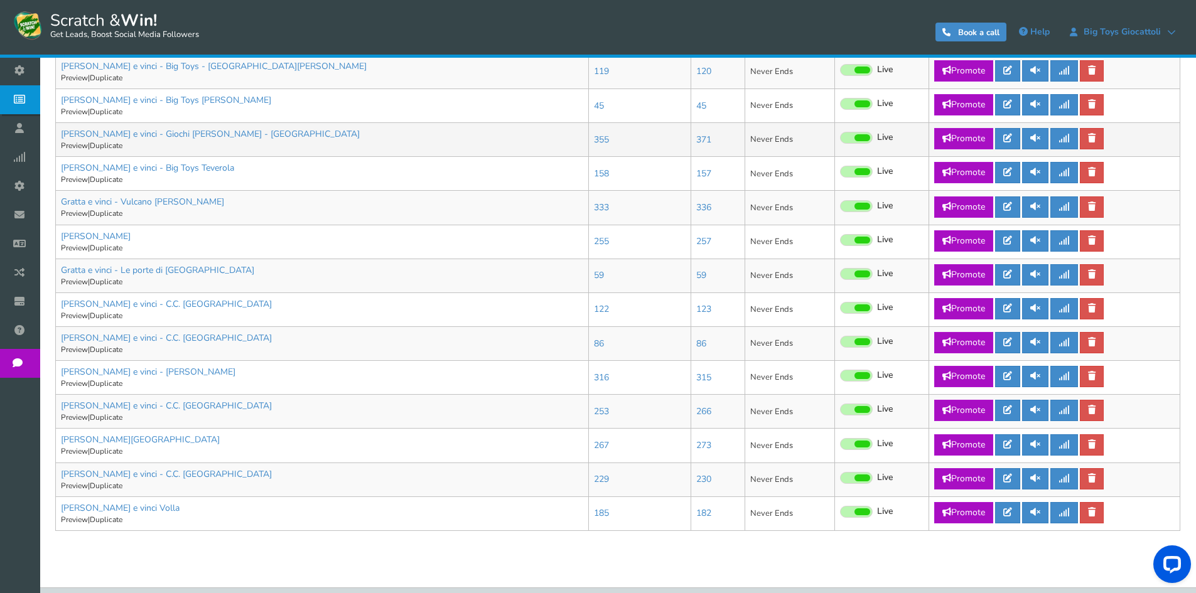
scroll to position [604, 0]
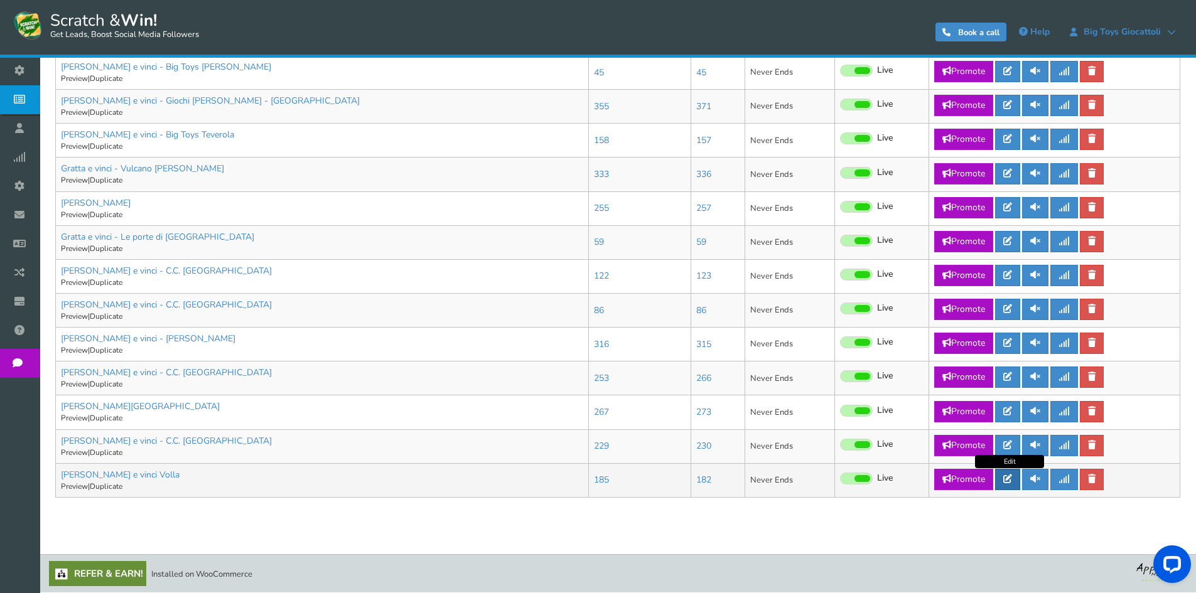
click at [1014, 487] on link at bounding box center [1007, 479] width 25 height 21
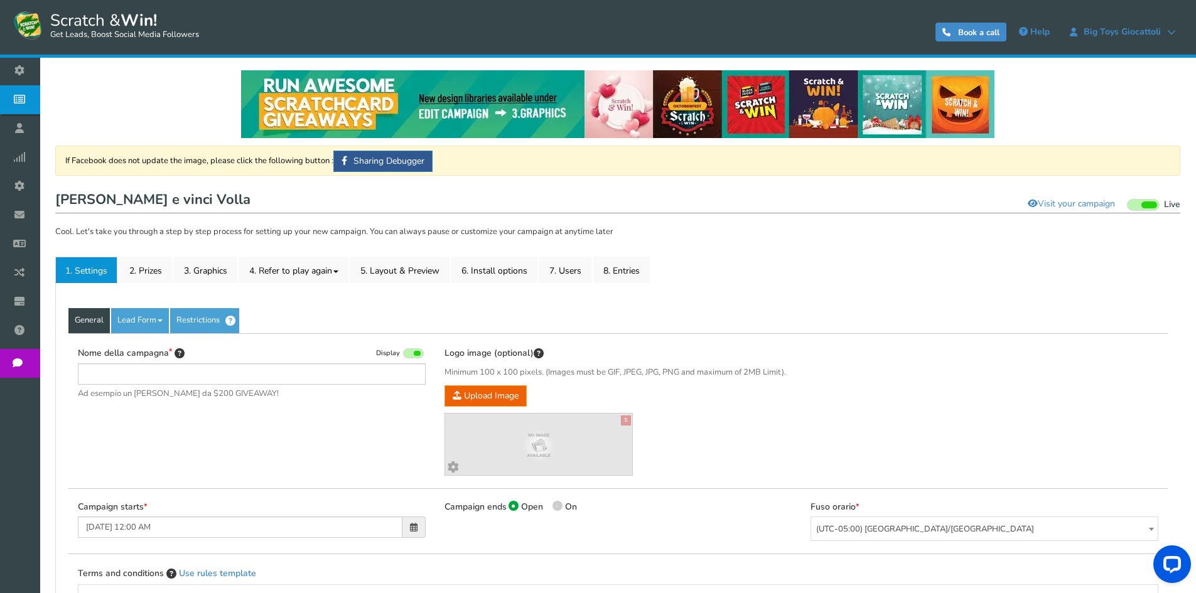
type input "[PERSON_NAME] e vinci Volla"
click at [145, 266] on link "2. Prizes" at bounding box center [145, 270] width 53 height 26
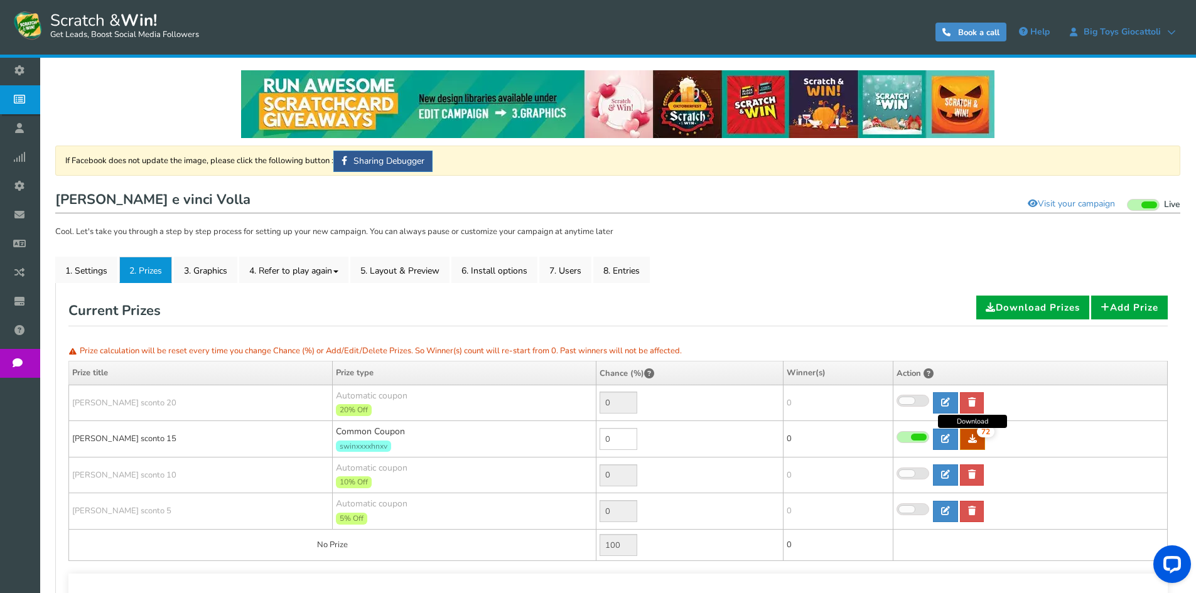
click at [969, 441] on icon at bounding box center [972, 438] width 9 height 9
